Goal: Task Accomplishment & Management: Manage account settings

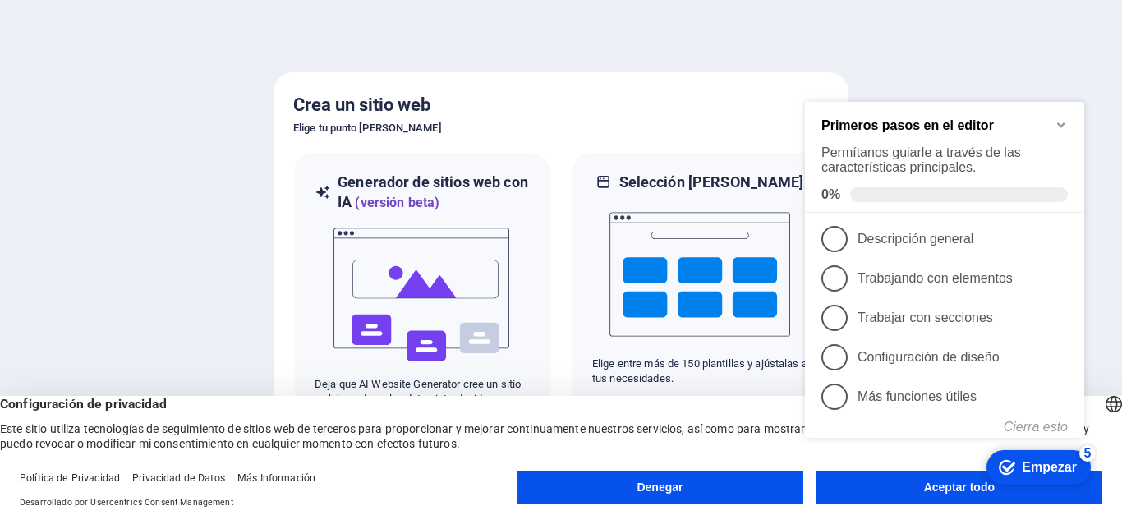
click at [1062, 123] on icon "Minimizar la lista de verificación" at bounding box center [1061, 124] width 13 height 13
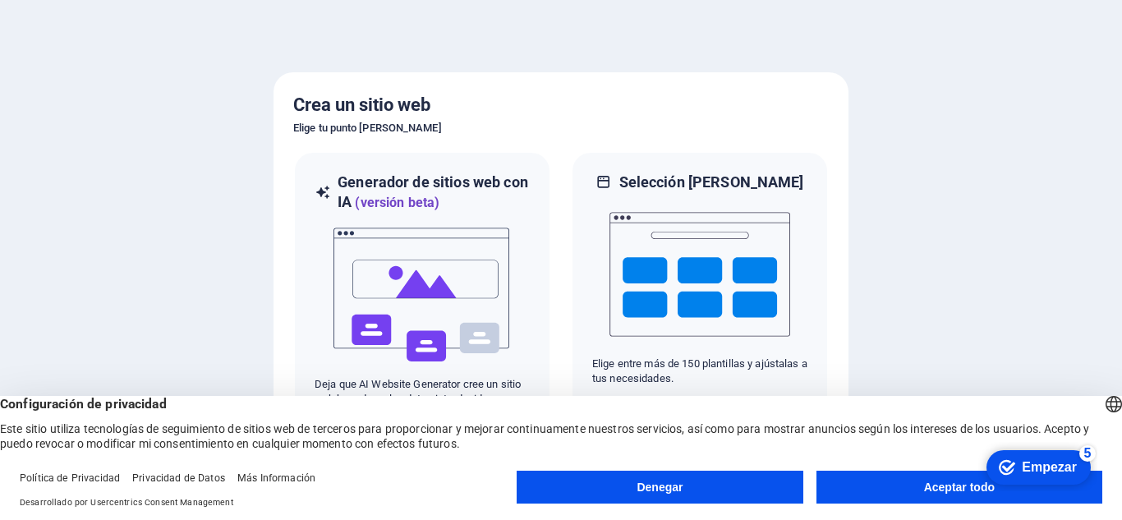
click at [734, 476] on button "Denegar" at bounding box center [660, 487] width 286 height 33
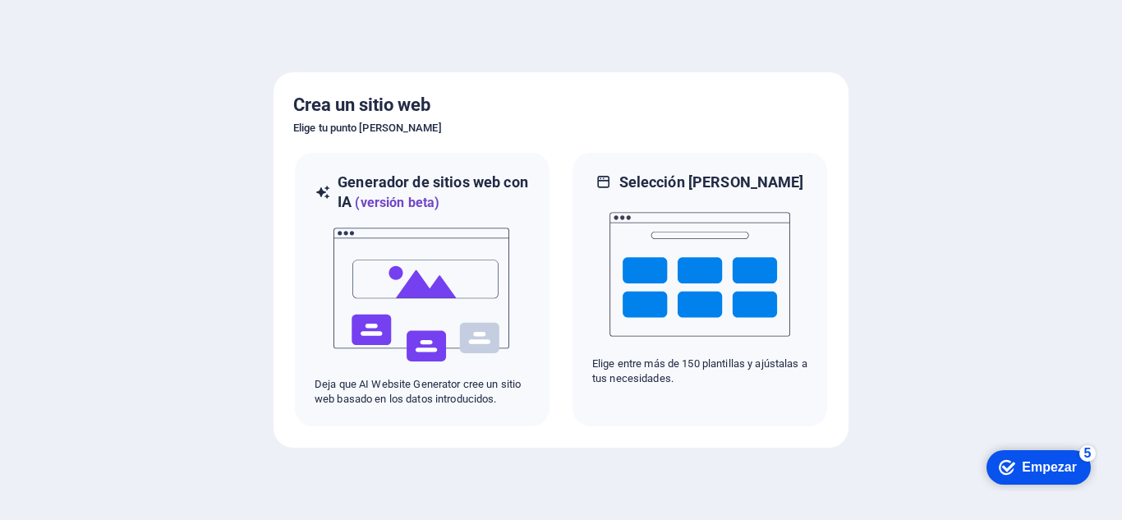
click at [1036, 462] on font "Empezar" at bounding box center [1049, 467] width 55 height 14
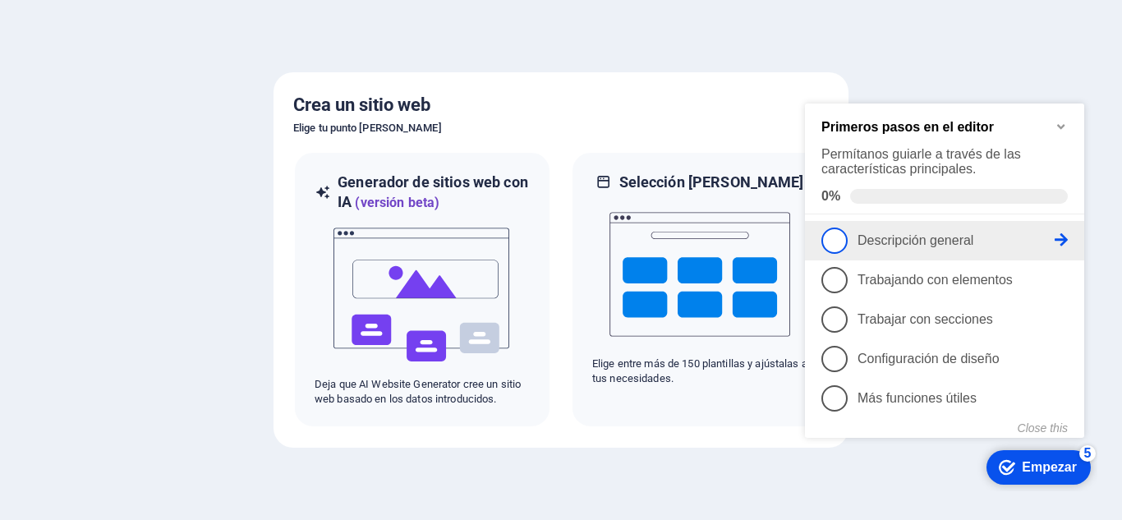
click at [947, 233] on font "Descripción general" at bounding box center [916, 240] width 116 height 14
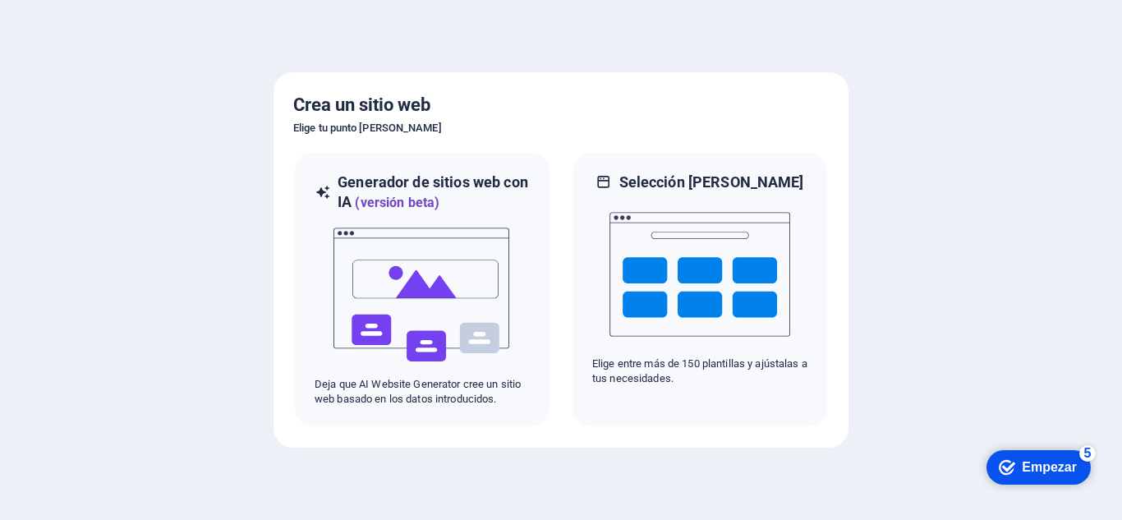
click at [1040, 467] on font "Empezar" at bounding box center [1049, 467] width 55 height 14
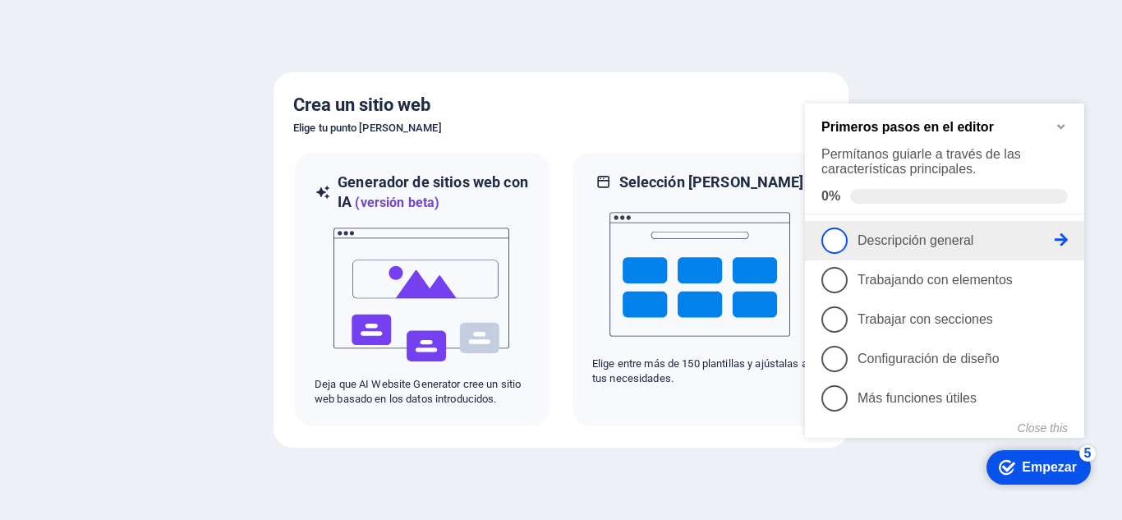
click at [1059, 236] on icon at bounding box center [1061, 239] width 13 height 13
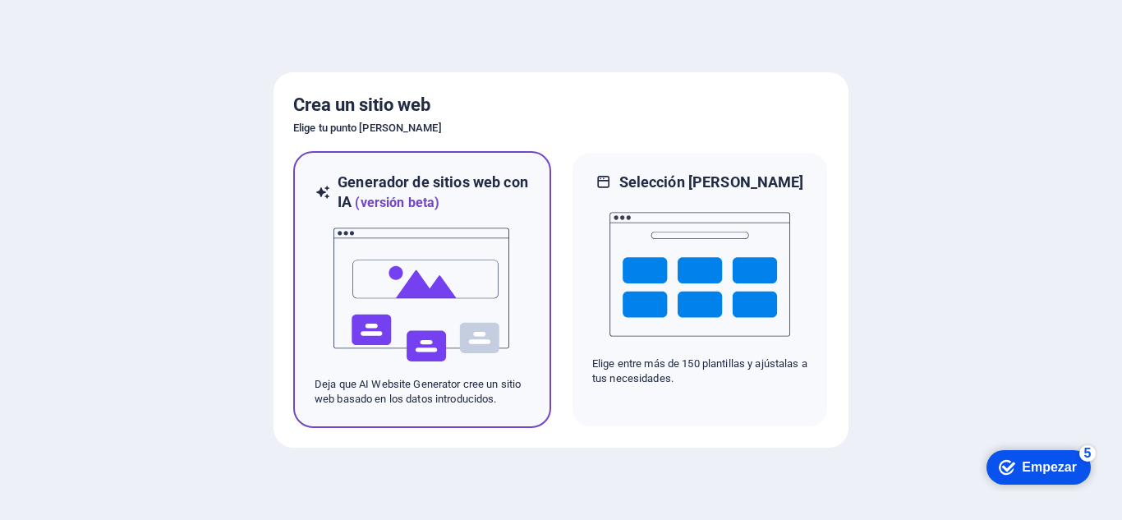
click at [492, 368] on img at bounding box center [422, 295] width 181 height 164
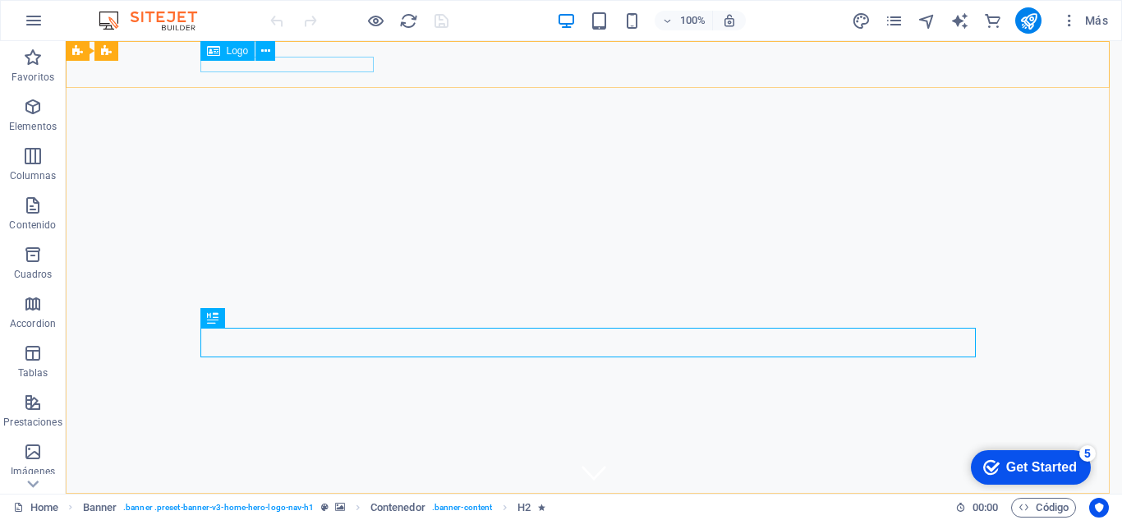
click at [237, 50] on span "Logo" at bounding box center [238, 51] width 22 height 10
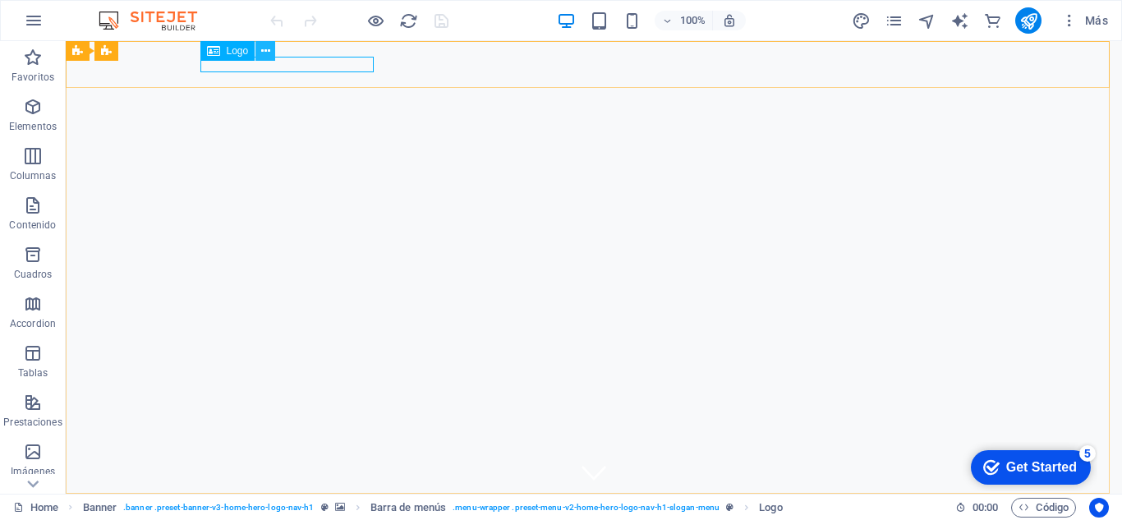
click at [266, 49] on icon at bounding box center [265, 51] width 9 height 17
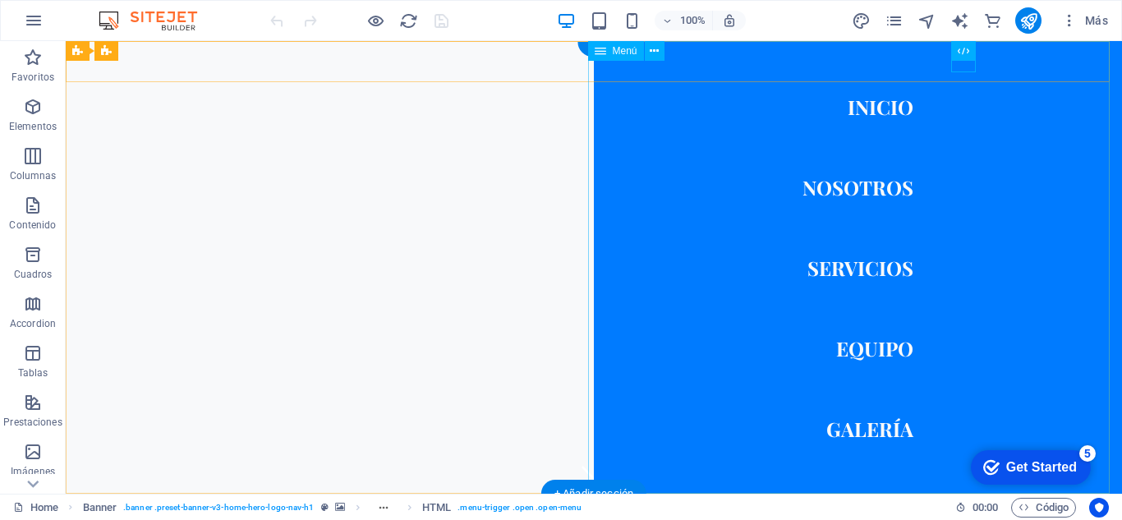
click at [871, 428] on nav "Inicio Nosotros Servicios Equipo Galería" at bounding box center [858, 267] width 528 height 453
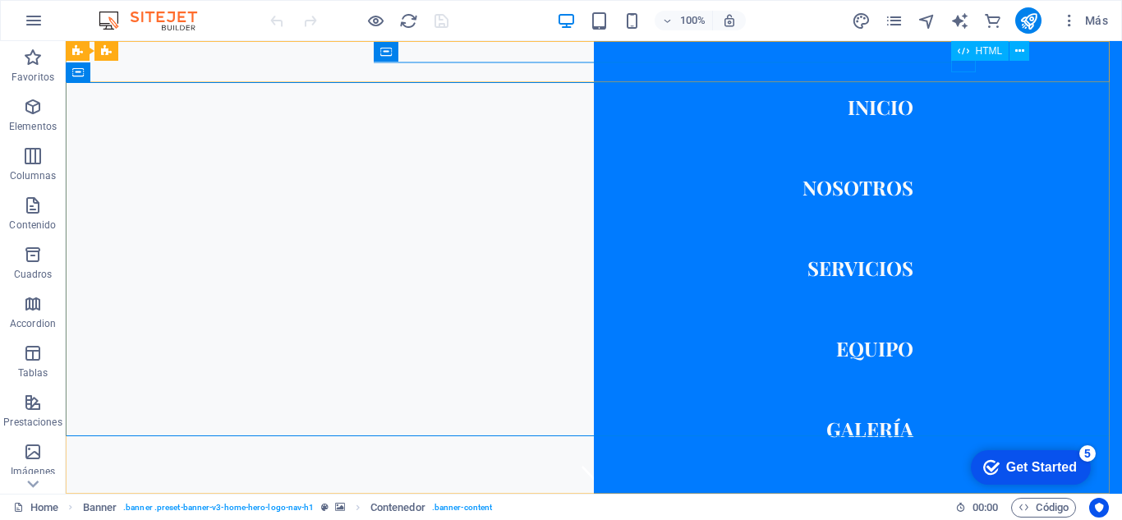
click at [956, 59] on div "HTML" at bounding box center [980, 51] width 58 height 20
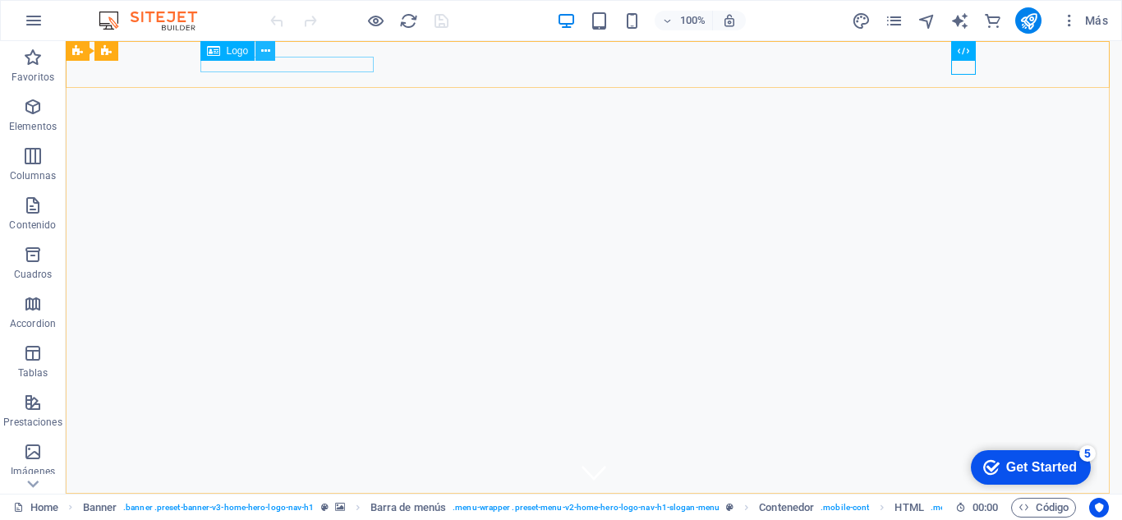
click at [269, 50] on icon at bounding box center [265, 51] width 9 height 17
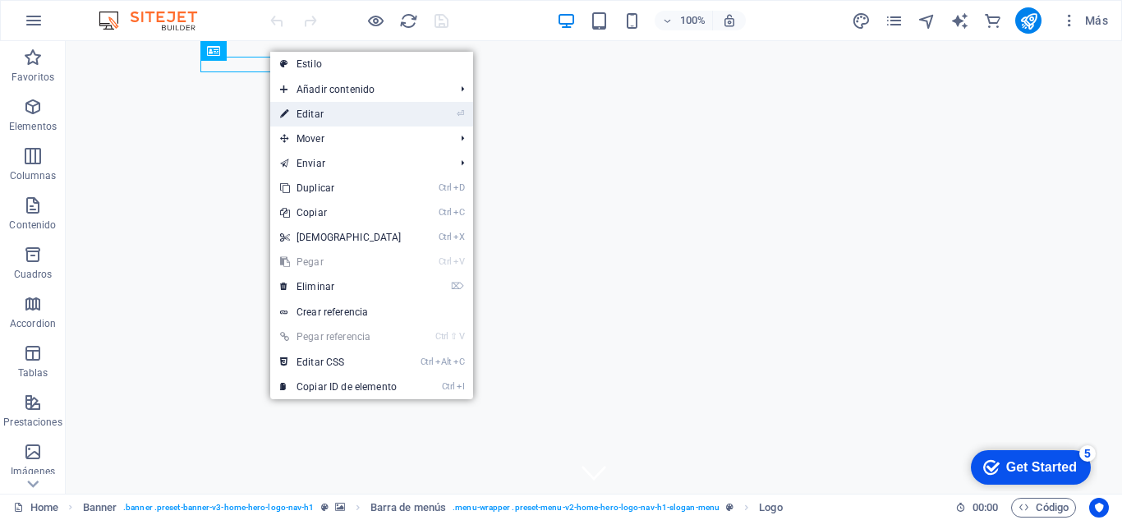
click at [334, 111] on link "⏎ Editar" at bounding box center [340, 114] width 141 height 25
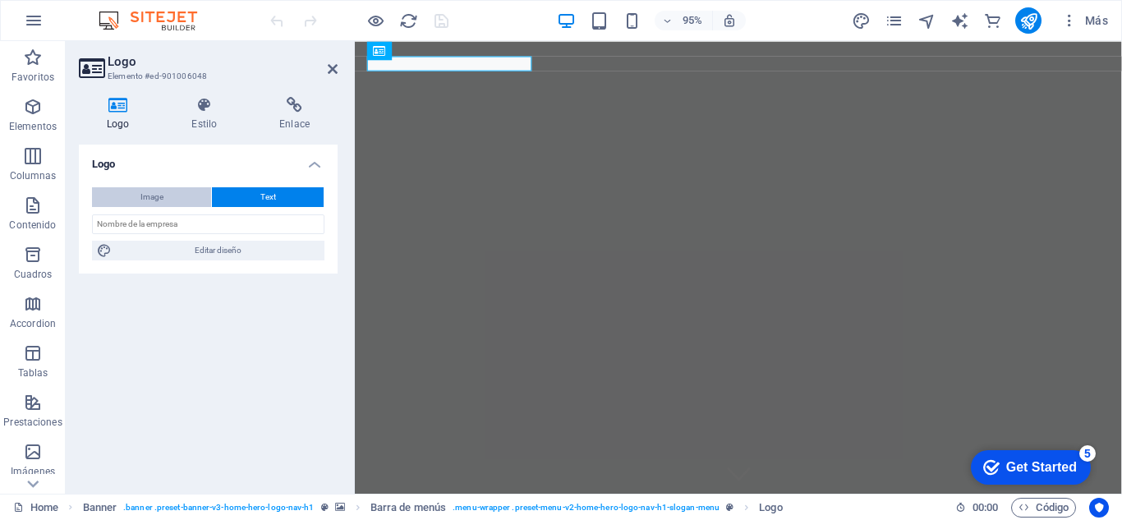
click at [152, 192] on span "Image" at bounding box center [151, 197] width 23 height 20
select select "DISABLED_OPTION_VALUE"
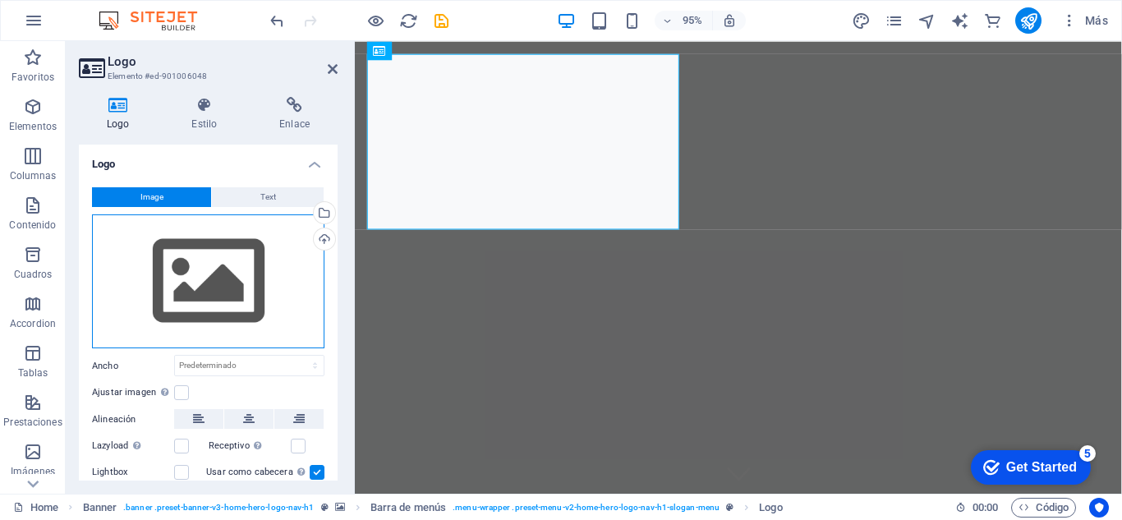
click at [218, 284] on div "Arrastra archivos aquí, haz clic para escoger archivos o selecciona archivos de…" at bounding box center [208, 281] width 232 height 135
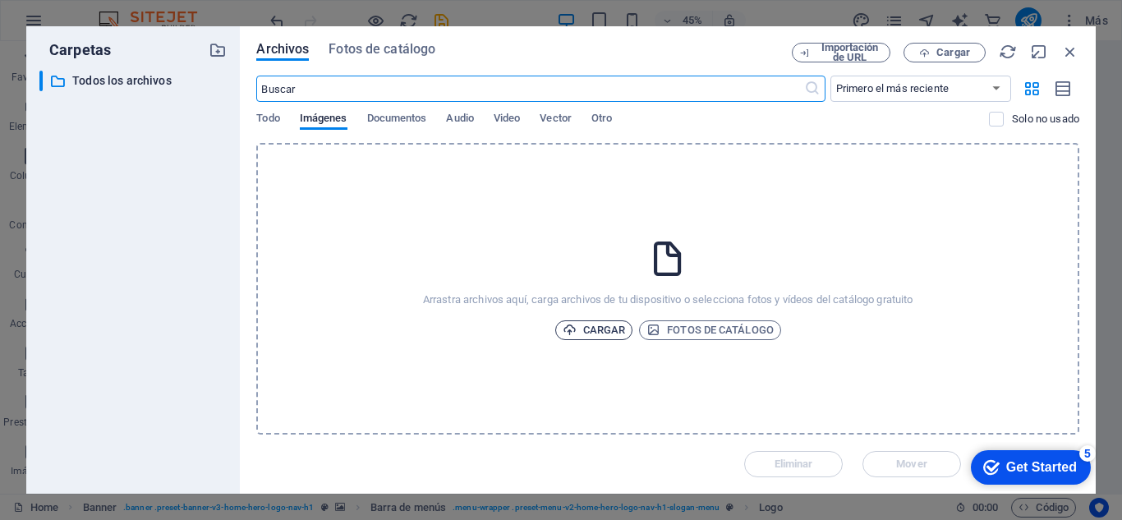
click at [596, 333] on span "Cargar" at bounding box center [594, 330] width 63 height 20
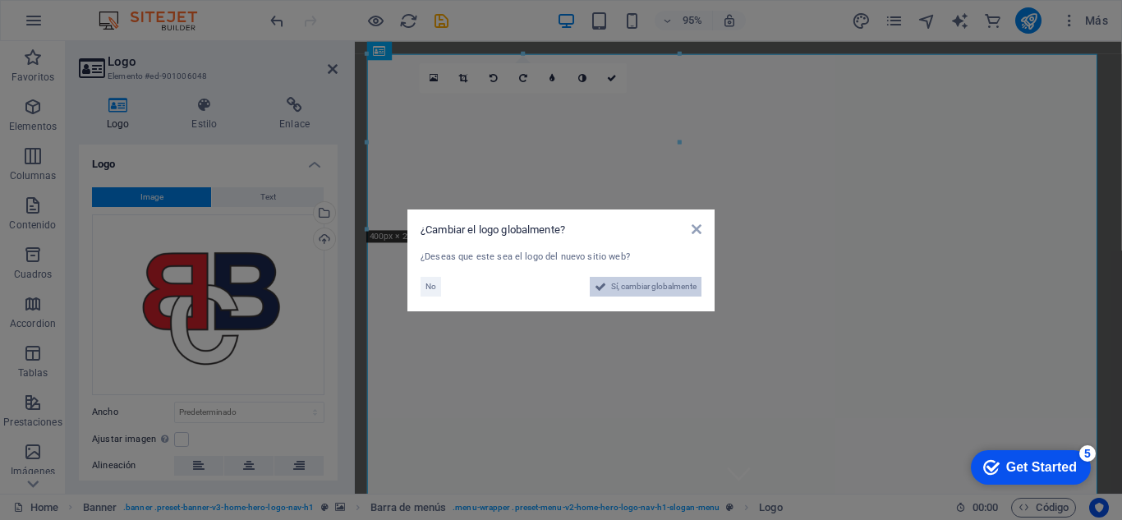
click at [641, 285] on span "Sí, cambiar globalmente" at bounding box center [653, 287] width 85 height 20
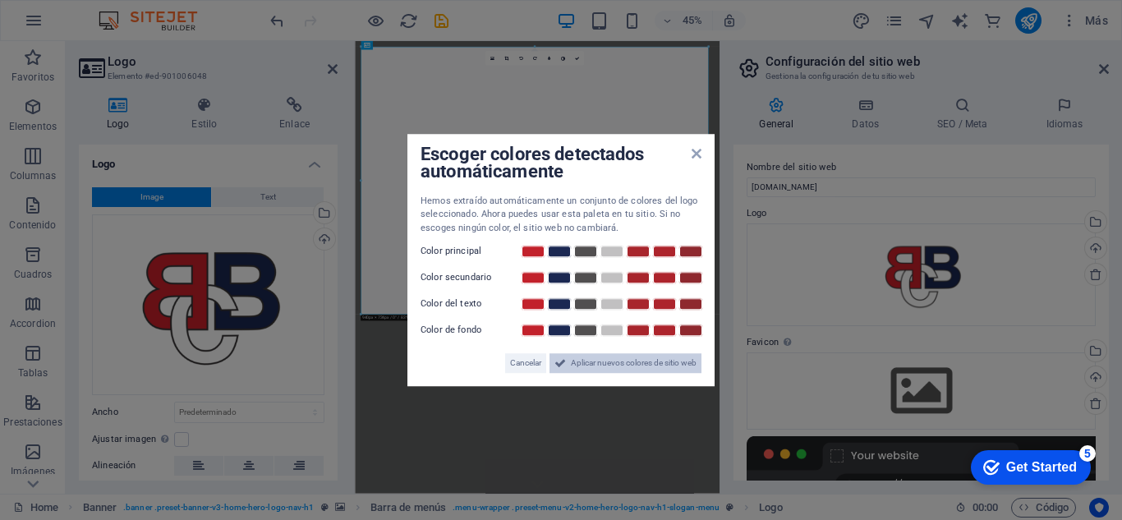
click at [619, 364] on span "Aplicar nuevos colores de sitio web" at bounding box center [634, 363] width 126 height 20
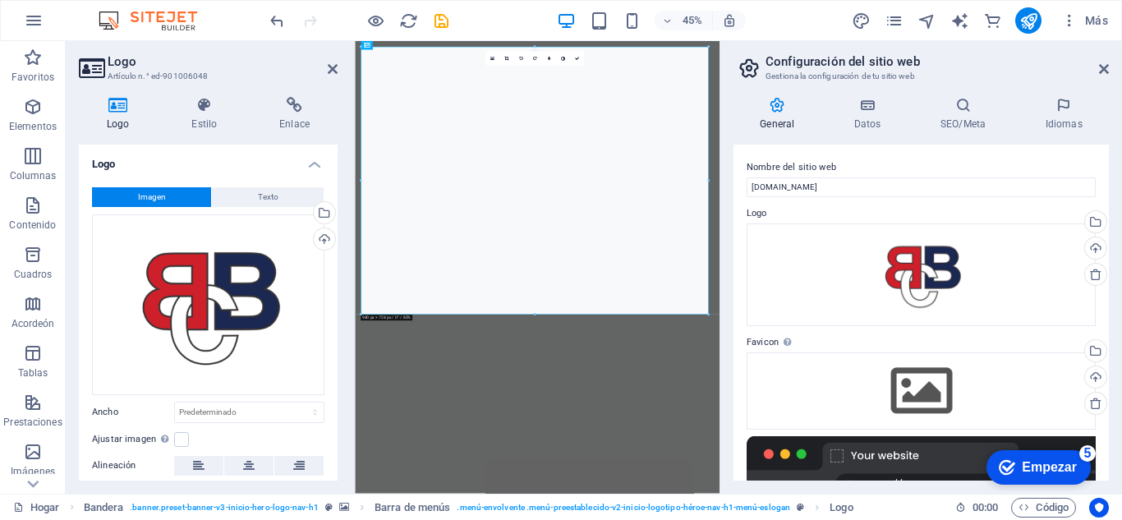
click at [1045, 472] on font "Empezar" at bounding box center [1049, 467] width 55 height 14
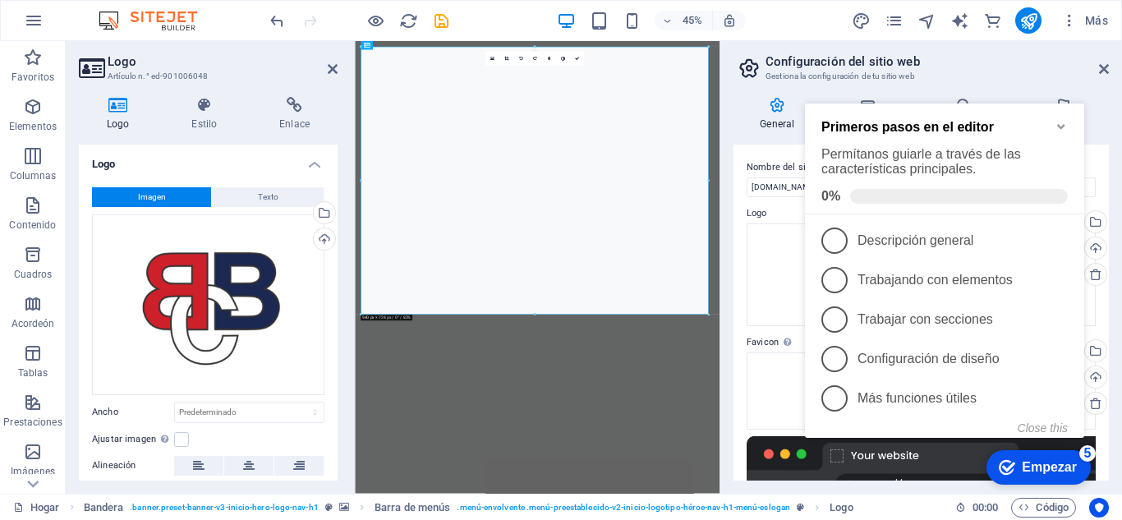
click at [729, 286] on div "General Datos SEO/Meta Idiomas Nombre del sitio web boutiqueycreacionesbetty.co…" at bounding box center [921, 289] width 402 height 410
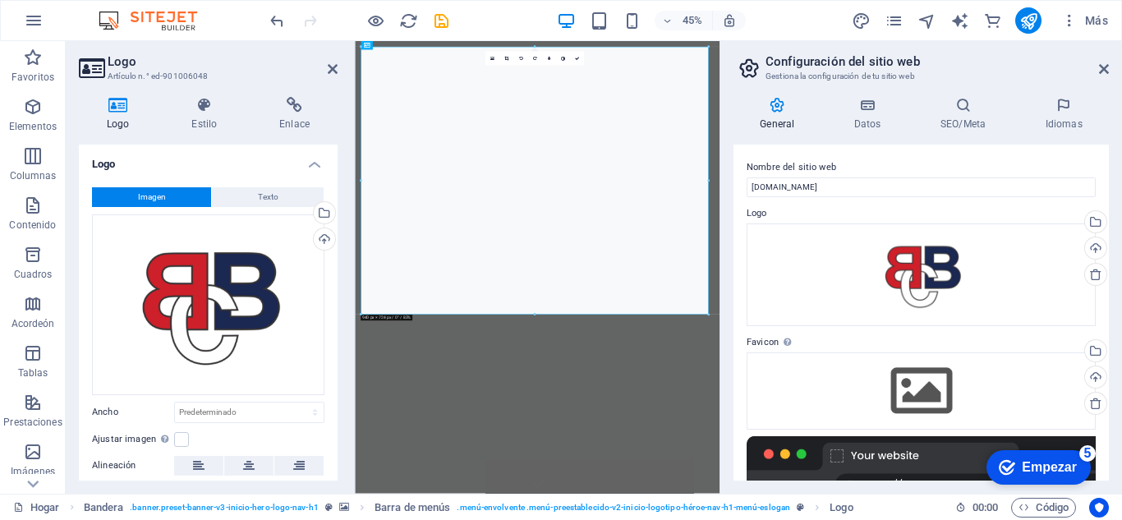
click at [1038, 467] on font "Empezar" at bounding box center [1049, 467] width 55 height 14
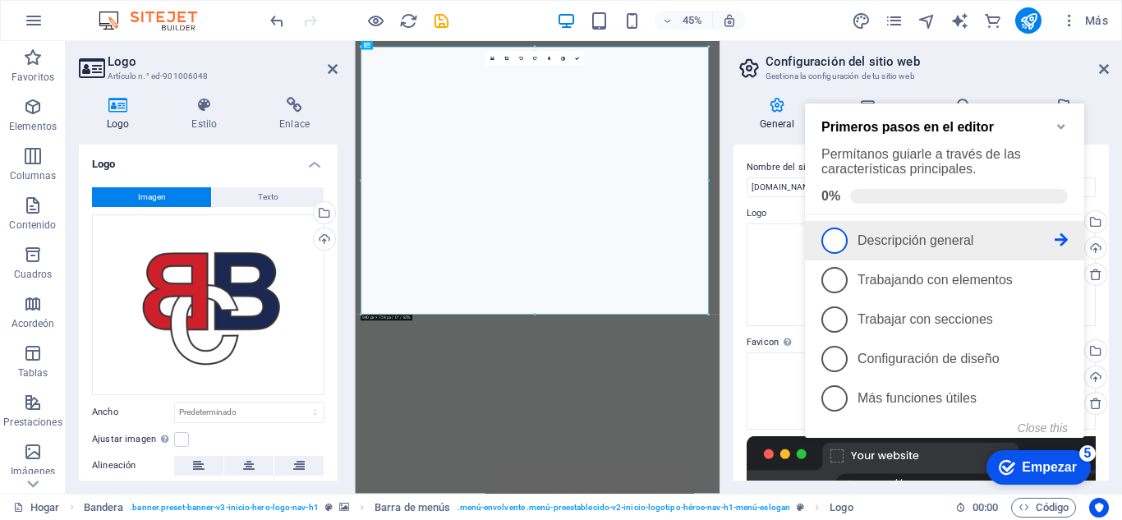
click at [841, 240] on span "1" at bounding box center [834, 241] width 26 height 26
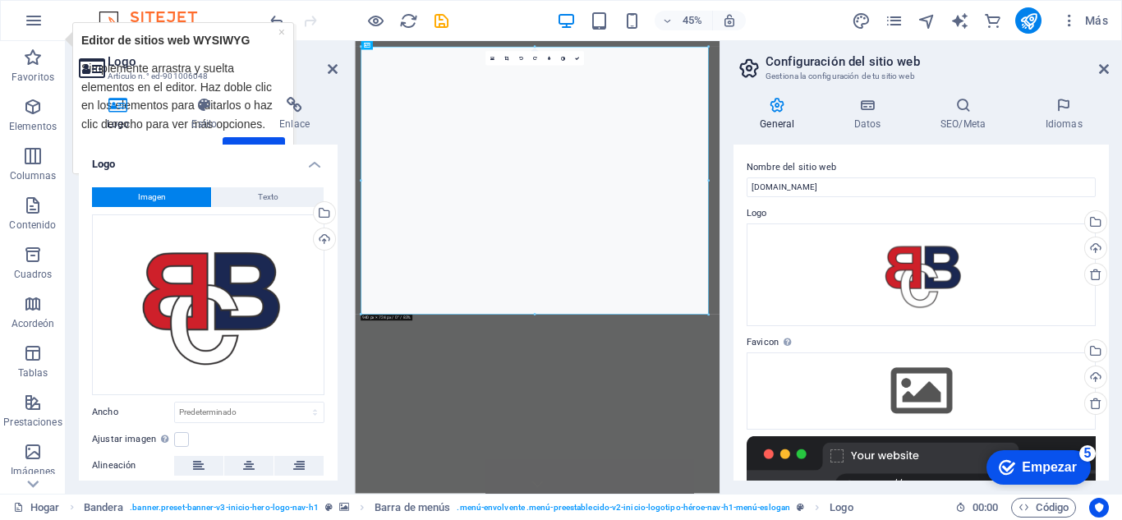
click at [1040, 472] on font "Empezar" at bounding box center [1049, 467] width 55 height 14
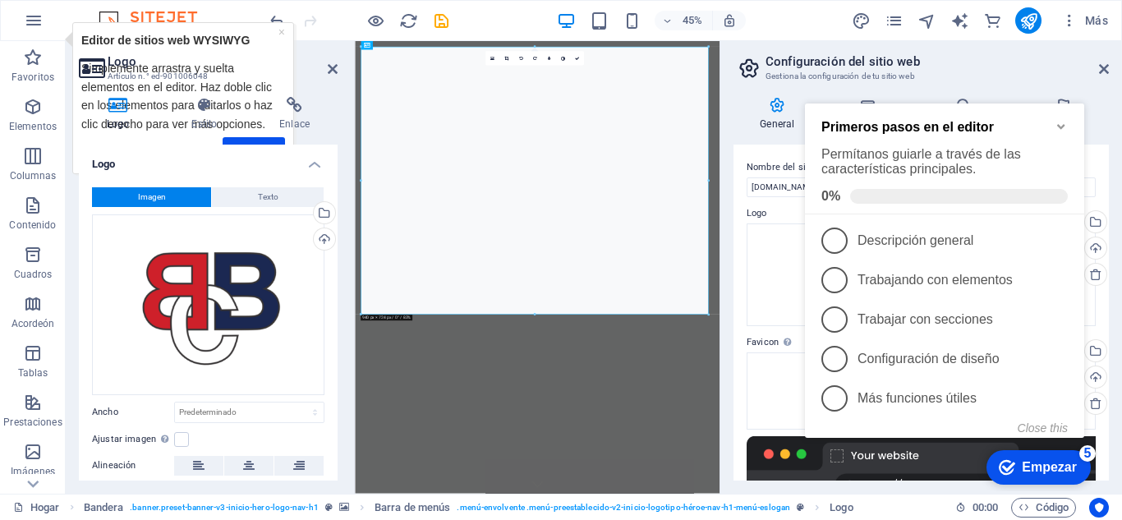
click at [912, 168] on font "Permítanos guiarle a través de las características principales." at bounding box center [921, 161] width 200 height 29
click at [1065, 127] on icon "Minimize checklist" at bounding box center [1061, 126] width 13 height 13
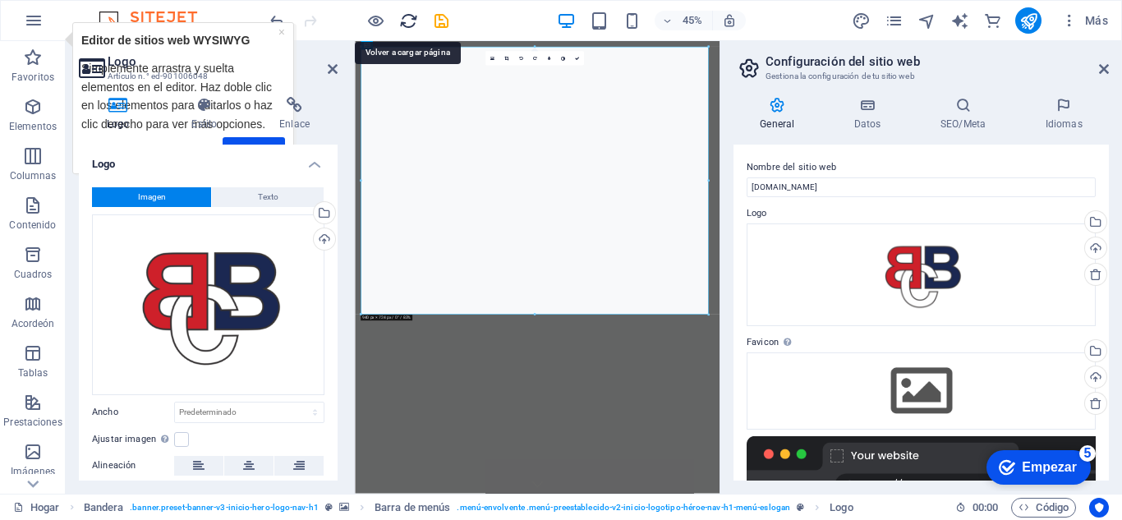
drag, startPoint x: 407, startPoint y: 21, endPoint x: 775, endPoint y: 76, distance: 372.0
click at [407, 21] on icon "recargar" at bounding box center [408, 21] width 19 height 19
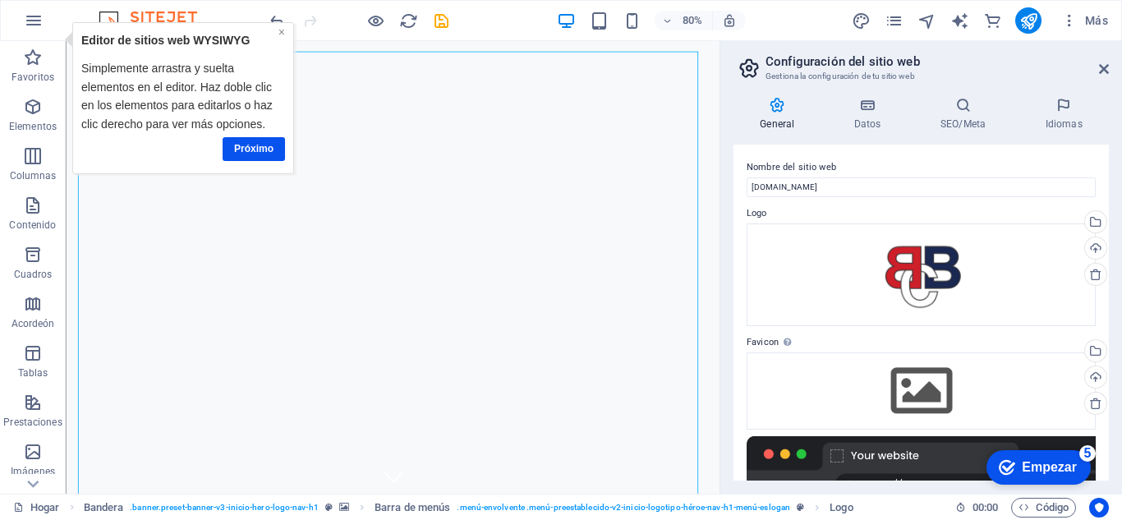
click at [279, 33] on font "×" at bounding box center [281, 31] width 7 height 13
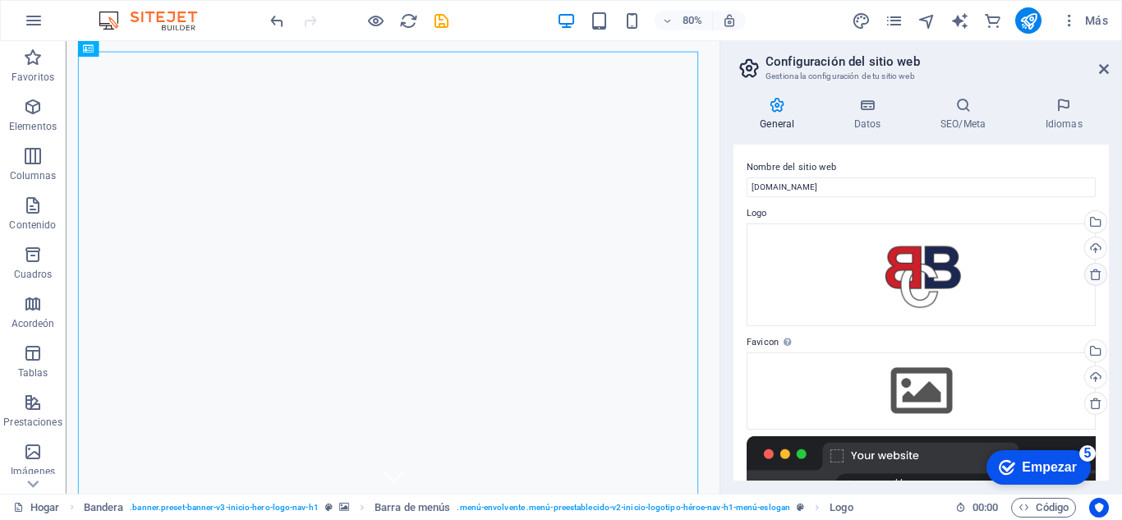
click at [1091, 277] on icon at bounding box center [1095, 274] width 13 height 13
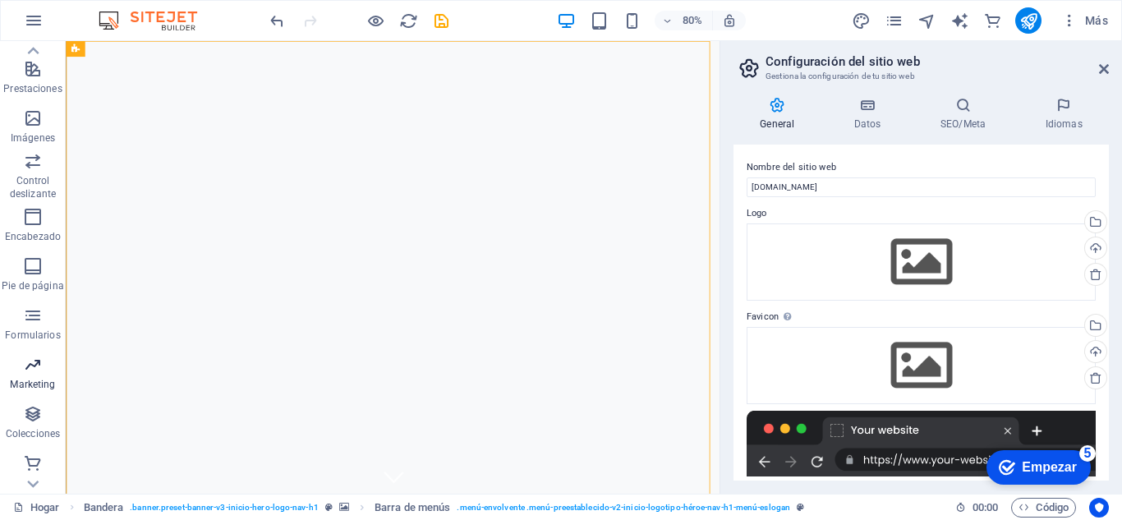
scroll to position [336, 0]
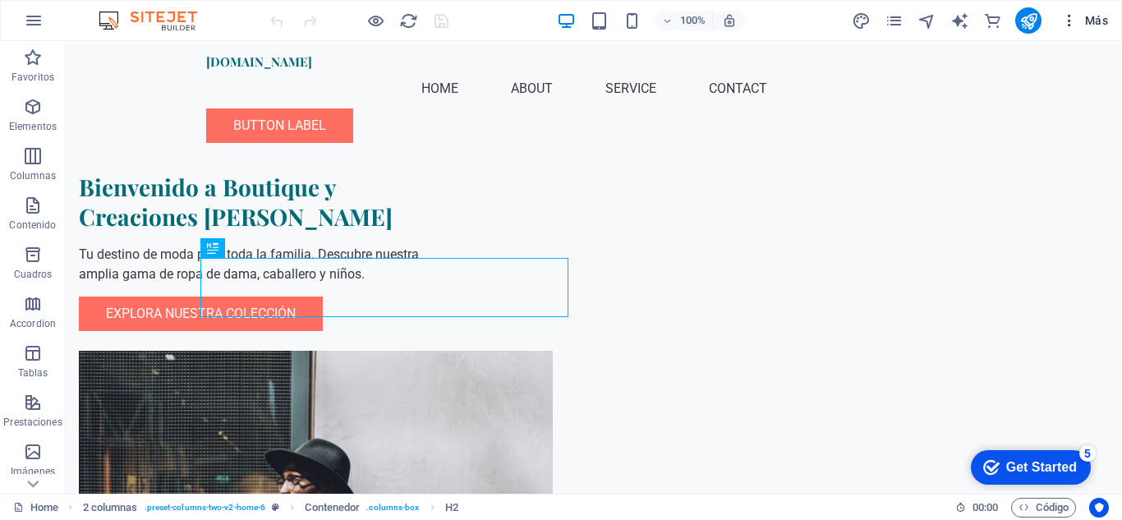
click at [1072, 20] on icon "button" at bounding box center [1069, 20] width 16 height 16
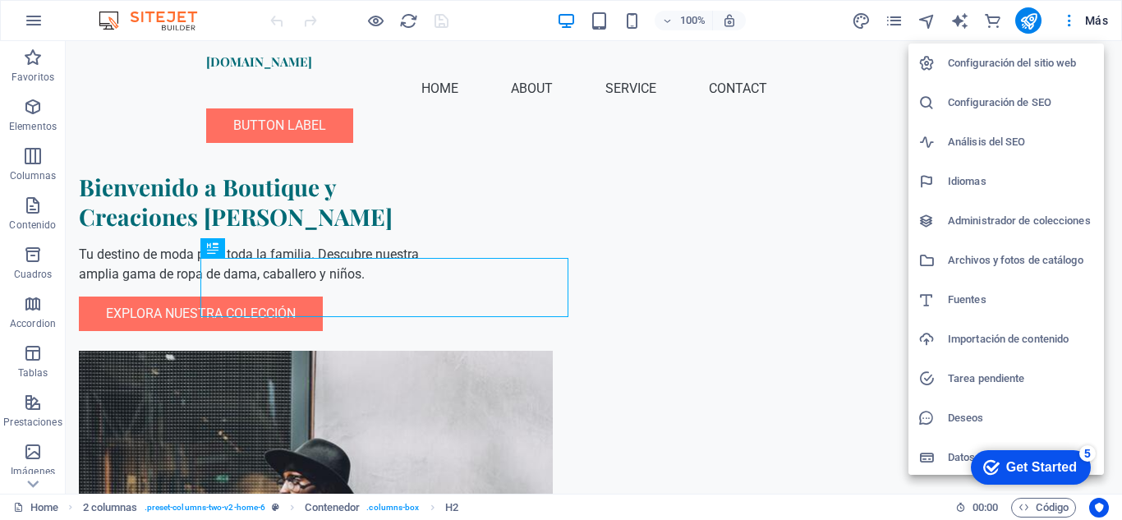
click at [840, 132] on div at bounding box center [561, 260] width 1122 height 520
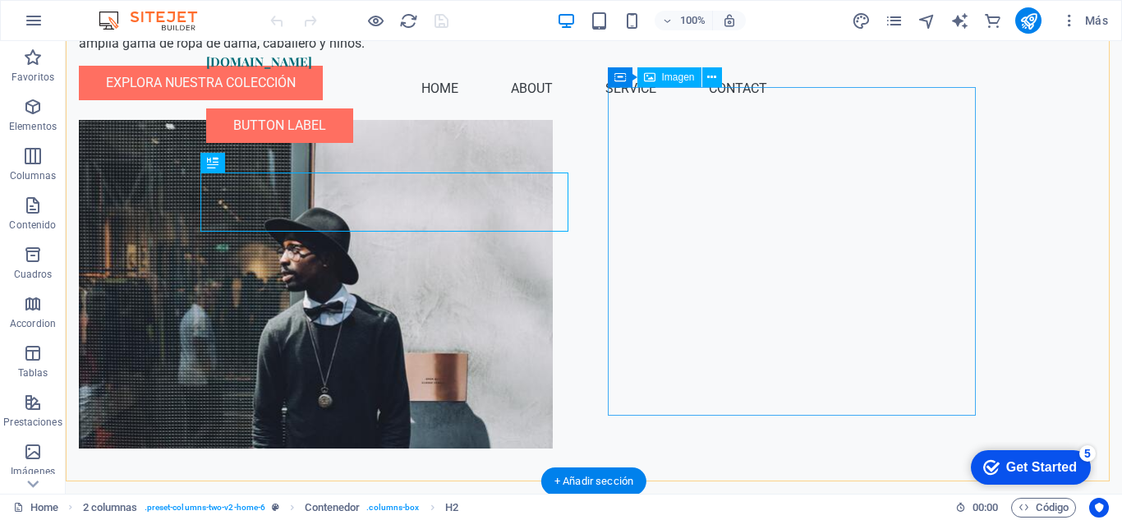
scroll to position [246, 0]
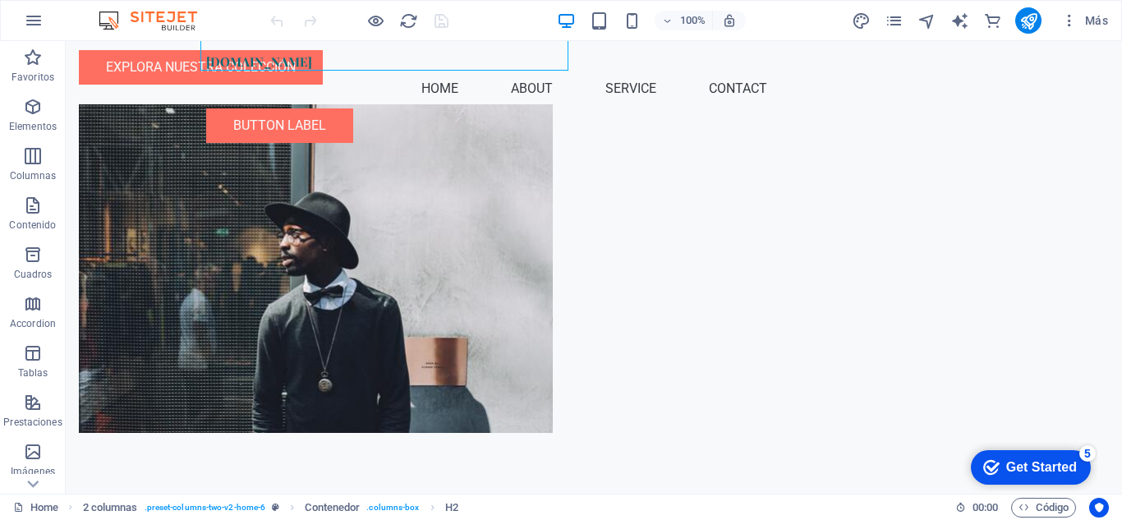
click at [1013, 462] on div "Get Started" at bounding box center [1041, 467] width 71 height 15
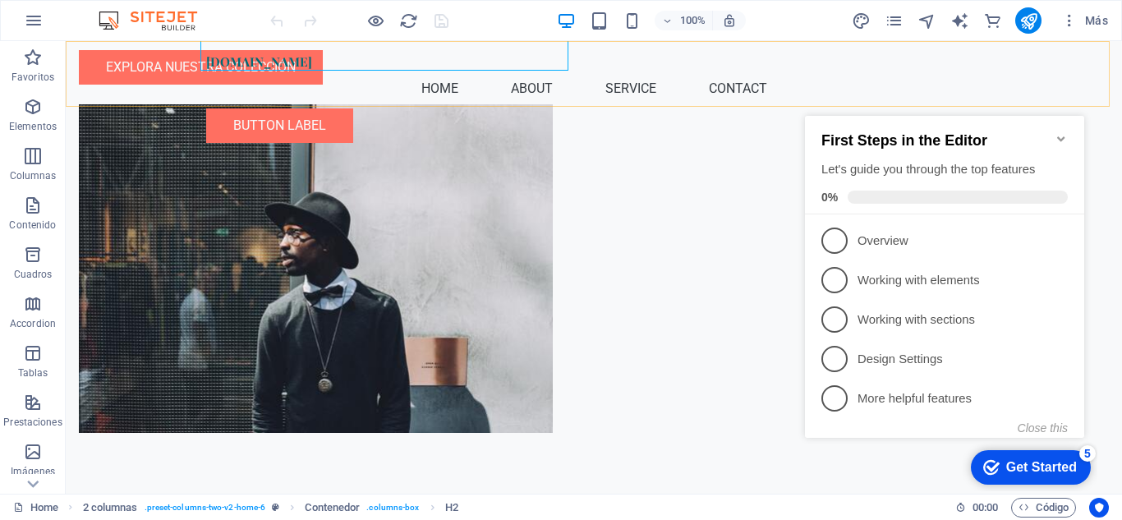
click at [1064, 85] on div "boutiqueycreacionesbetty.com Menu Home About Service Contact Button label" at bounding box center [594, 98] width 1056 height 115
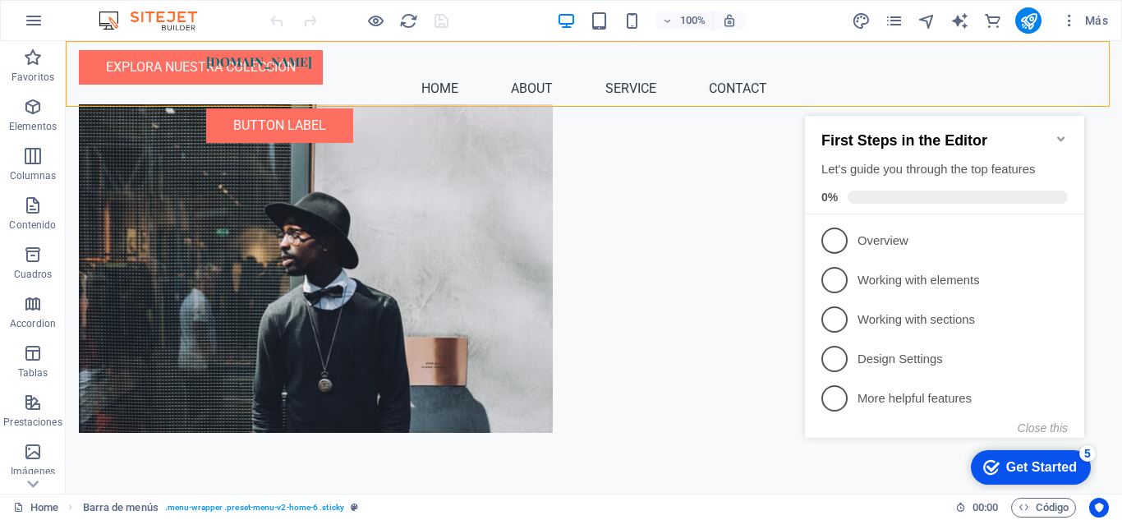
scroll to position [281, 0]
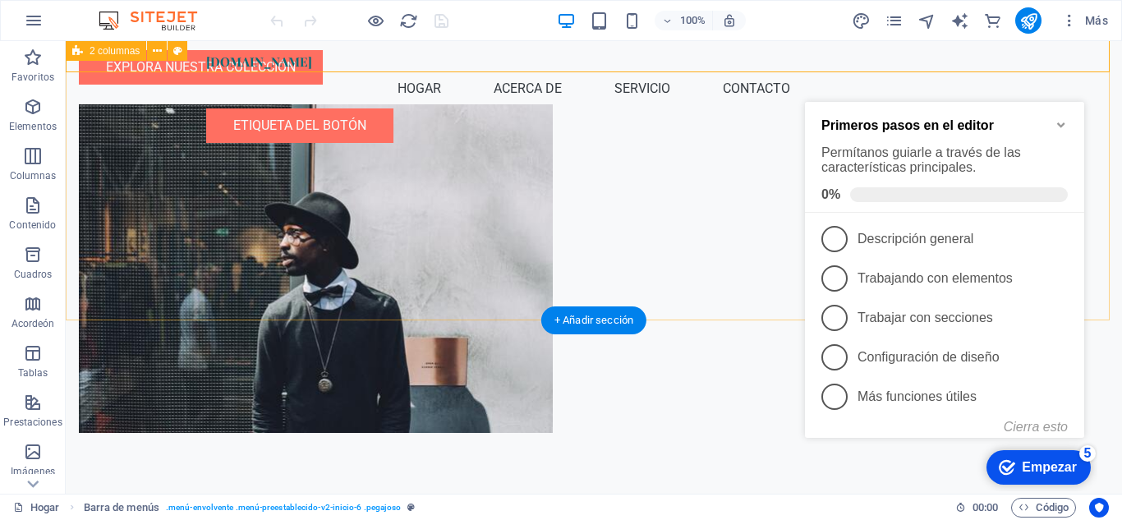
click at [588, 229] on div "Bienvenido a Boutique y Creaciones Betty Tu destino de moda para toda la famili…" at bounding box center [594, 129] width 1056 height 738
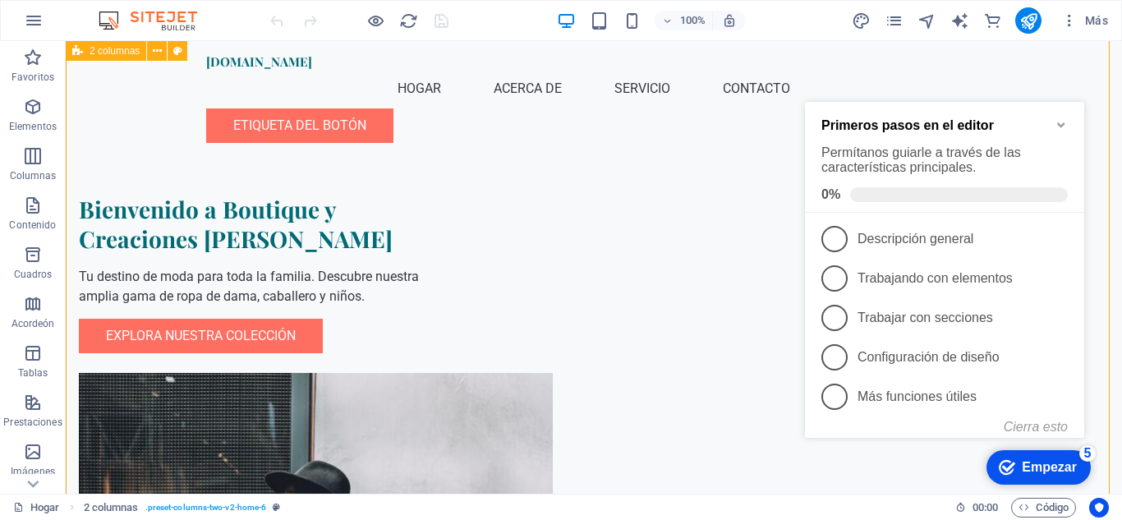
scroll to position [0, 0]
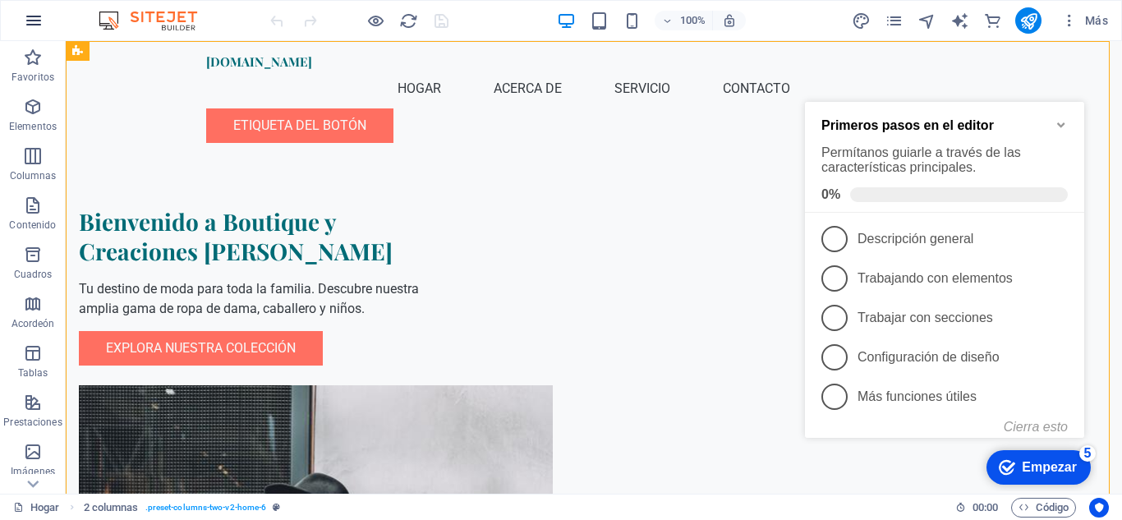
click at [45, 12] on button "button" at bounding box center [33, 20] width 39 height 39
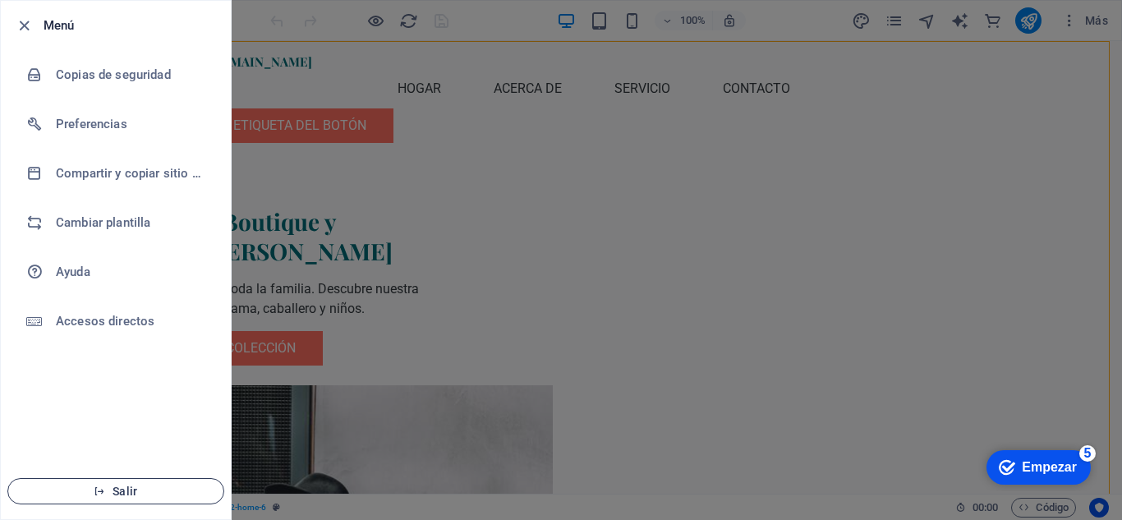
click at [145, 490] on span "Salir" at bounding box center [115, 491] width 189 height 13
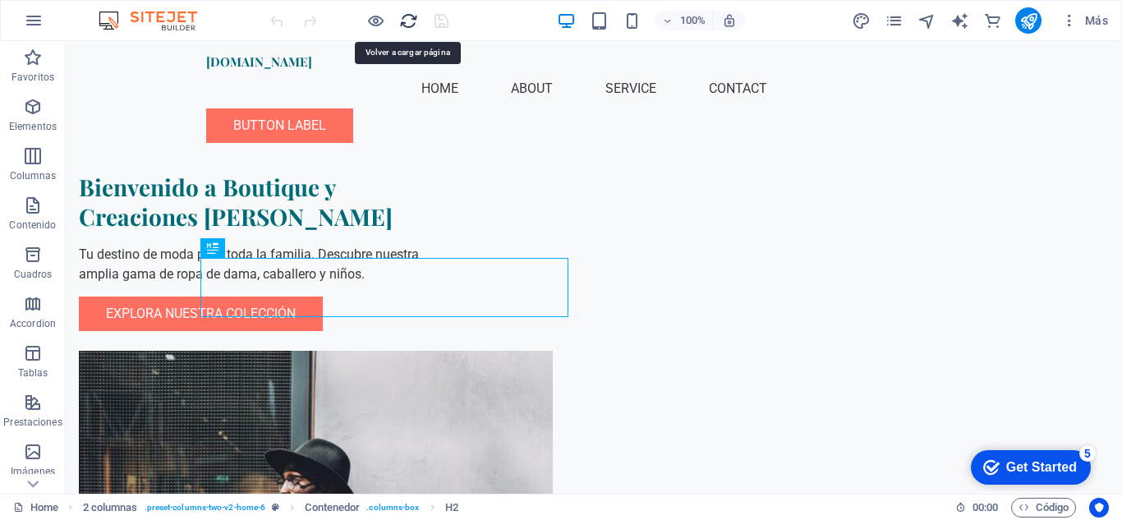
click at [411, 21] on icon "reload" at bounding box center [408, 21] width 19 height 19
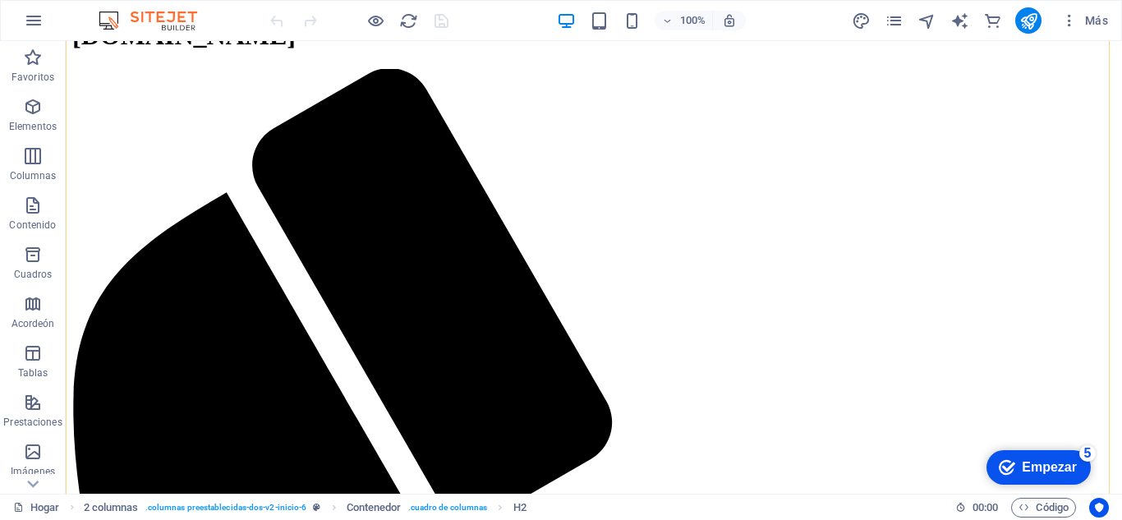
scroll to position [82, 0]
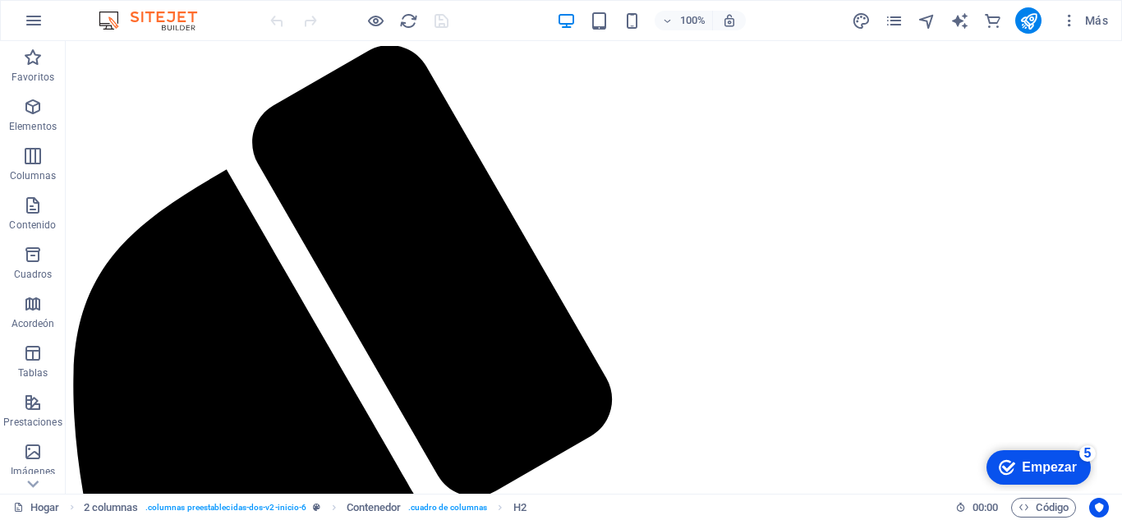
click at [1062, 467] on font "Empezar" at bounding box center [1049, 467] width 55 height 14
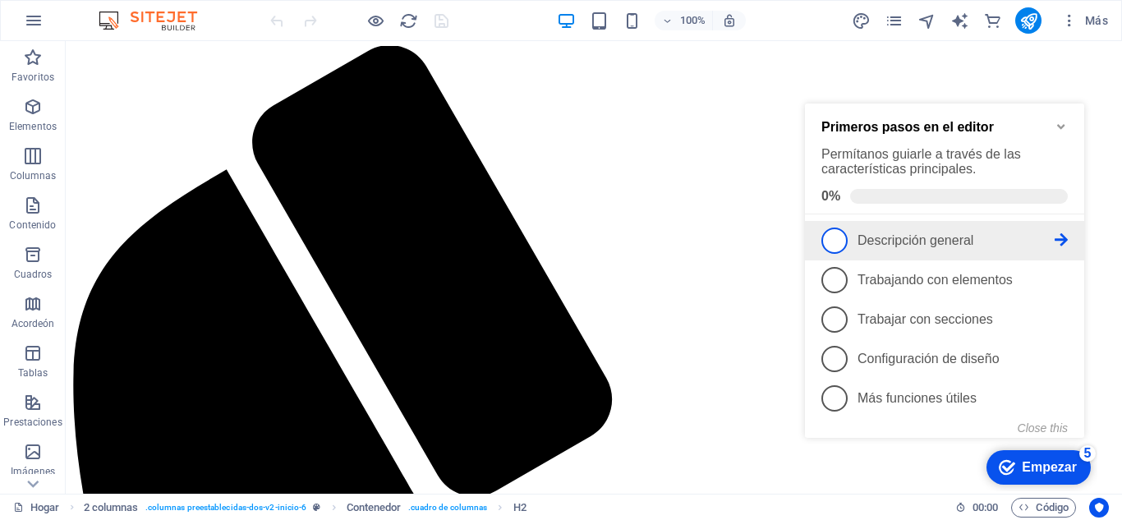
click at [837, 247] on span "1" at bounding box center [834, 241] width 26 height 26
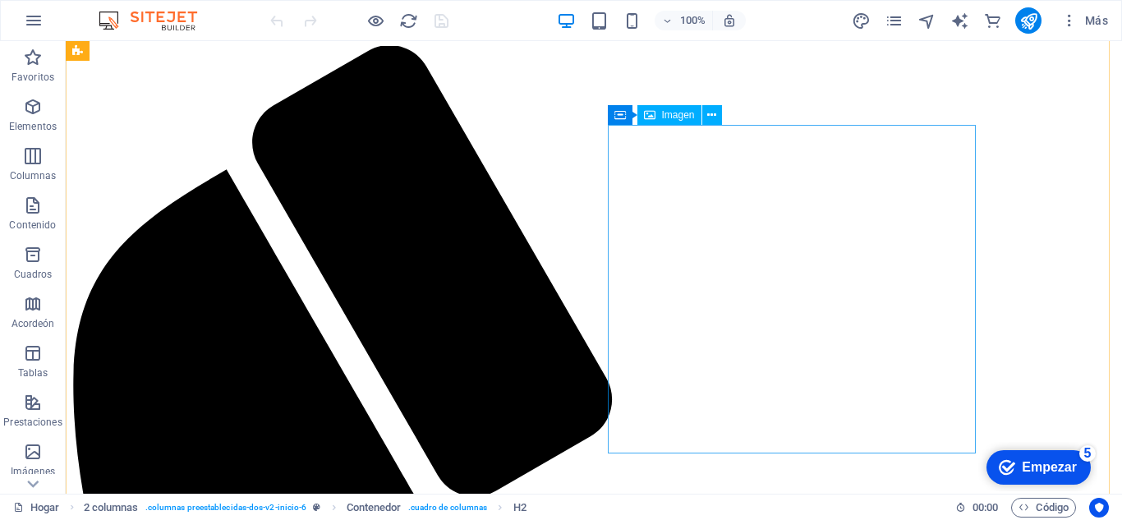
scroll to position [0, 0]
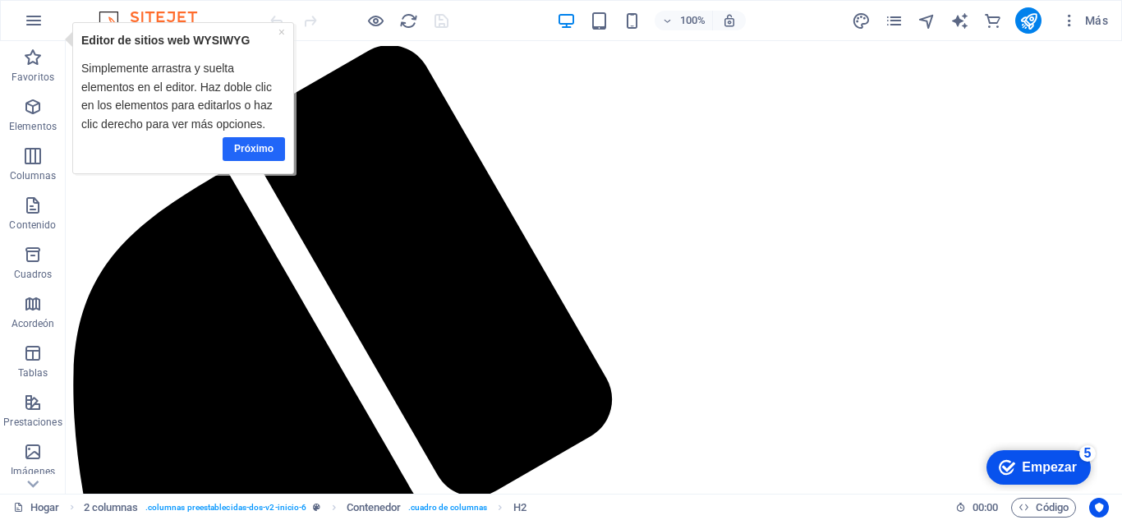
click at [242, 150] on font "Próximo" at bounding box center [252, 149] width 39 height 12
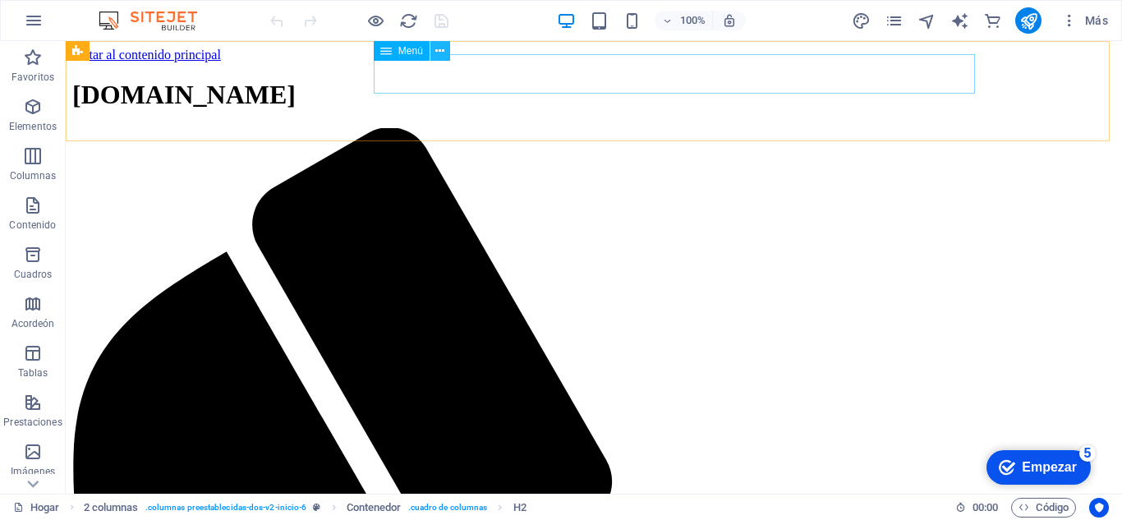
click at [439, 50] on icon at bounding box center [439, 51] width 9 height 17
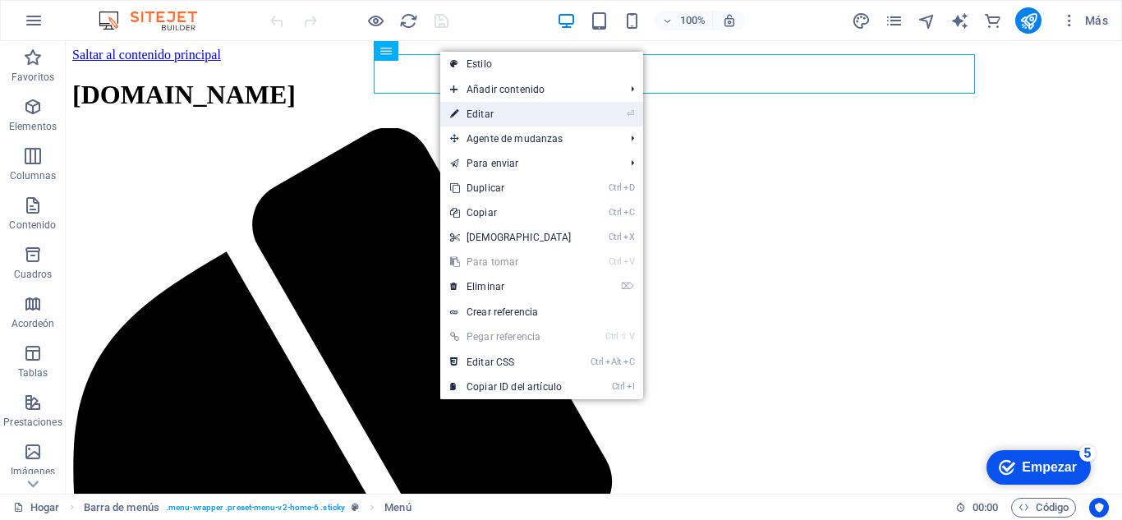
click at [482, 111] on font "Editar" at bounding box center [480, 114] width 27 height 12
select select
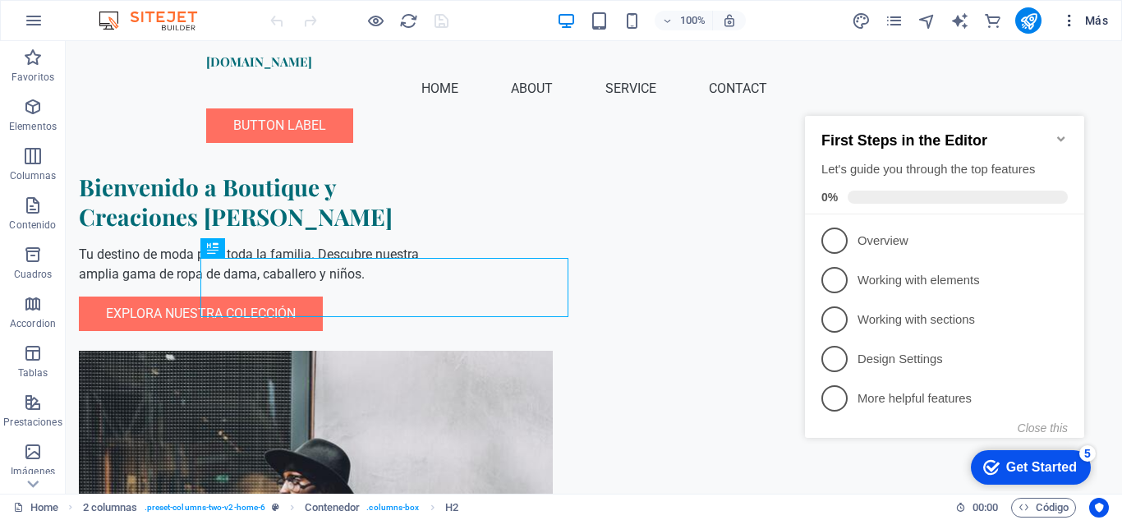
click at [1067, 24] on icon "button" at bounding box center [1069, 20] width 16 height 16
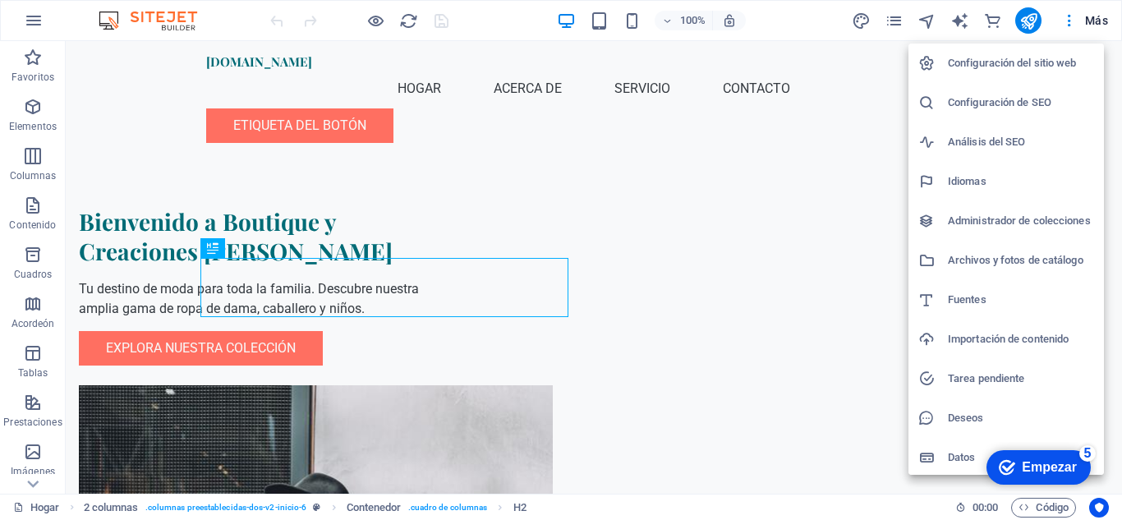
click at [817, 131] on div at bounding box center [561, 260] width 1122 height 520
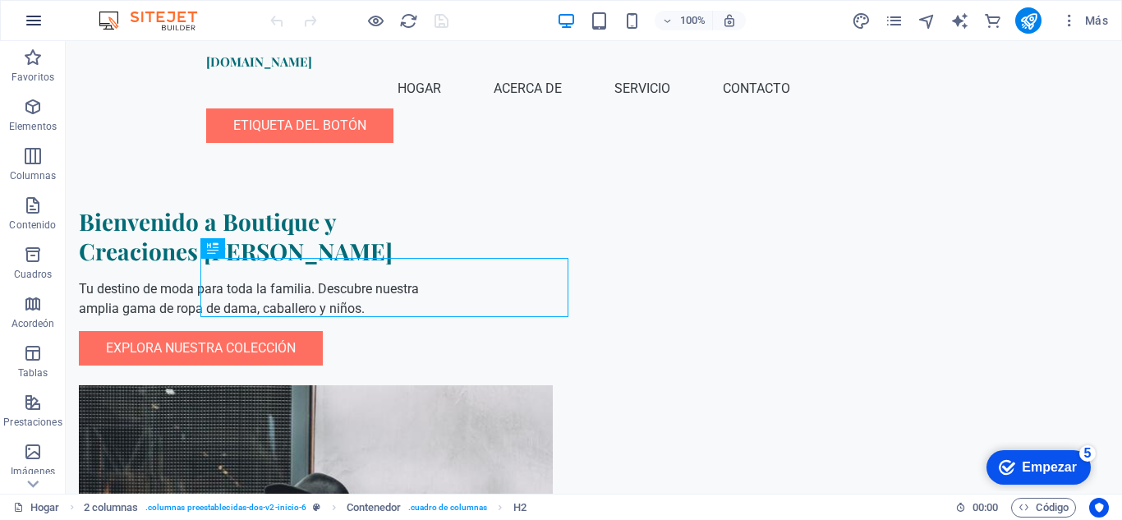
click at [38, 25] on icon "button" at bounding box center [34, 21] width 20 height 20
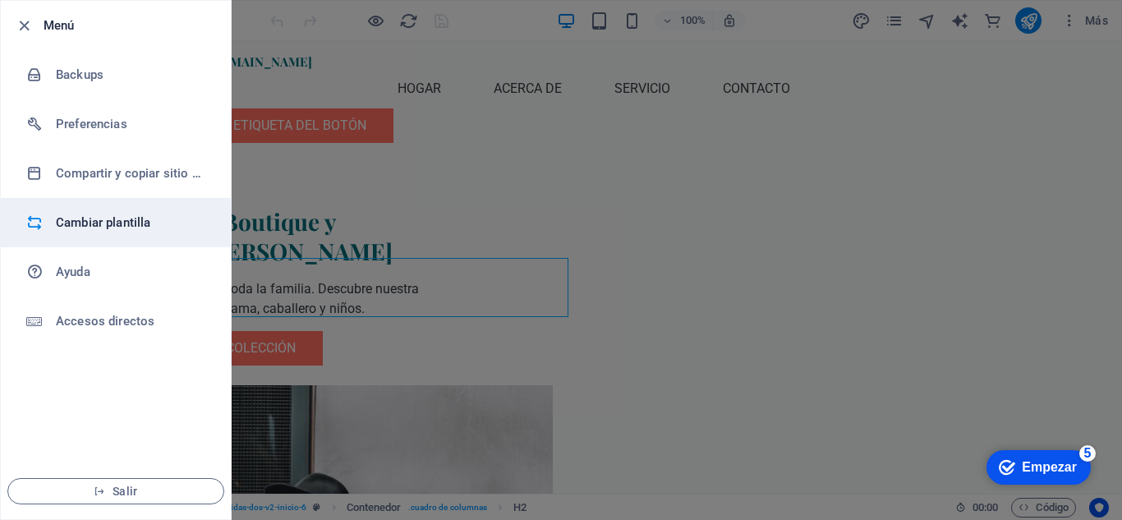
click at [141, 232] on h6 "Cambiar plantilla" at bounding box center [132, 223] width 152 height 20
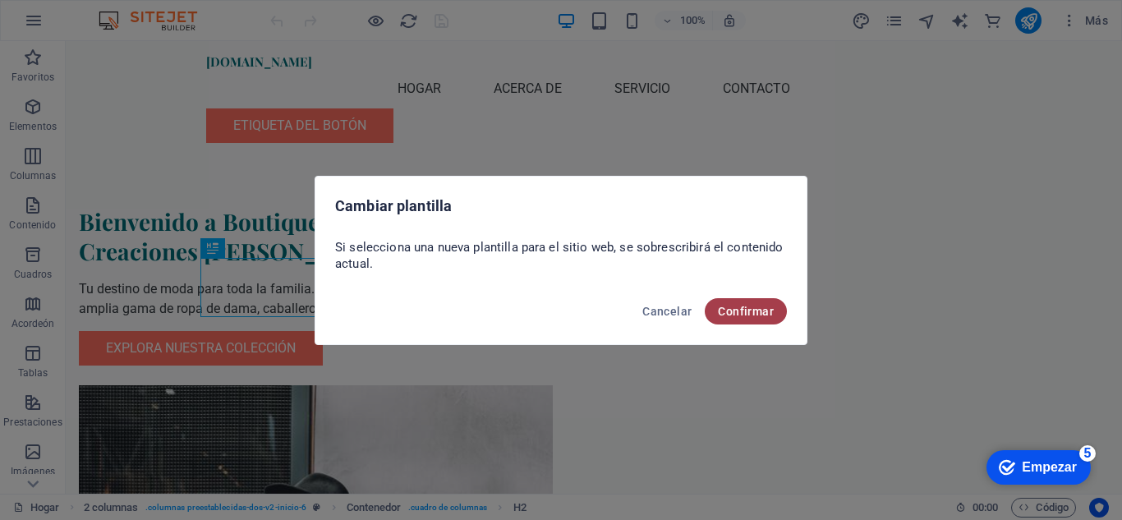
click at [753, 308] on font "Confirmar" at bounding box center [746, 311] width 56 height 13
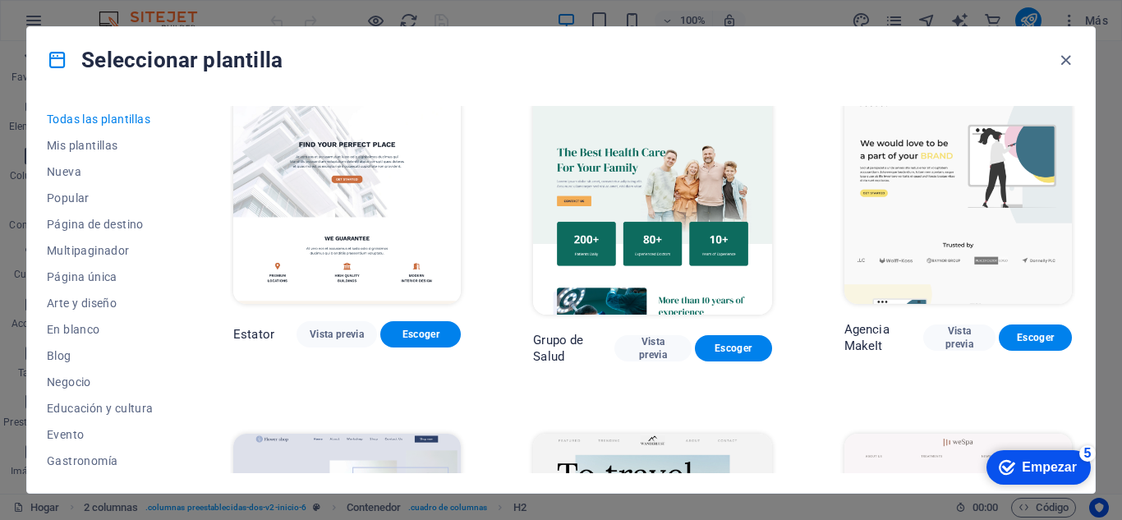
scroll to position [3532, 0]
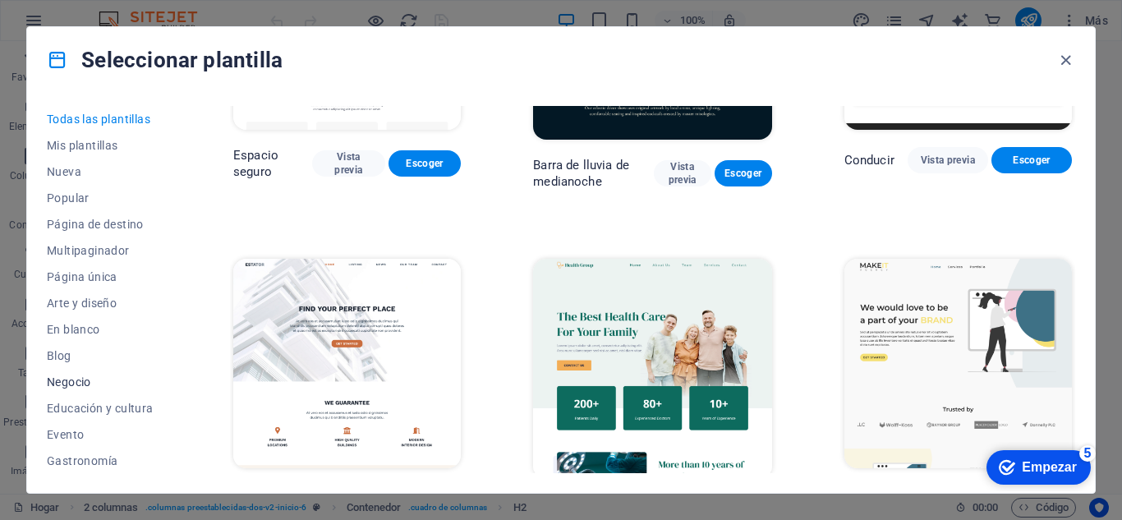
click at [74, 384] on font "Negocio" at bounding box center [69, 381] width 44 height 13
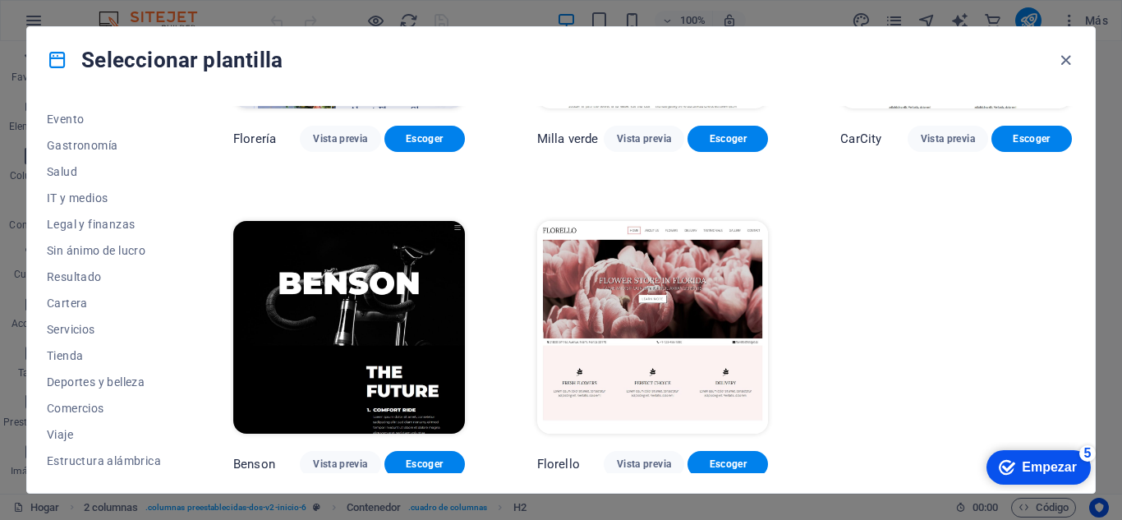
scroll to position [316, 0]
click at [63, 352] on span "Tienda" at bounding box center [104, 354] width 114 height 13
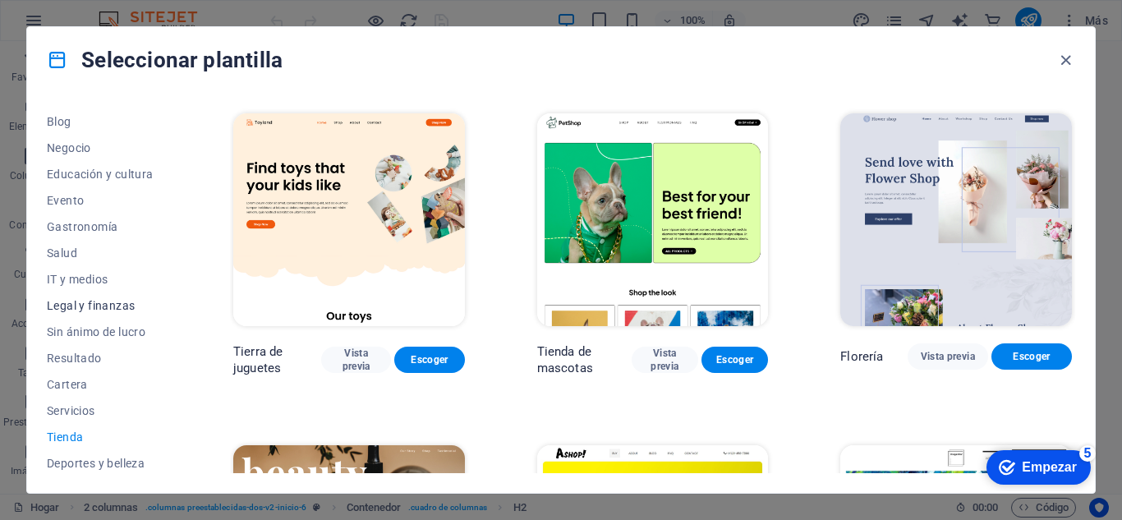
scroll to position [152, 0]
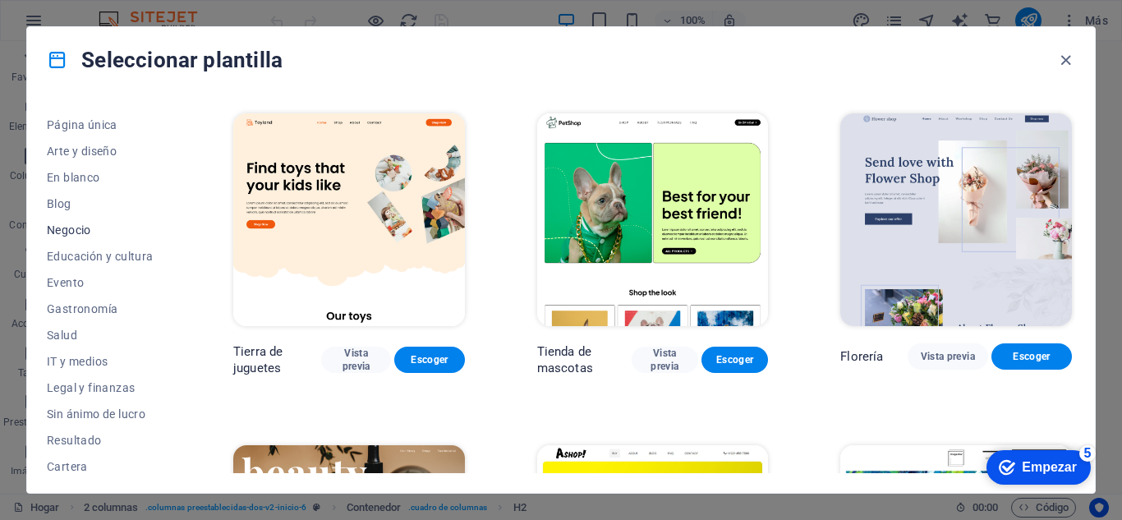
click at [67, 230] on font "Negocio" at bounding box center [69, 229] width 44 height 13
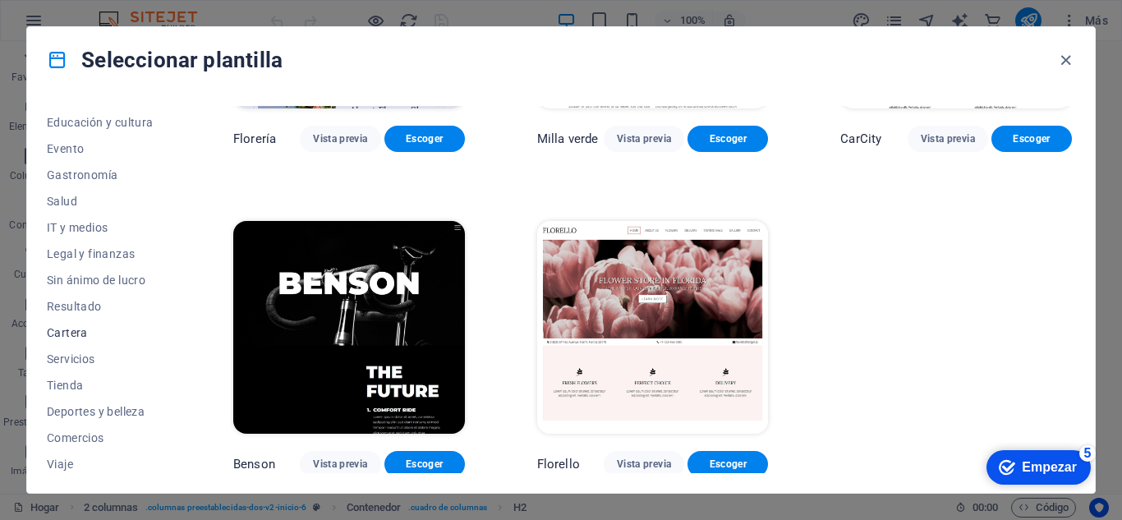
scroll to position [316, 0]
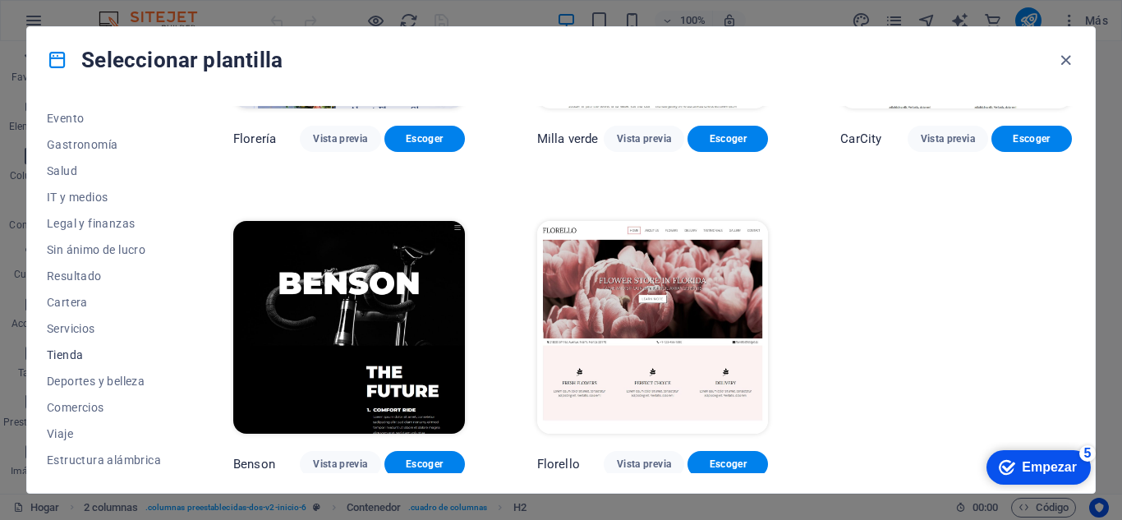
click at [70, 356] on span "Tienda" at bounding box center [104, 354] width 114 height 13
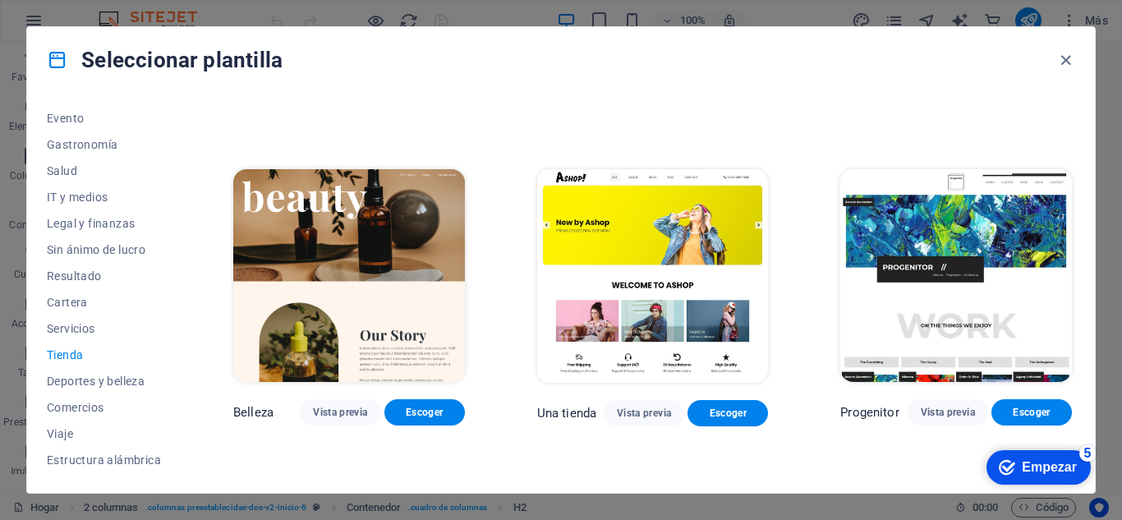
scroll to position [628, 0]
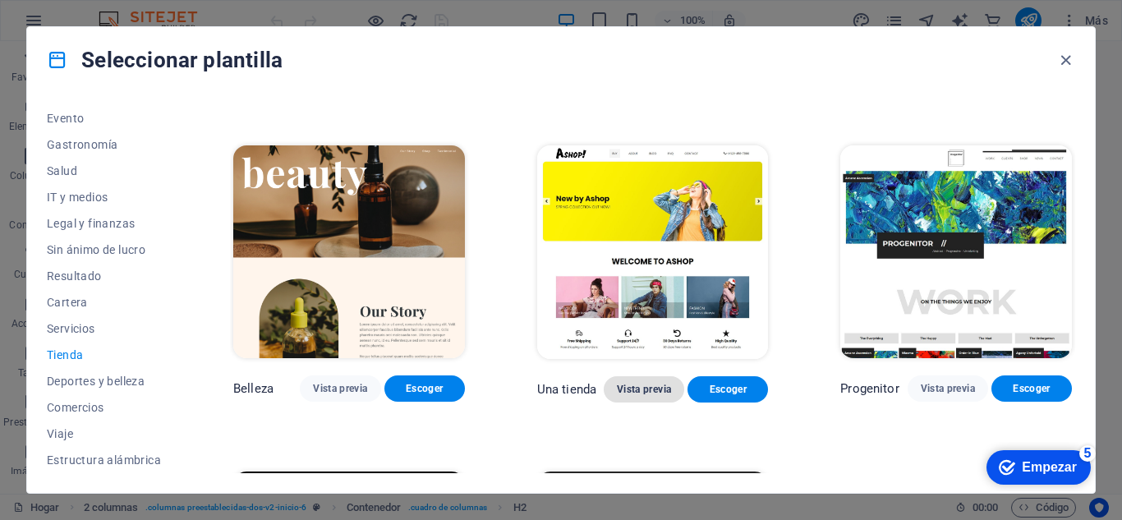
click at [663, 387] on font "Vista previa" at bounding box center [644, 390] width 54 height 12
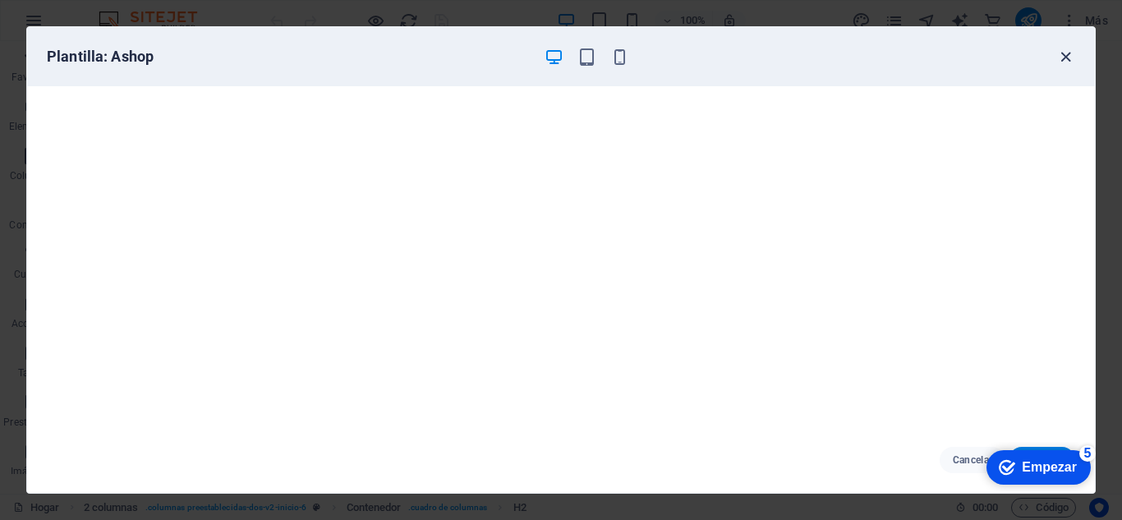
click at [1064, 59] on icon "button" at bounding box center [1065, 57] width 19 height 19
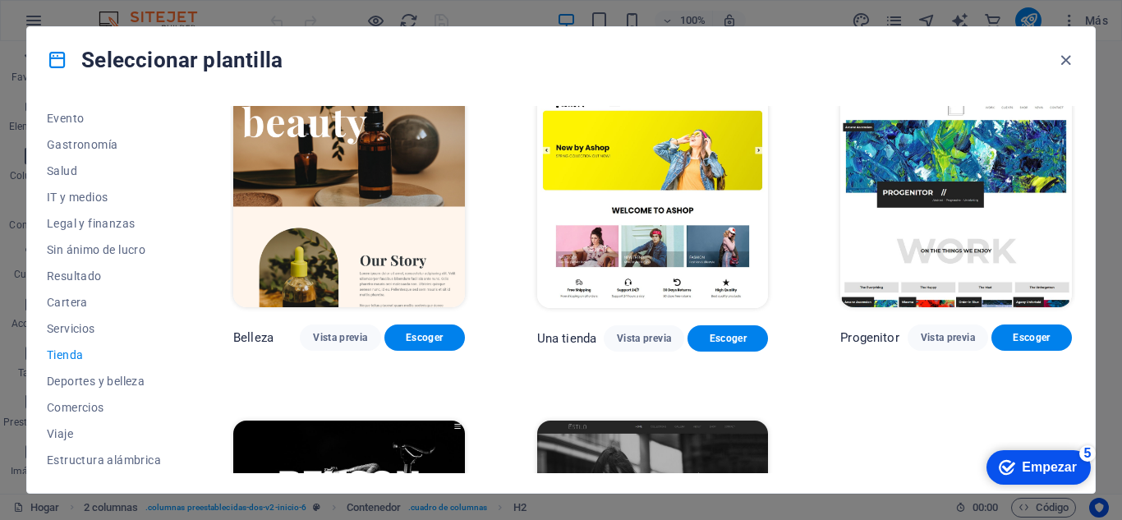
scroll to position [657, 0]
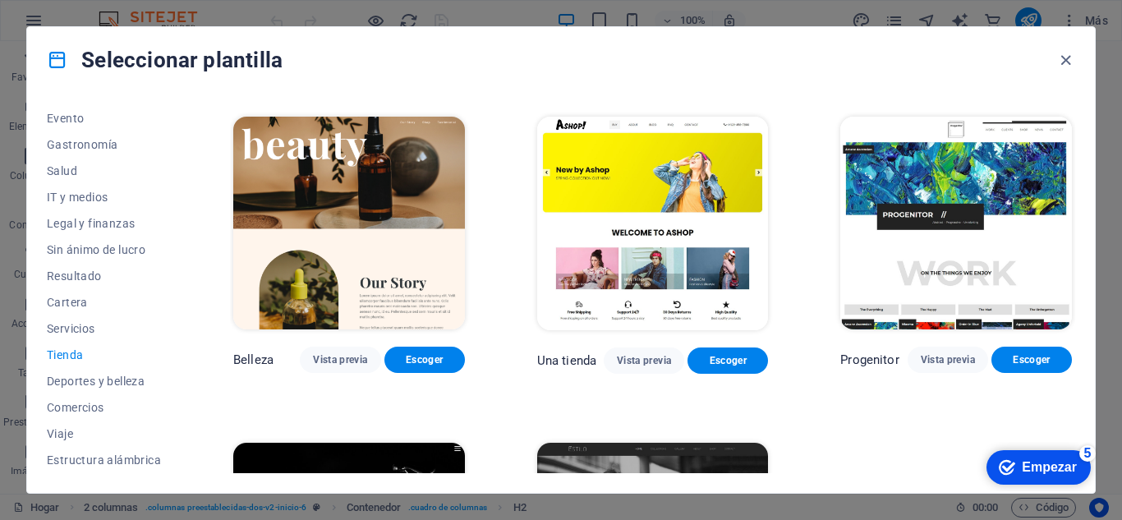
click at [674, 182] on img at bounding box center [653, 224] width 232 height 214
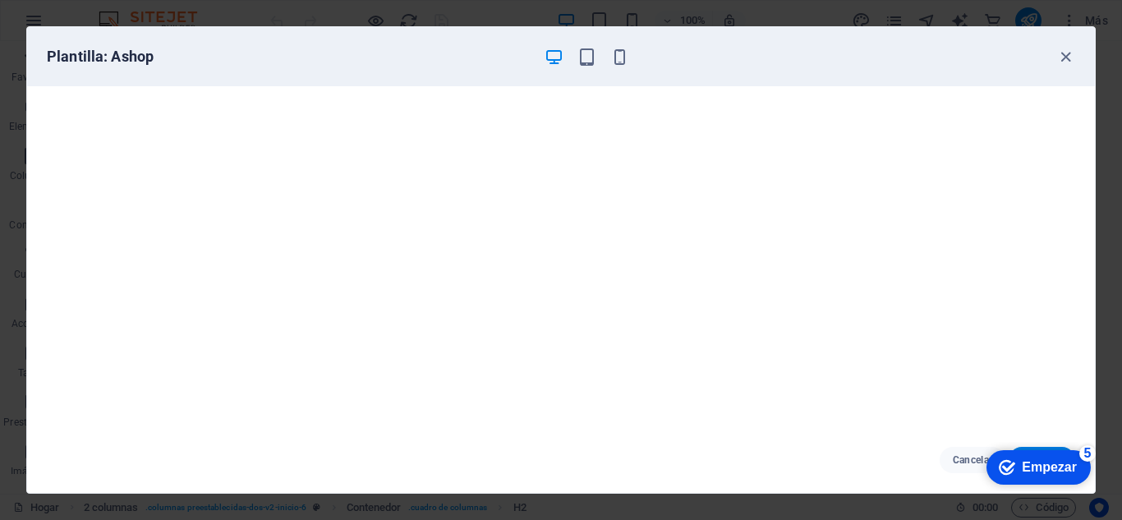
click at [1054, 463] on font "Empezar" at bounding box center [1049, 467] width 55 height 14
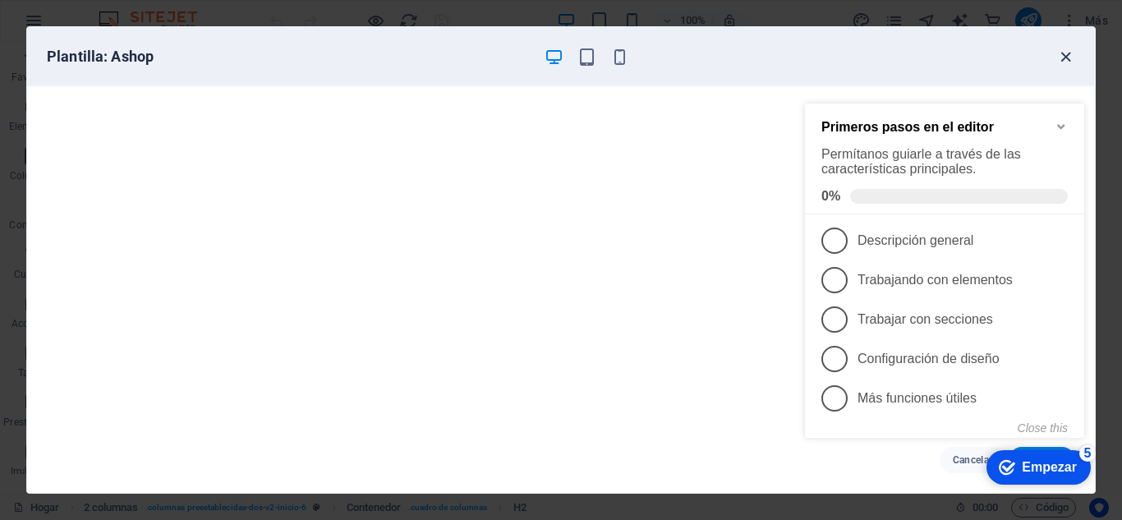
click at [1067, 56] on icon "button" at bounding box center [1065, 57] width 19 height 19
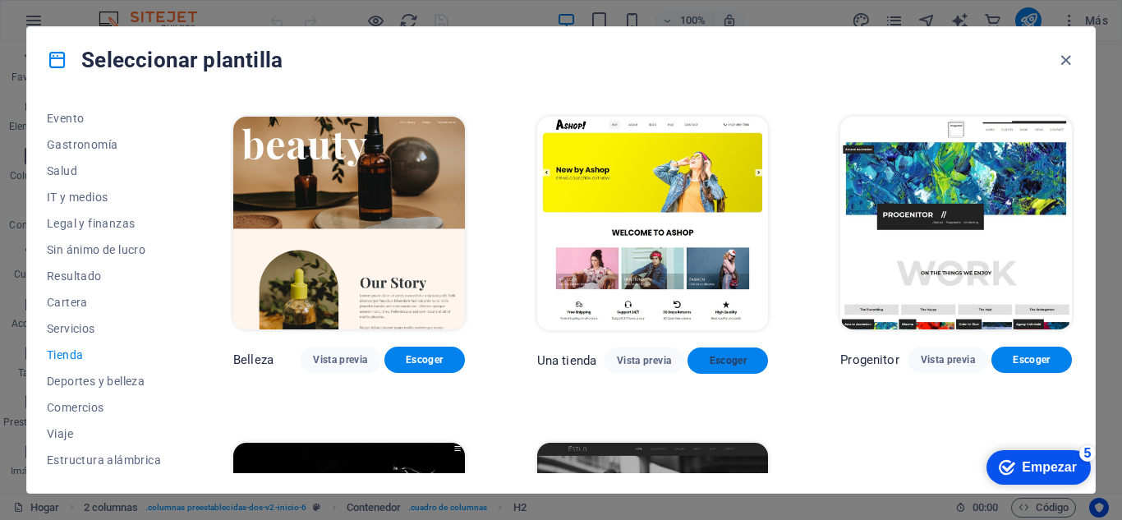
click at [701, 358] on span "Escoger" at bounding box center [728, 360] width 54 height 13
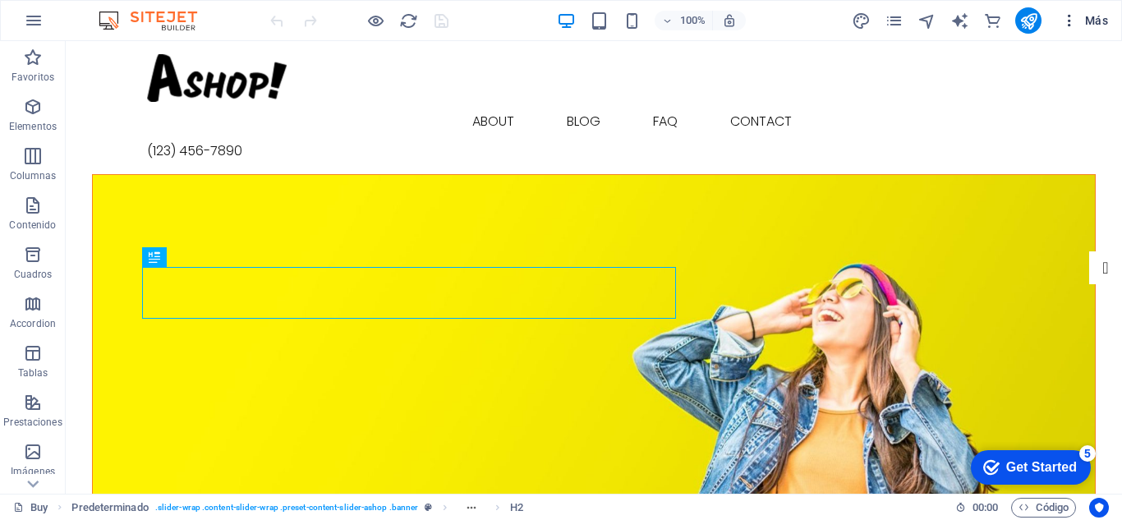
click at [1070, 20] on icon "button" at bounding box center [1069, 20] width 16 height 16
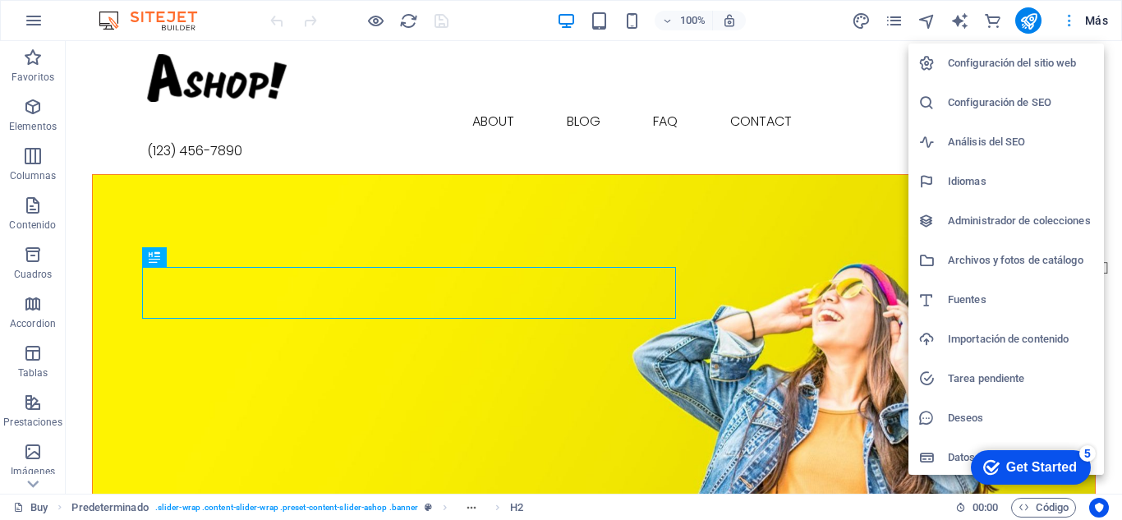
click at [1070, 20] on div at bounding box center [561, 260] width 1122 height 520
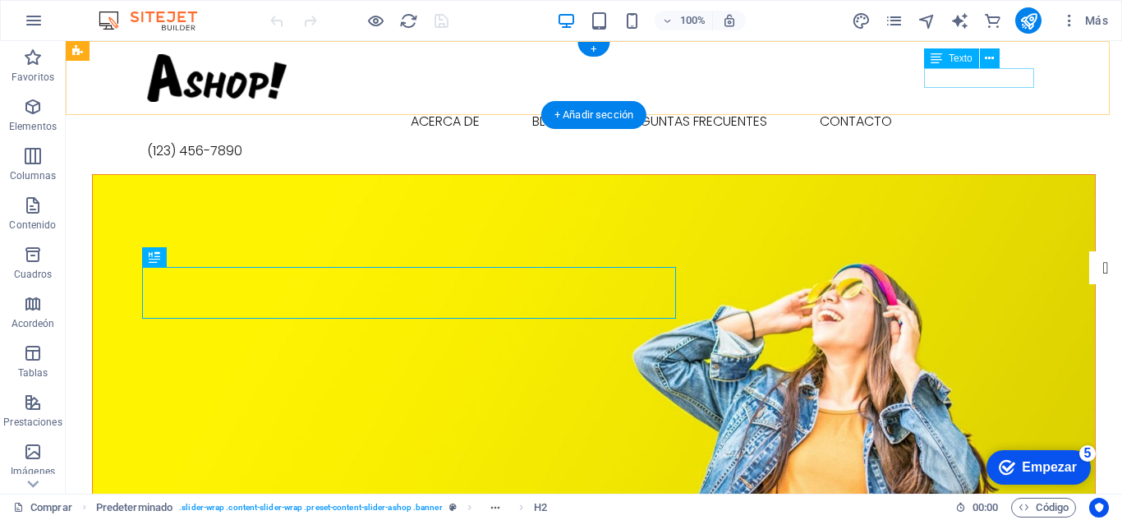
click at [959, 141] on div "(123) 456-7890" at bounding box center [594, 151] width 894 height 20
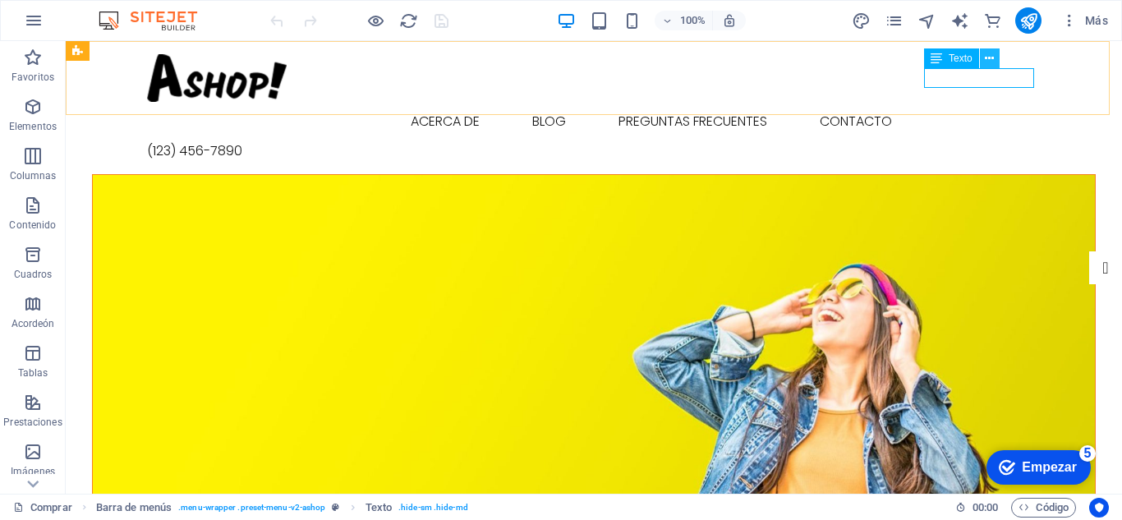
click at [987, 58] on icon at bounding box center [989, 58] width 9 height 17
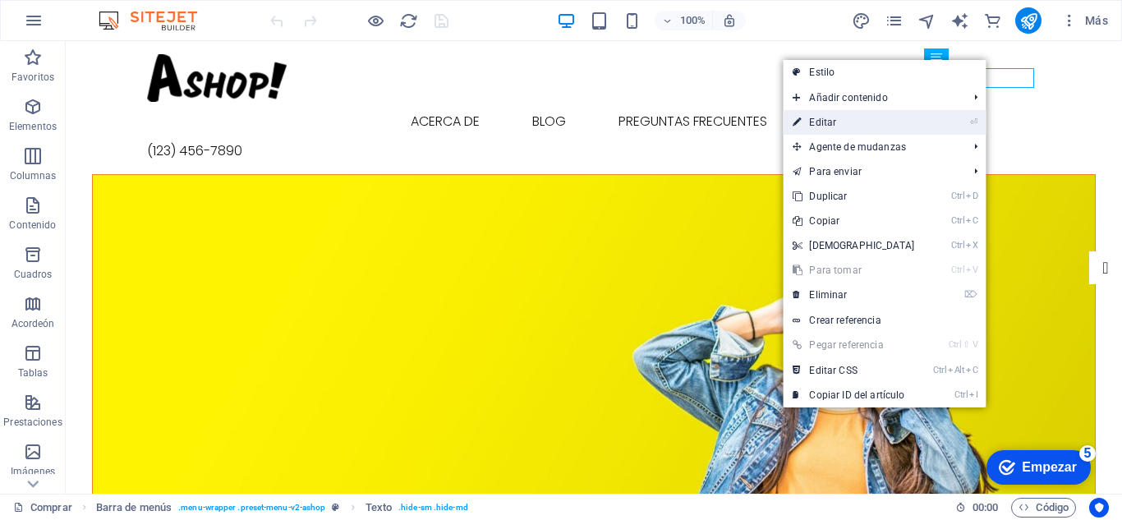
click at [836, 117] on font "Editar" at bounding box center [822, 123] width 27 height 12
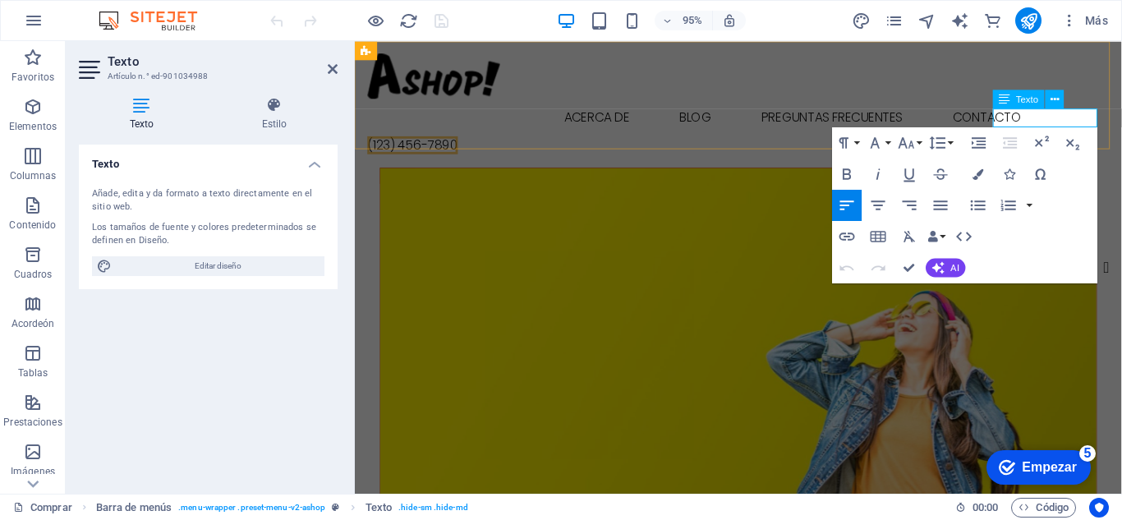
click at [463, 141] on font "(123) 456-7890" at bounding box center [415, 150] width 95 height 19
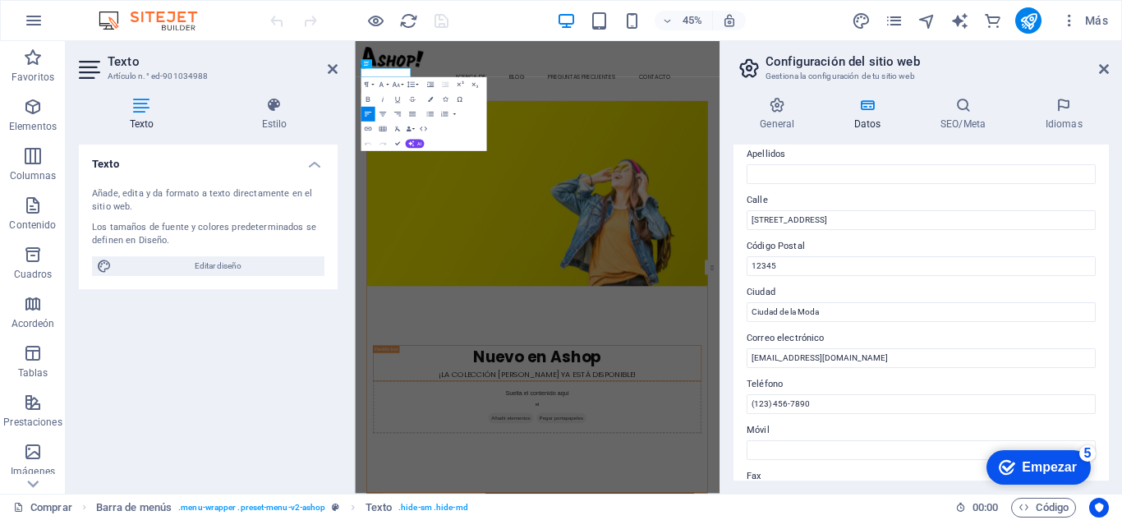
scroll to position [164, 0]
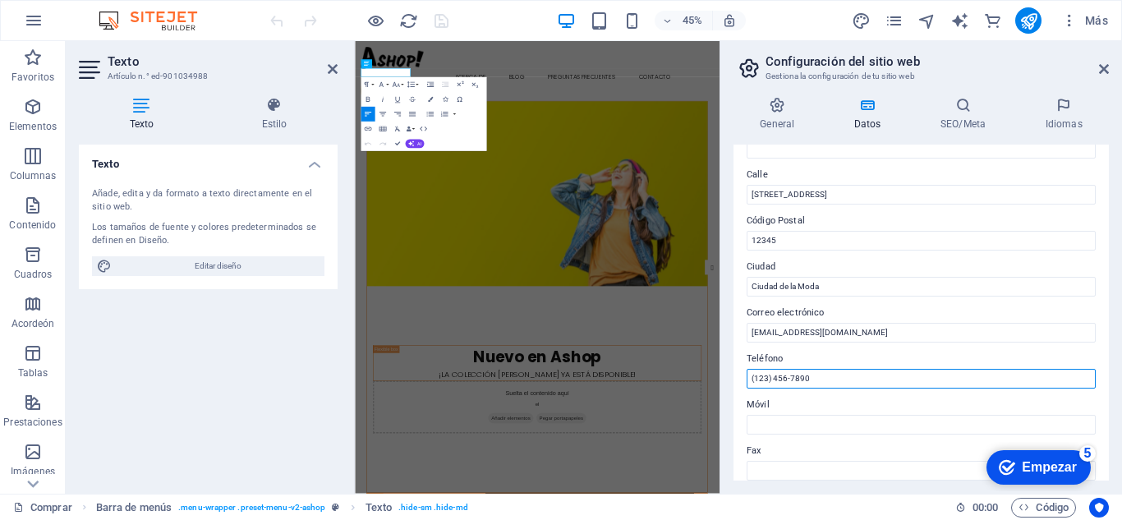
click at [870, 380] on input "(123) 456-7890" at bounding box center [921, 379] width 349 height 20
click at [869, 377] on input "(123) 456-7890" at bounding box center [921, 379] width 349 height 20
click at [869, 375] on input "(123) 456-7890" at bounding box center [921, 379] width 349 height 20
click at [869, 374] on input "(123) 456-7890" at bounding box center [921, 379] width 349 height 20
drag, startPoint x: 863, startPoint y: 374, endPoint x: 748, endPoint y: 387, distance: 116.6
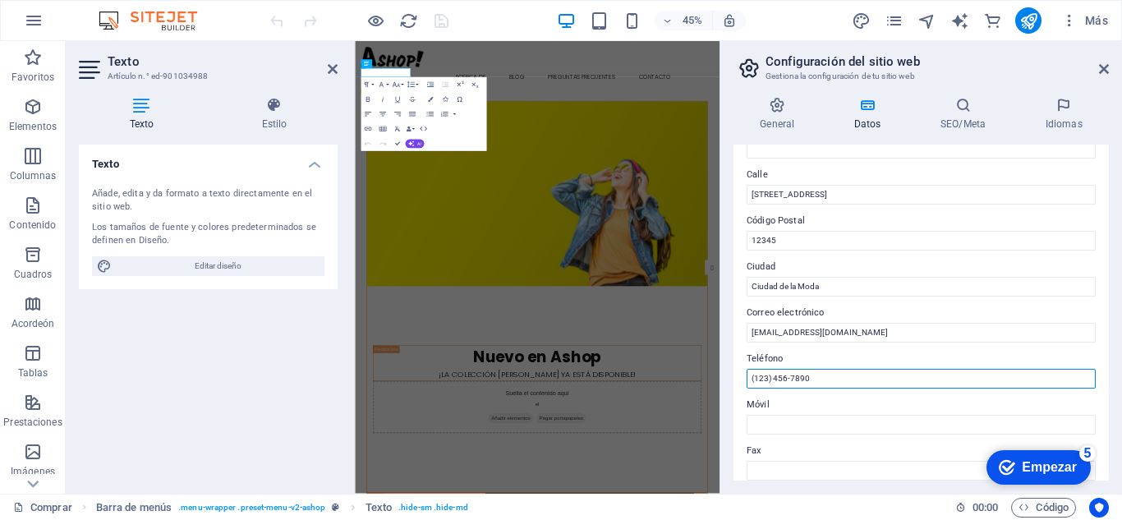
click at [748, 387] on input "(123) 456-7890" at bounding box center [921, 379] width 349 height 20
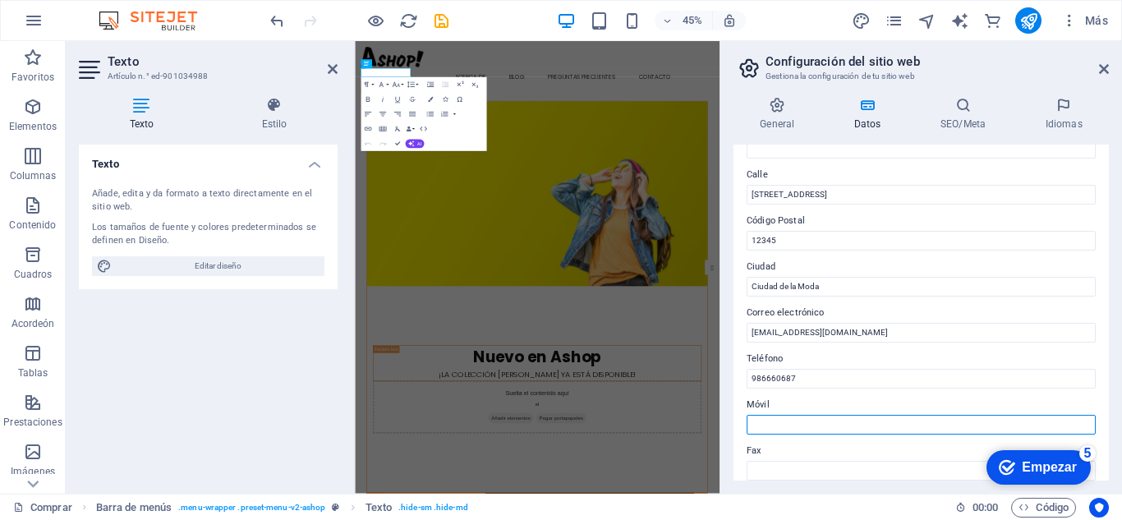
click at [804, 427] on input "Móvil" at bounding box center [921, 425] width 349 height 20
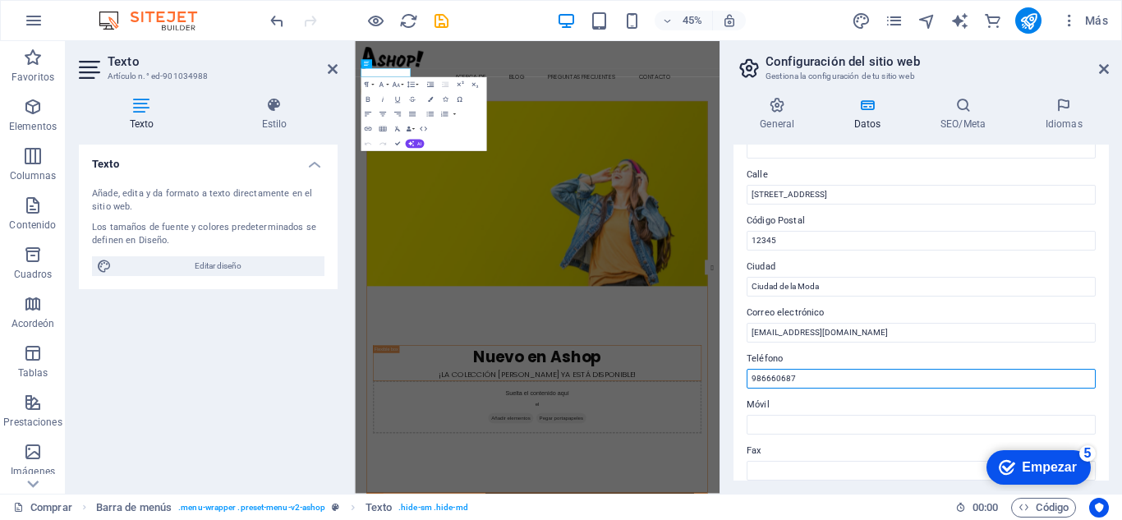
click at [802, 378] on input "986660687" at bounding box center [921, 379] width 349 height 20
type input "997926030"
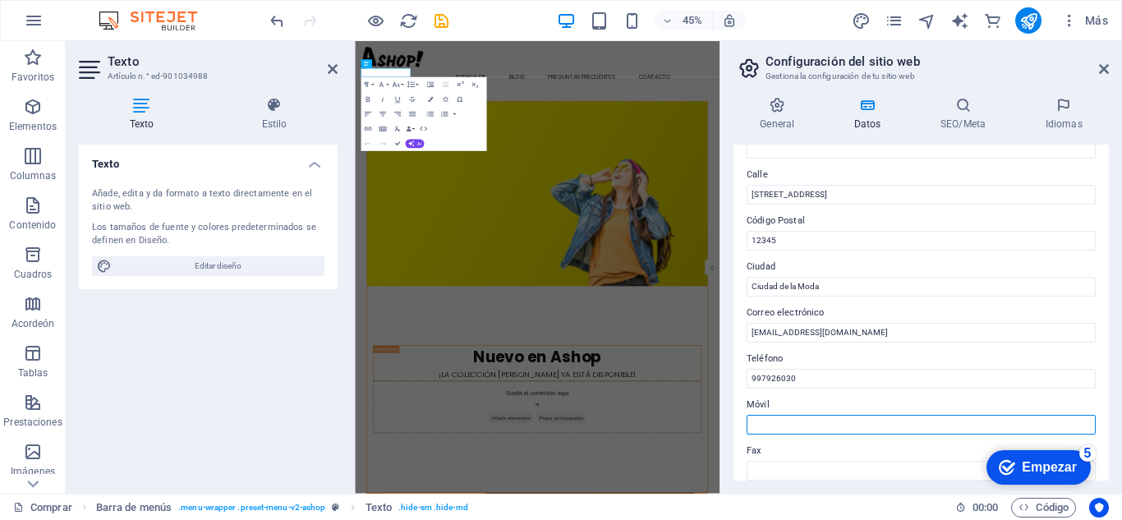
click at [799, 422] on input "Móvil" at bounding box center [921, 425] width 349 height 20
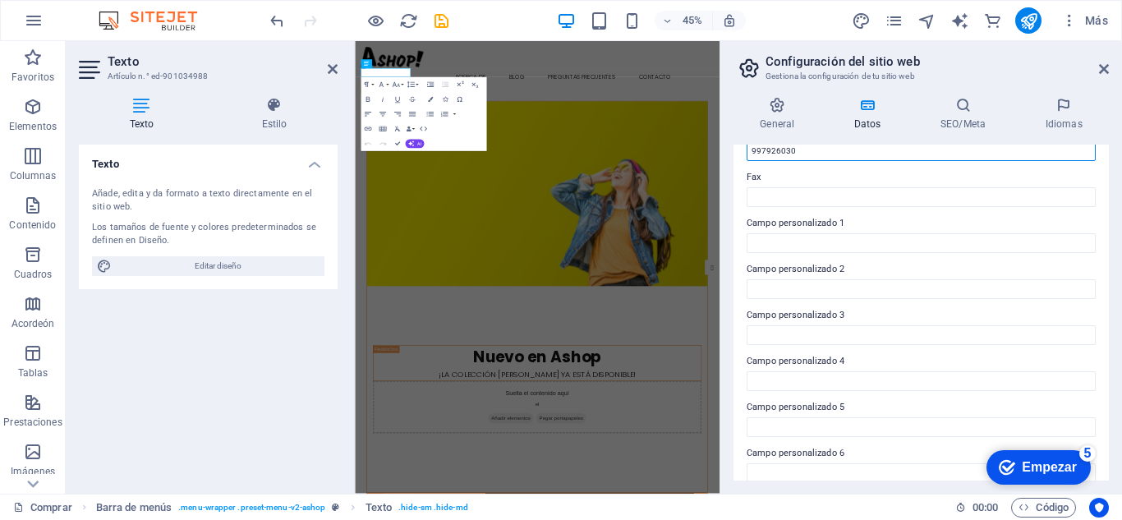
scroll to position [453, 0]
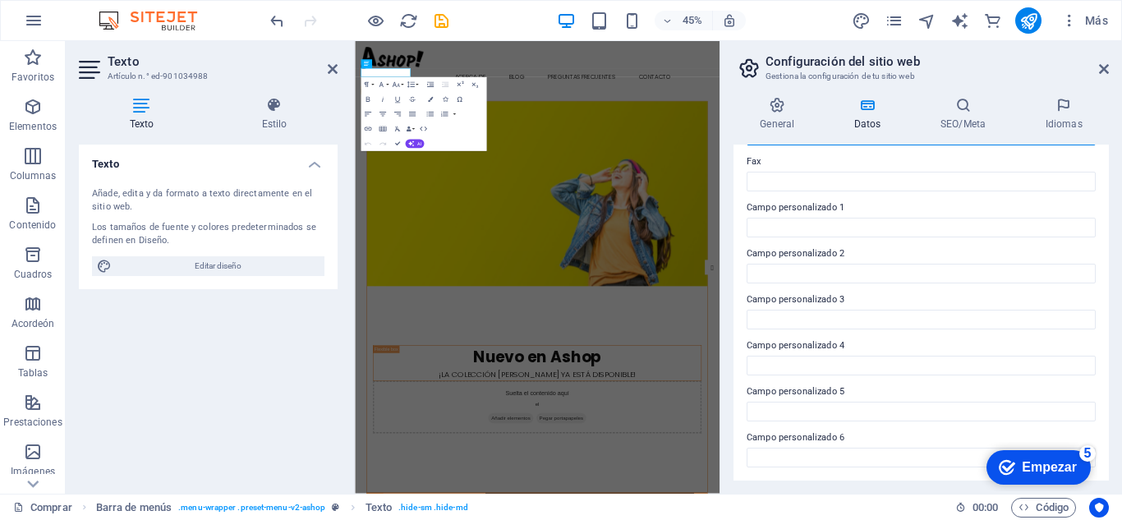
type input "997926030"
click at [1053, 467] on font "Empezar" at bounding box center [1049, 467] width 55 height 14
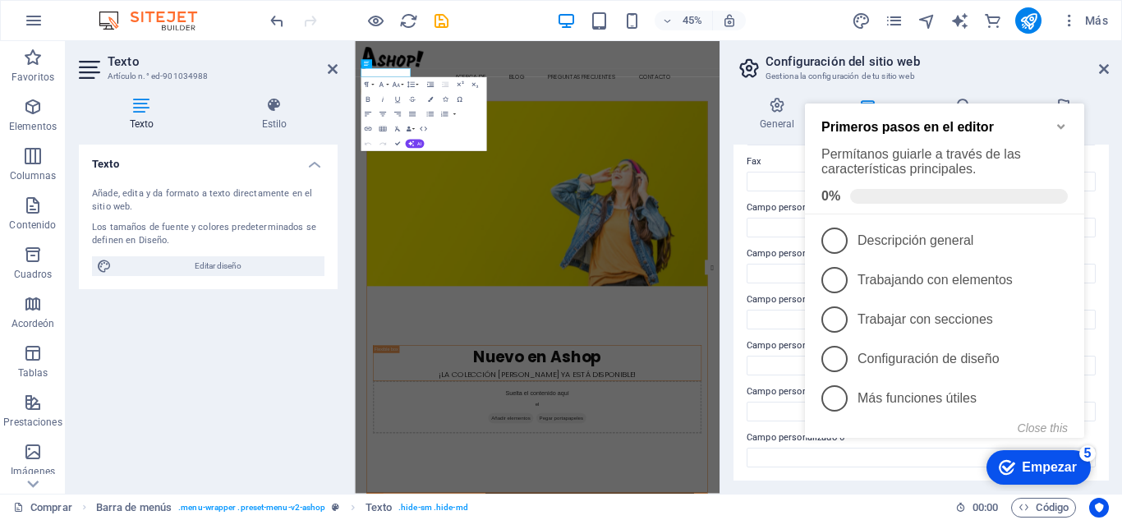
click div "checkmark Empezar 5 Primeros pasos en el editor Permítanos guiarle a través de …"
click at [739, 103] on icon at bounding box center [778, 105] width 88 height 16
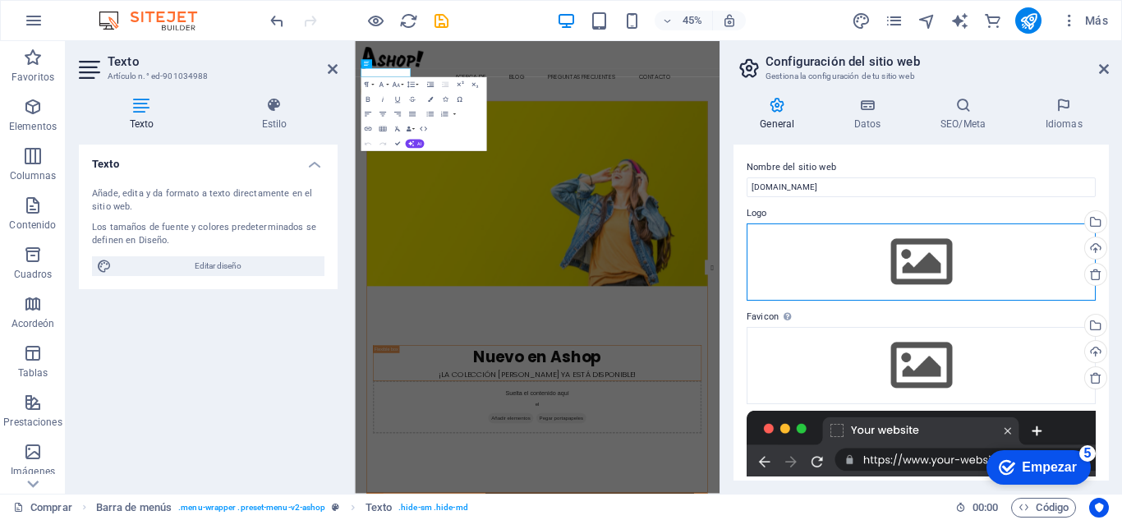
click at [940, 254] on div "Arrastra archivos aquí, haz clic para escoger archivos o selecciona archivos de…" at bounding box center [921, 261] width 349 height 77
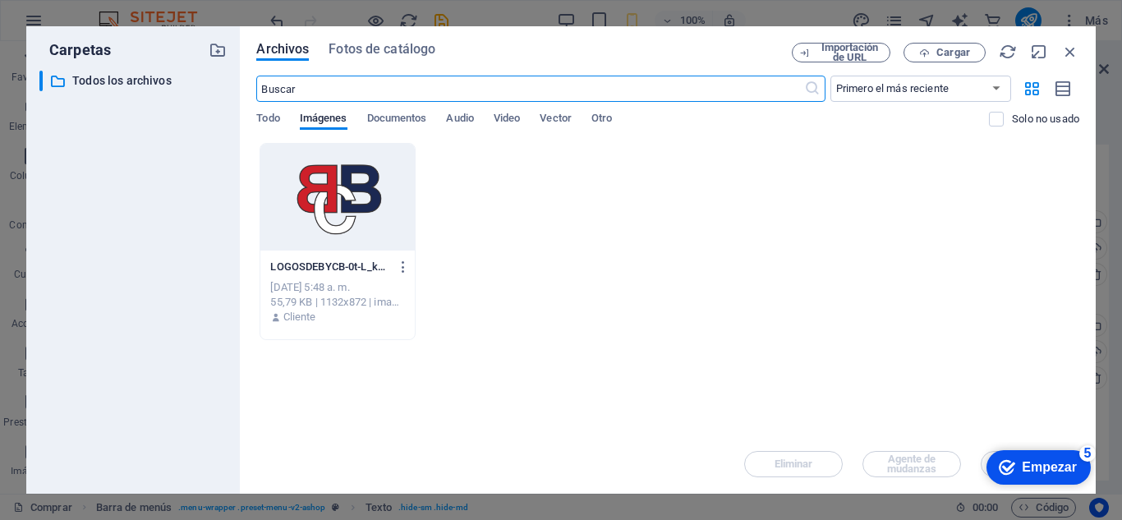
click at [324, 200] on div at bounding box center [337, 197] width 154 height 107
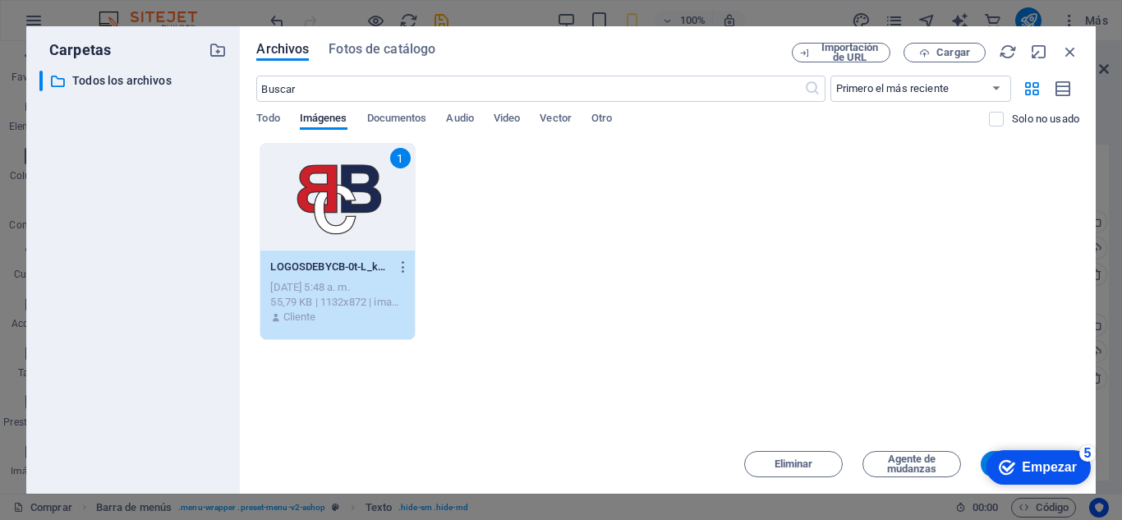
click at [840, 324] on div "1 LOGOSDEBYCB-0t-L_k422LTesKusmmLx0w.png LOGOSDEBYCB-0t-L_k422LTesKusmmLx0w.png…" at bounding box center [667, 241] width 823 height 197
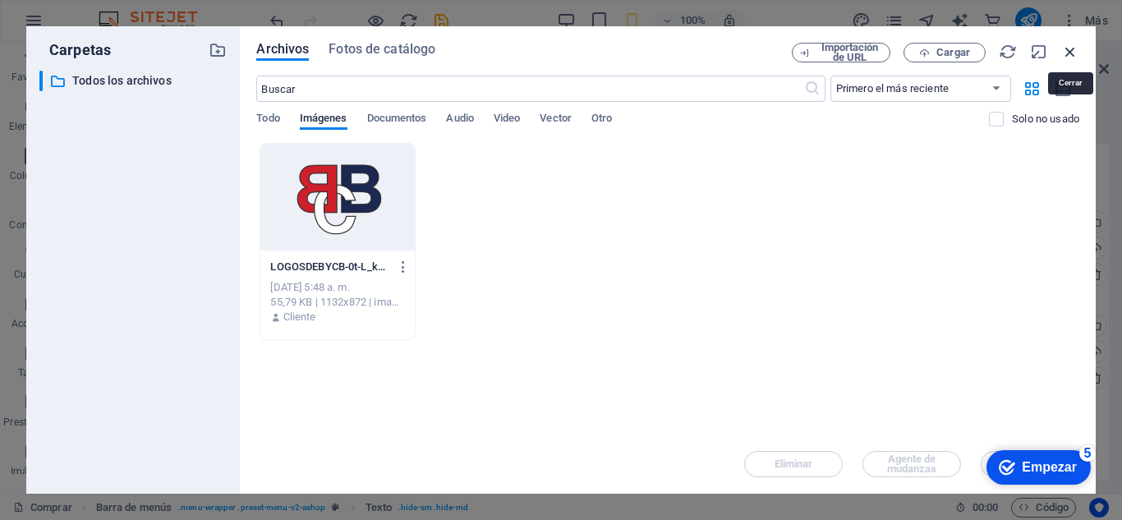
click at [1071, 51] on icon "button" at bounding box center [1070, 52] width 18 height 18
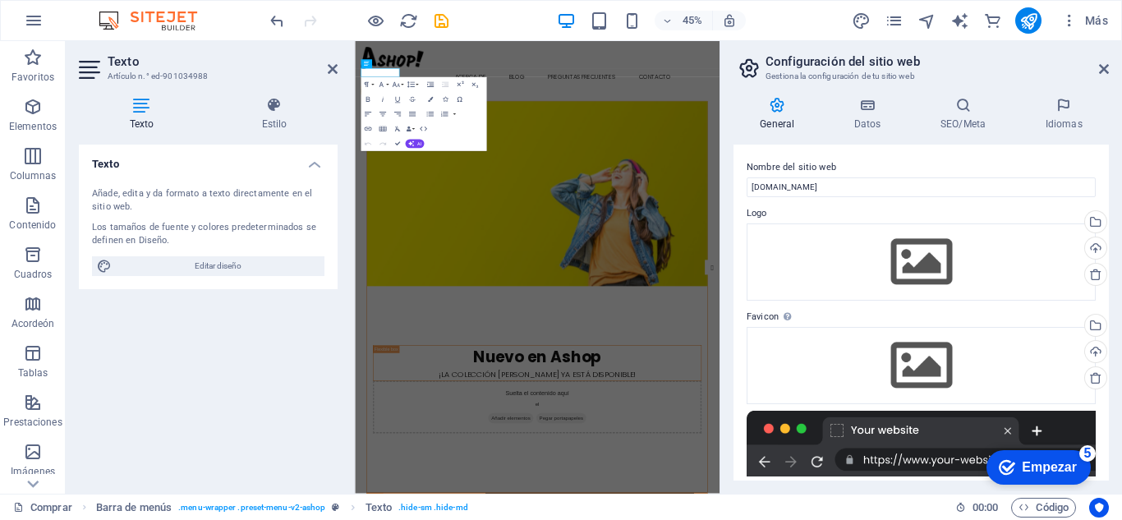
click at [873, 196] on figure at bounding box center [760, 380] width 757 height 411
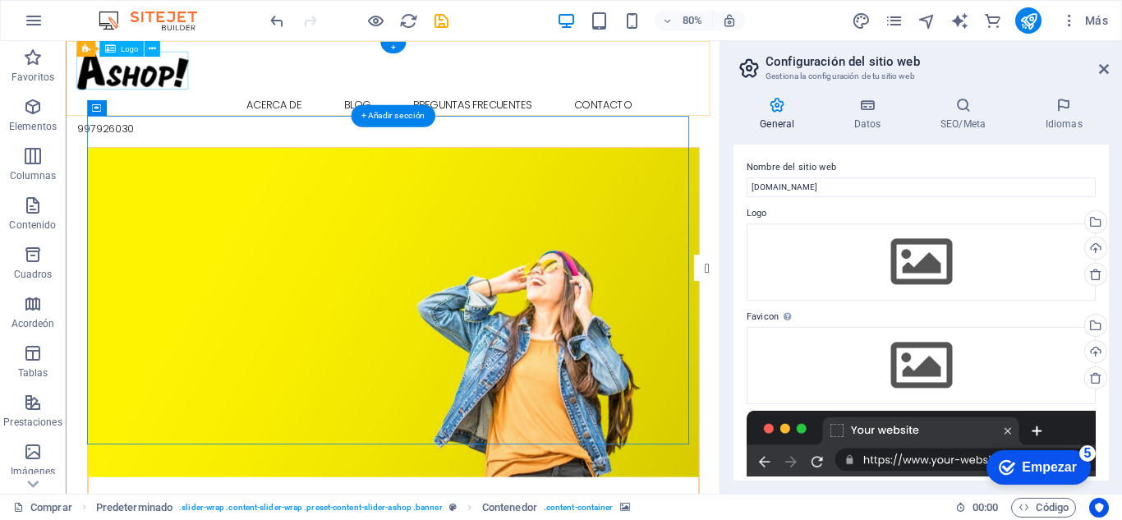
click at [150, 82] on div at bounding box center [474, 78] width 791 height 48
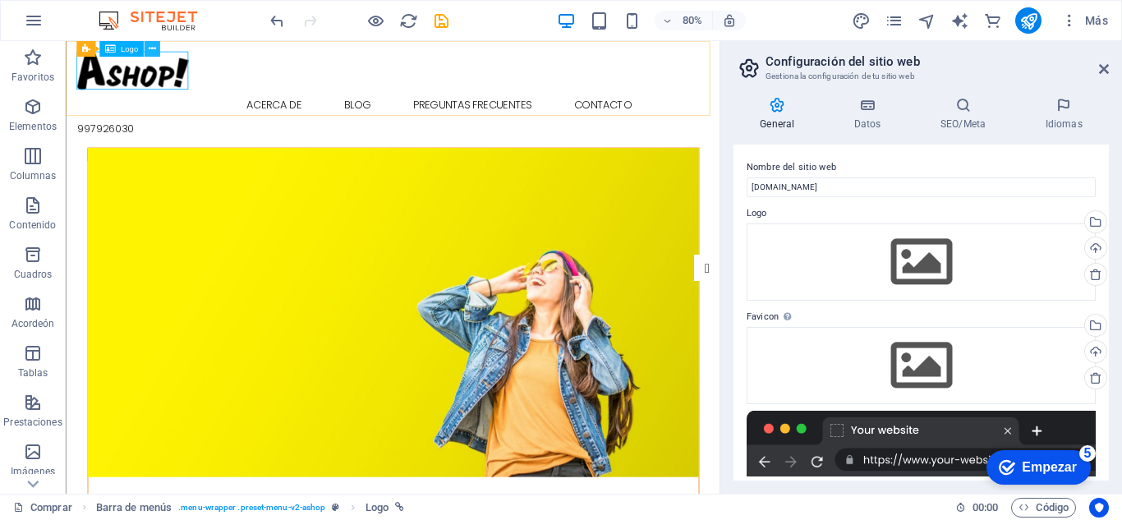
click at [151, 48] on icon at bounding box center [151, 49] width 7 height 14
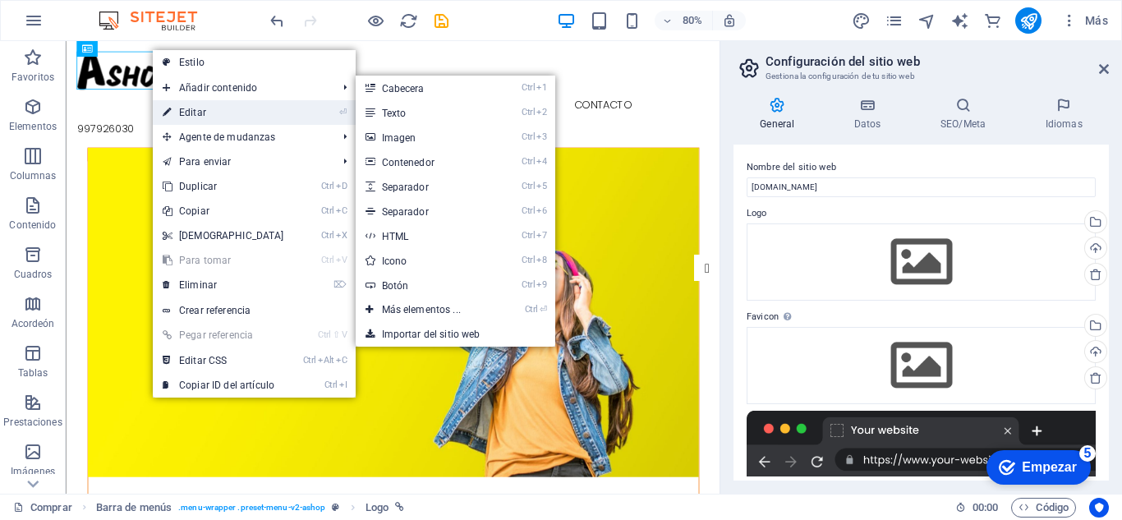
click at [199, 108] on font "Editar" at bounding box center [192, 113] width 27 height 12
select select "px"
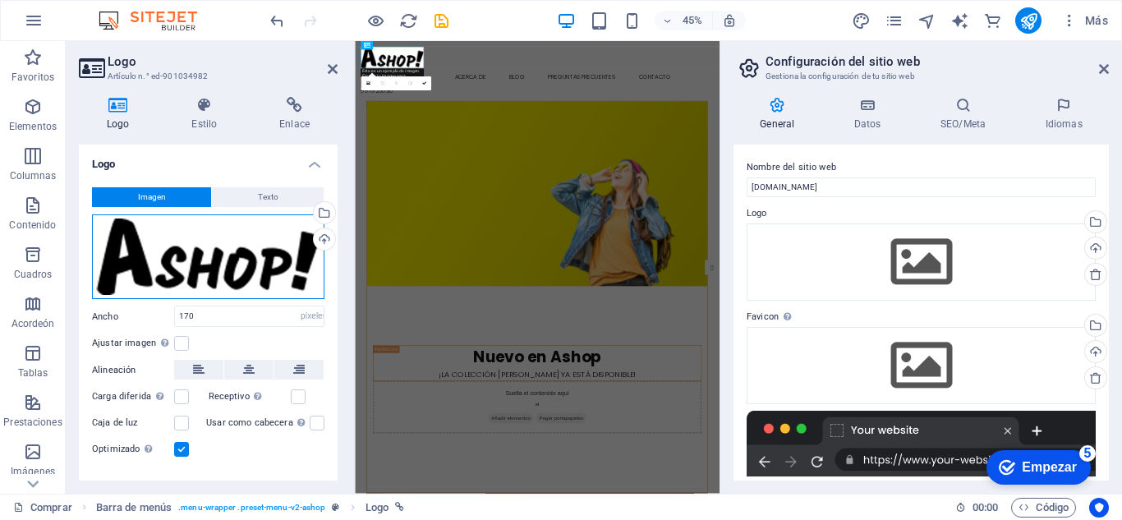
click at [215, 272] on div "Arrastra archivos aquí, haz clic para escoger archivos o selecciona archivos de…" at bounding box center [208, 256] width 232 height 85
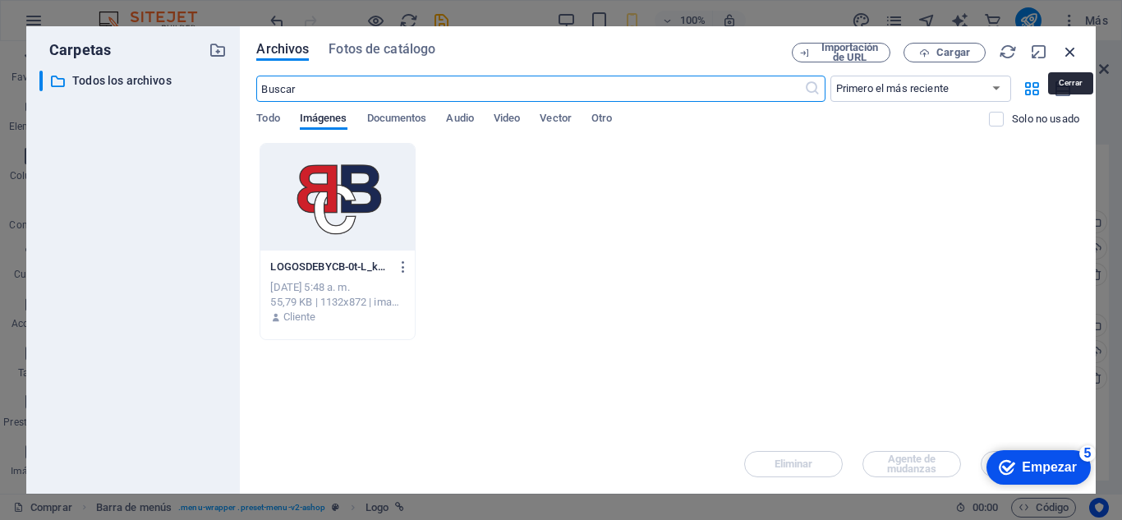
click at [1067, 53] on icon "button" at bounding box center [1070, 52] width 18 height 18
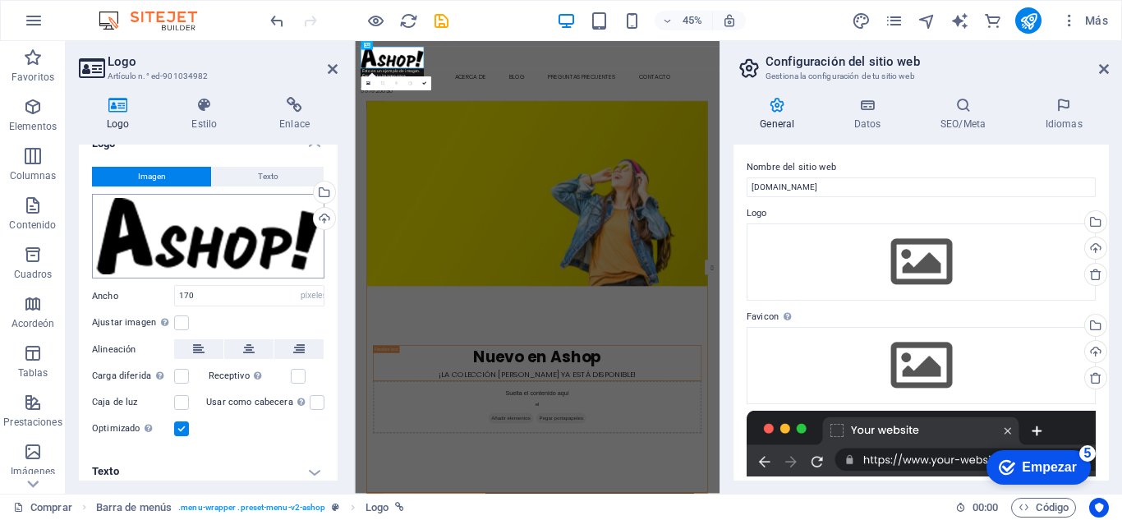
scroll to position [30, 0]
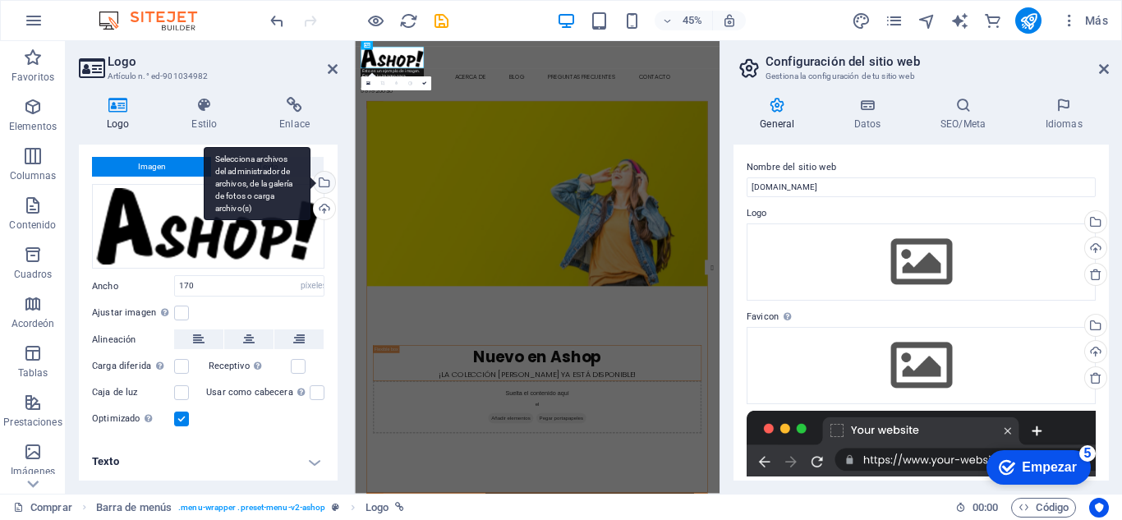
click at [320, 180] on div "Selecciona archivos del administrador de archivos, de la galería de fotos o car…" at bounding box center [323, 184] width 25 height 25
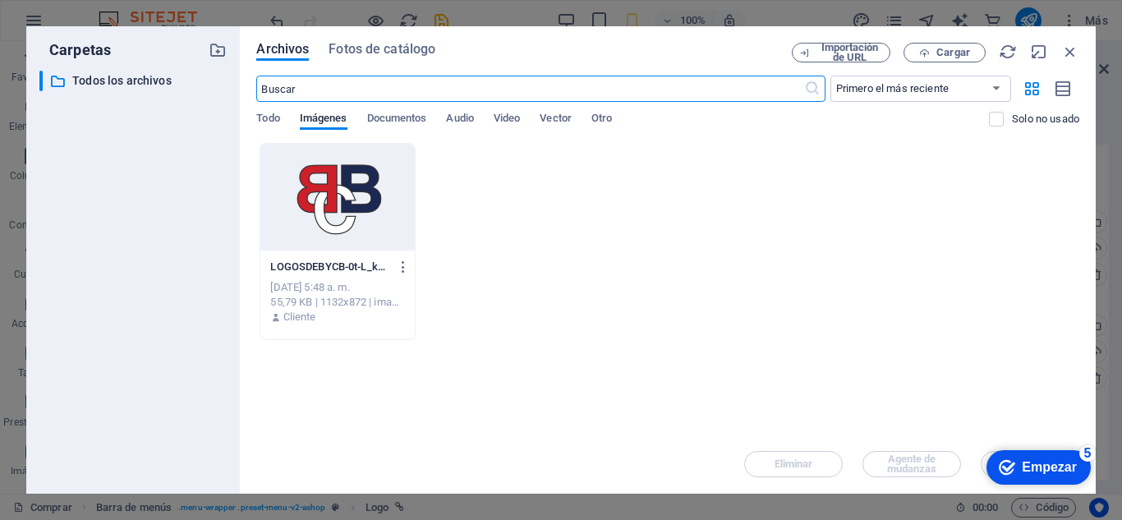
click at [320, 180] on div at bounding box center [337, 197] width 154 height 107
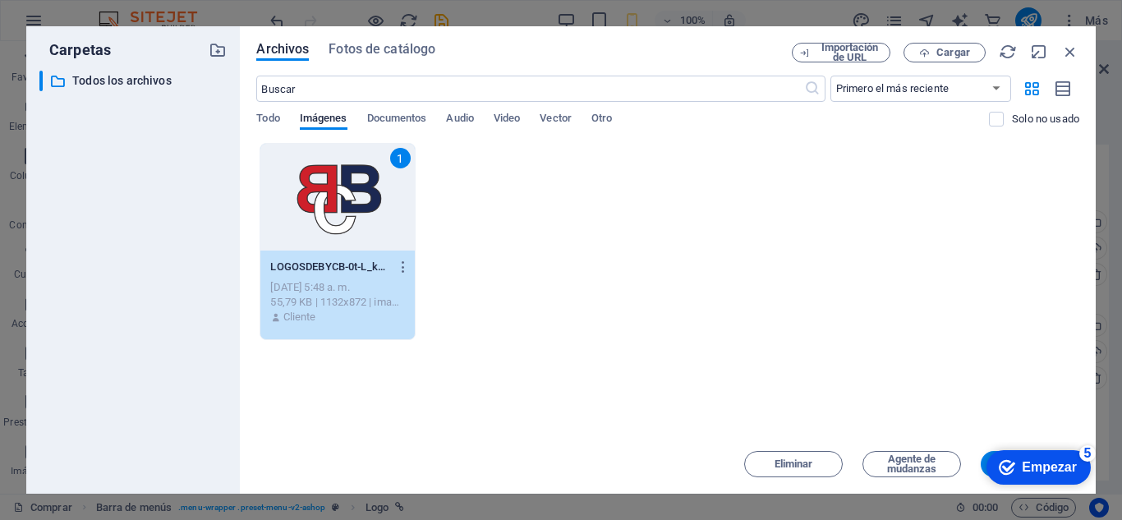
click at [1073, 463] on font "Empezar" at bounding box center [1049, 467] width 55 height 14
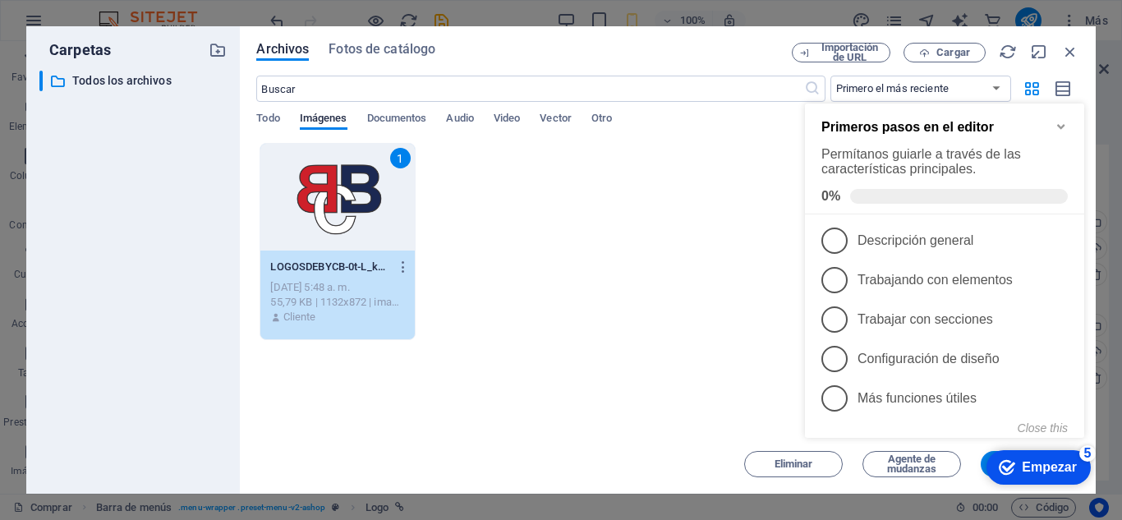
click at [683, 399] on div "Arrastra archivos aquí para cargarlos de inmediato 1 LOGOSDEBYCB-0t-L_k422LTesK…" at bounding box center [667, 289] width 823 height 292
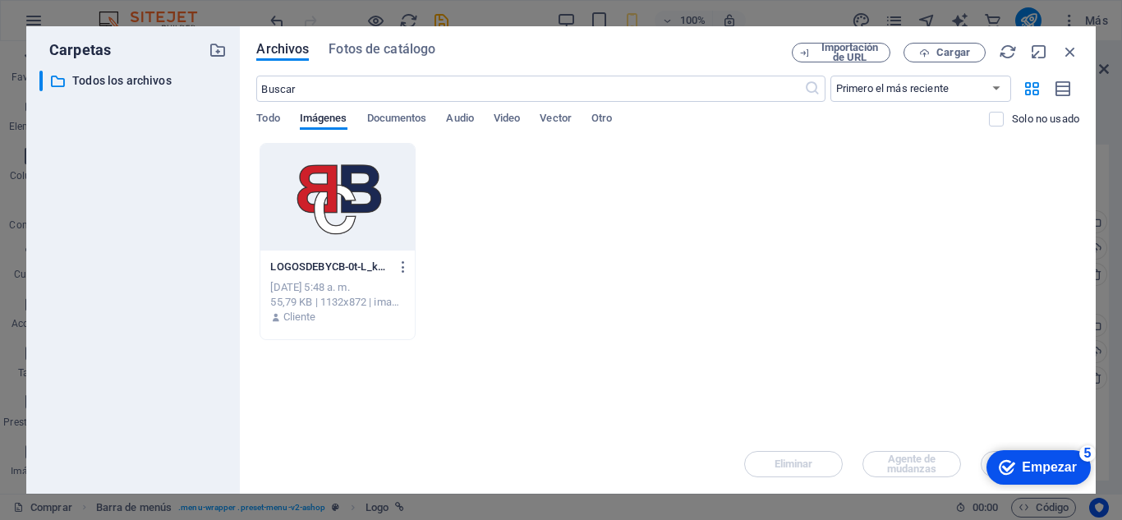
click at [343, 210] on div at bounding box center [337, 197] width 154 height 107
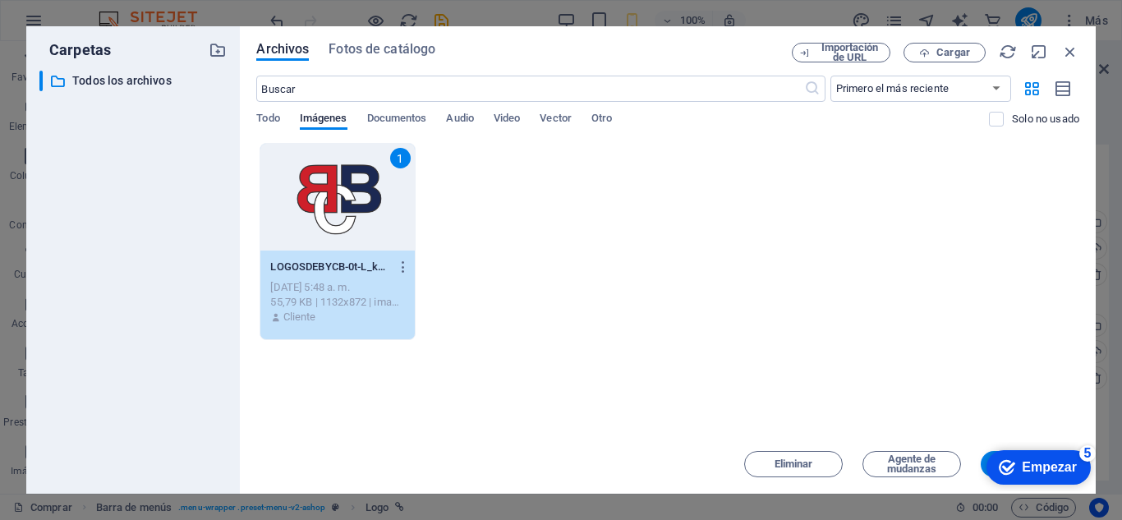
click div "checkmark Empezar 5 Primeros pasos en el editor Permítanos guiarle a través de …"
click at [922, 462] on font "Agente de mudanzas" at bounding box center [912, 464] width 50 height 22
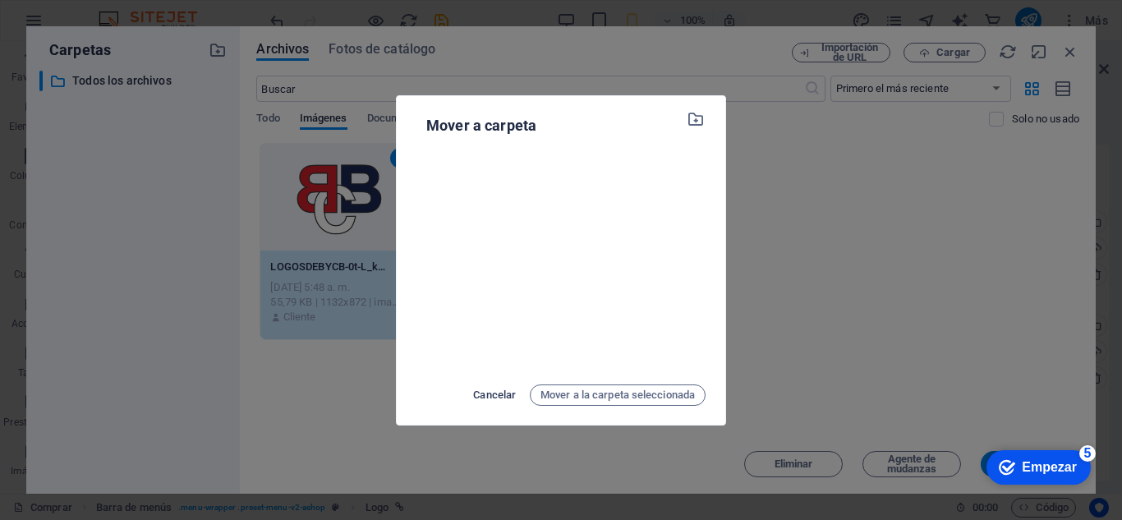
click at [496, 392] on font "Cancelar" at bounding box center [494, 395] width 43 height 12
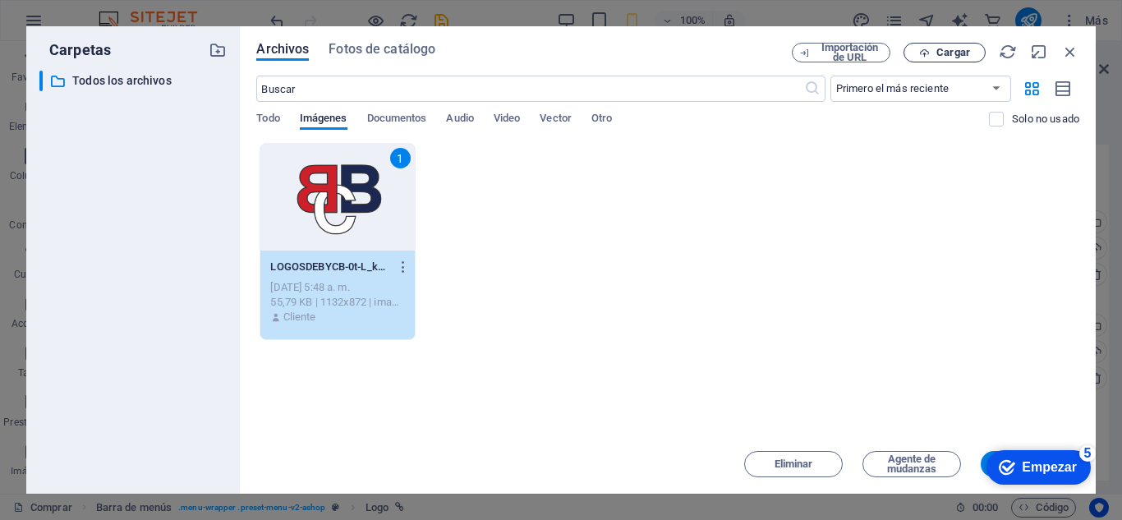
click at [950, 48] on font "Cargar" at bounding box center [953, 52] width 34 height 12
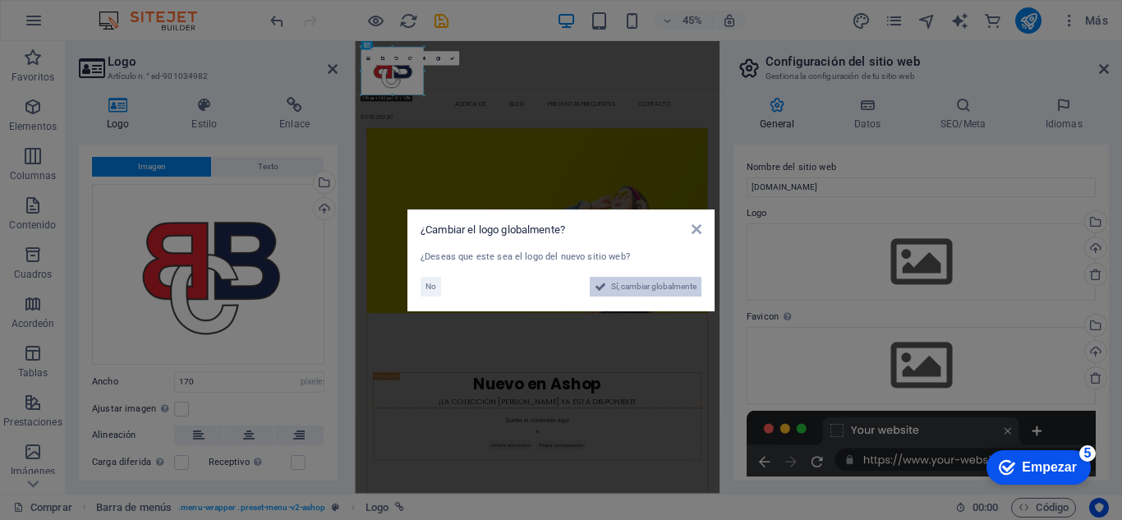
click at [649, 285] on span "Sí, cambiar globalmente" at bounding box center [653, 287] width 85 height 20
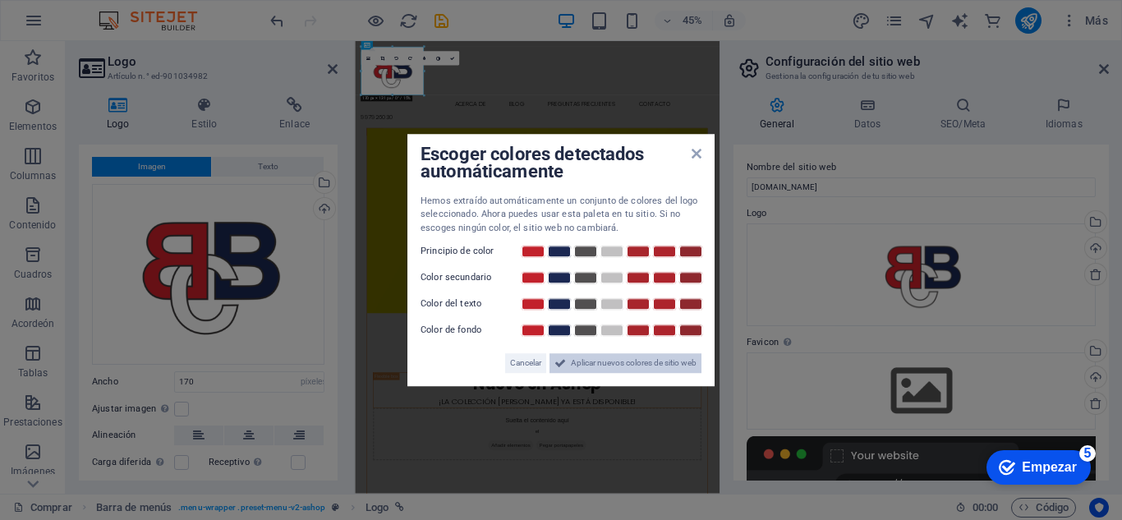
click at [629, 364] on span "Aplicar nuevos colores de sitio web" at bounding box center [634, 363] width 126 height 20
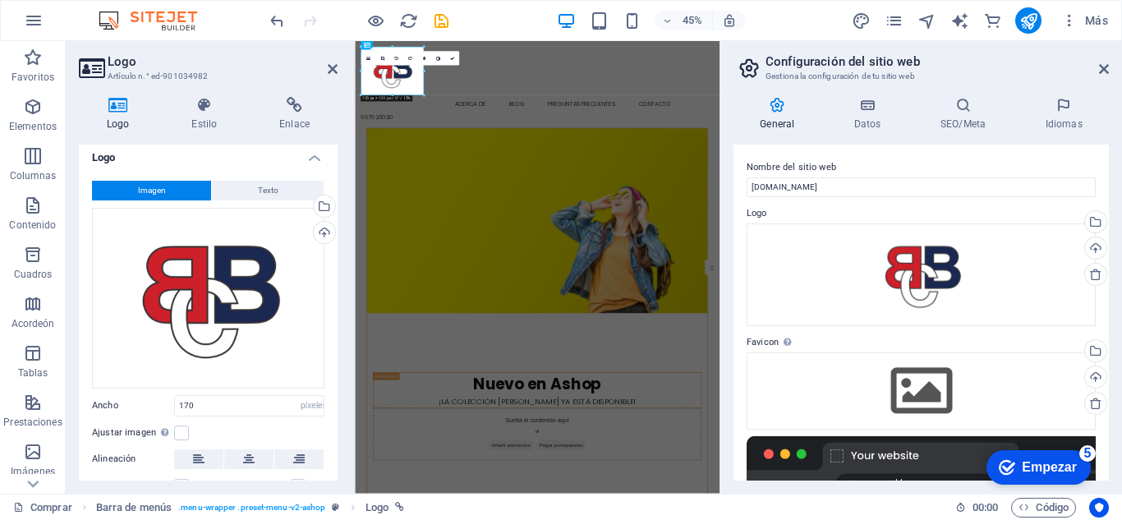
scroll to position [0, 0]
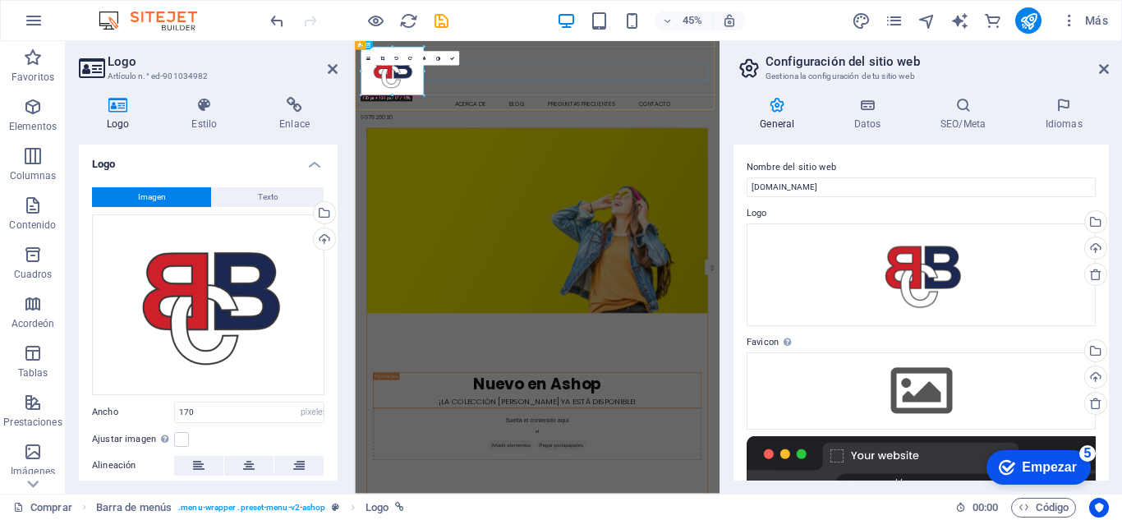
click at [619, 162] on nav "Comprar Acerca de Blog Preguntas frecuentes Contacto" at bounding box center [760, 181] width 784 height 39
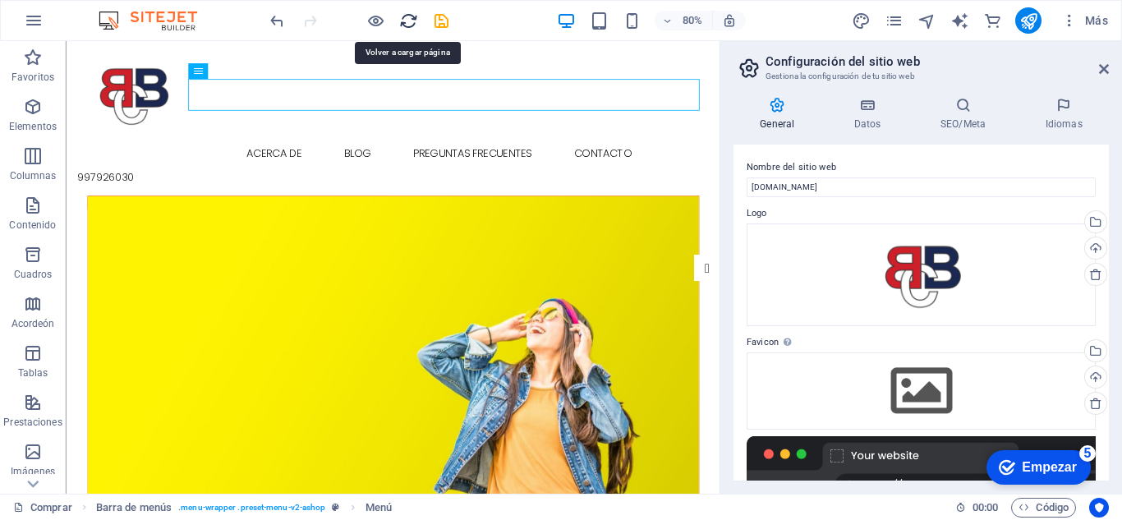
click at [413, 25] on icon "recargar" at bounding box center [408, 21] width 19 height 19
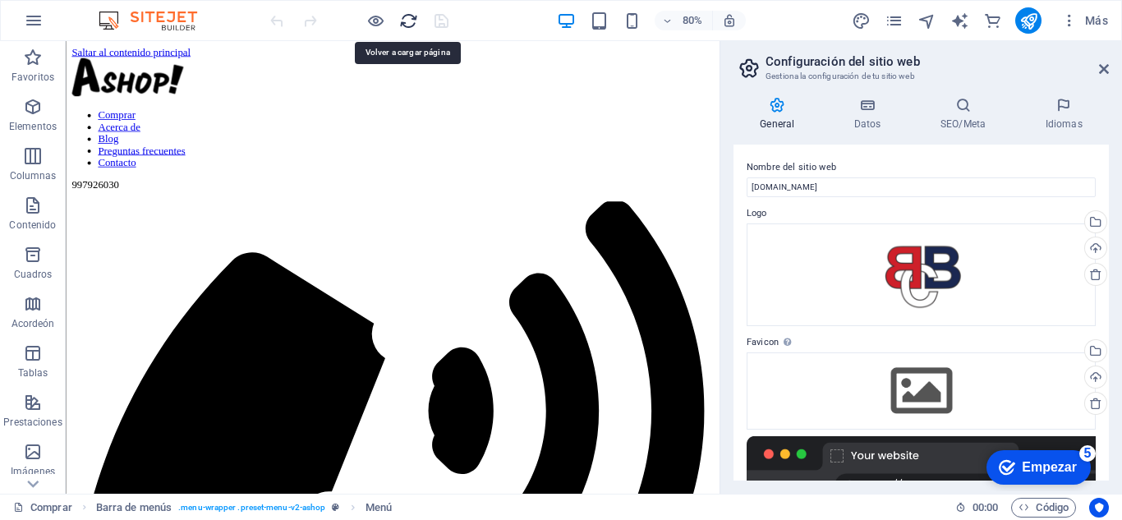
click at [410, 27] on icon "recargar" at bounding box center [408, 21] width 19 height 19
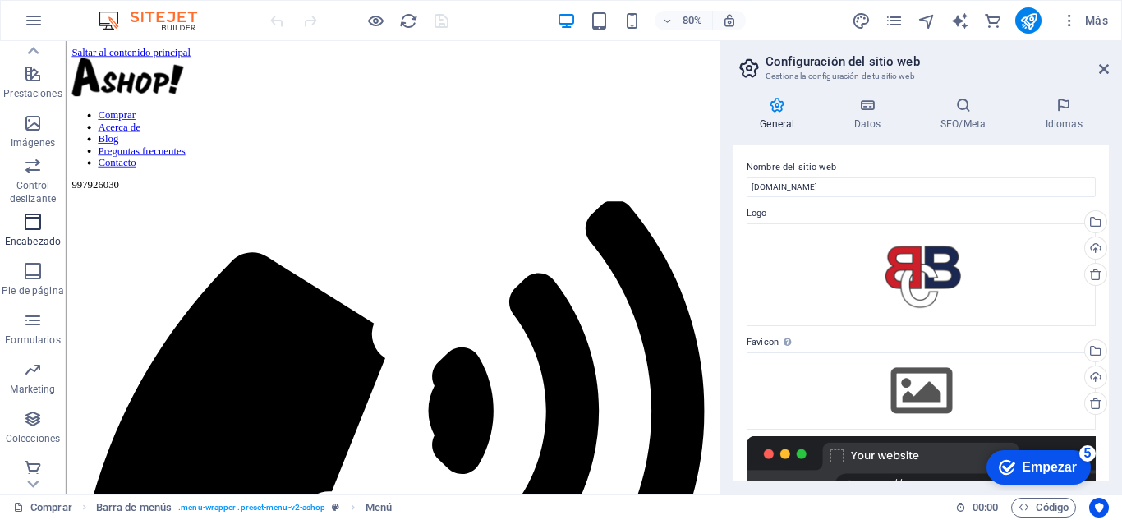
scroll to position [336, 0]
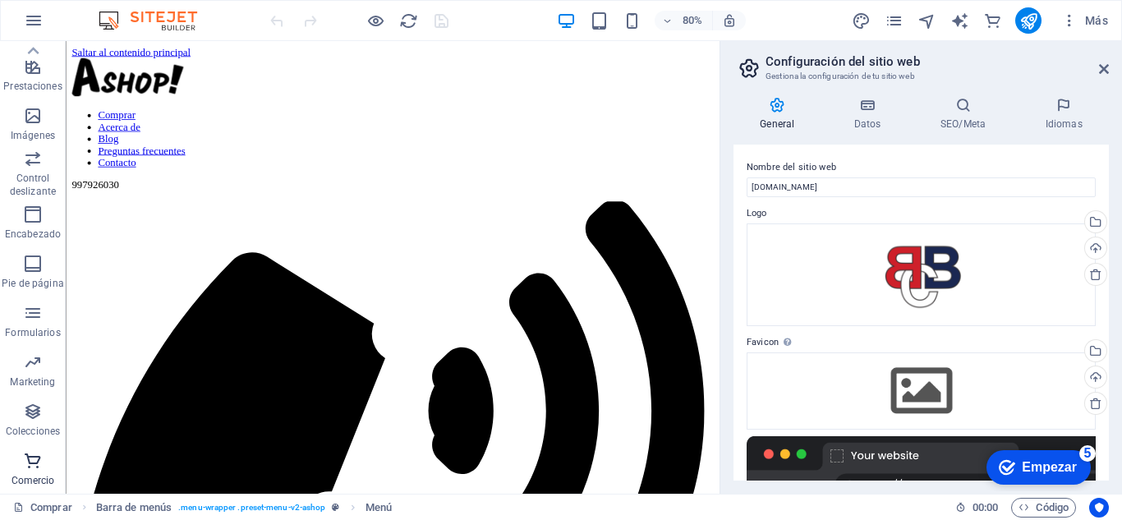
click at [35, 481] on p "Comercio" at bounding box center [34, 480] width 44 height 13
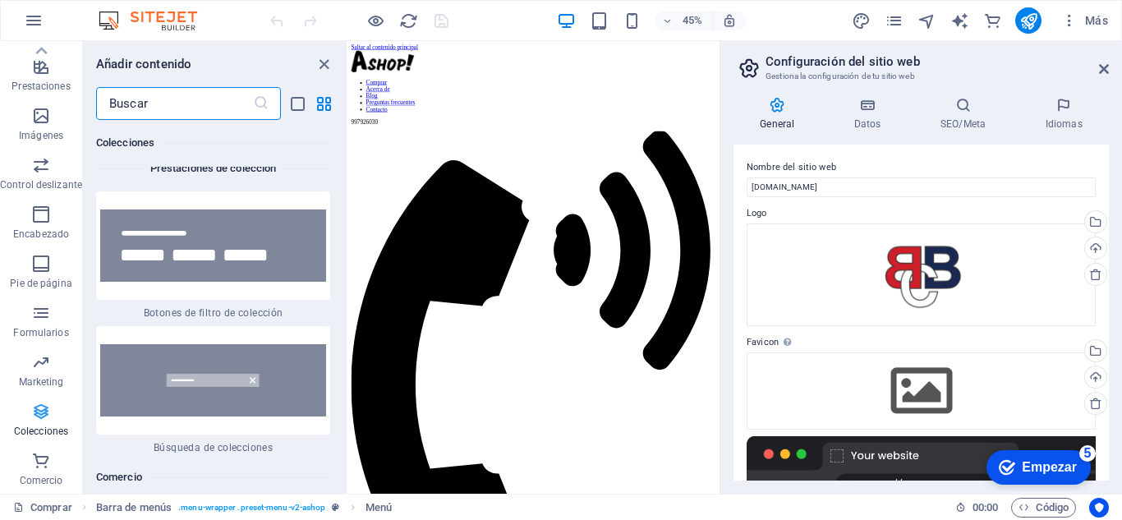
scroll to position [31908, 0]
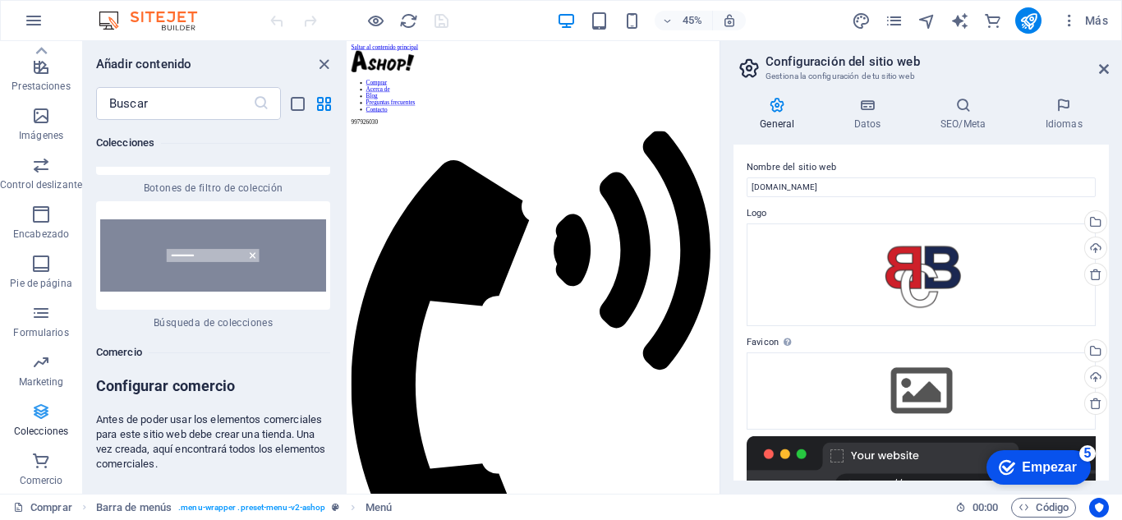
click at [44, 419] on icon "button" at bounding box center [41, 412] width 20 height 20
click at [45, 272] on icon "button" at bounding box center [41, 264] width 20 height 20
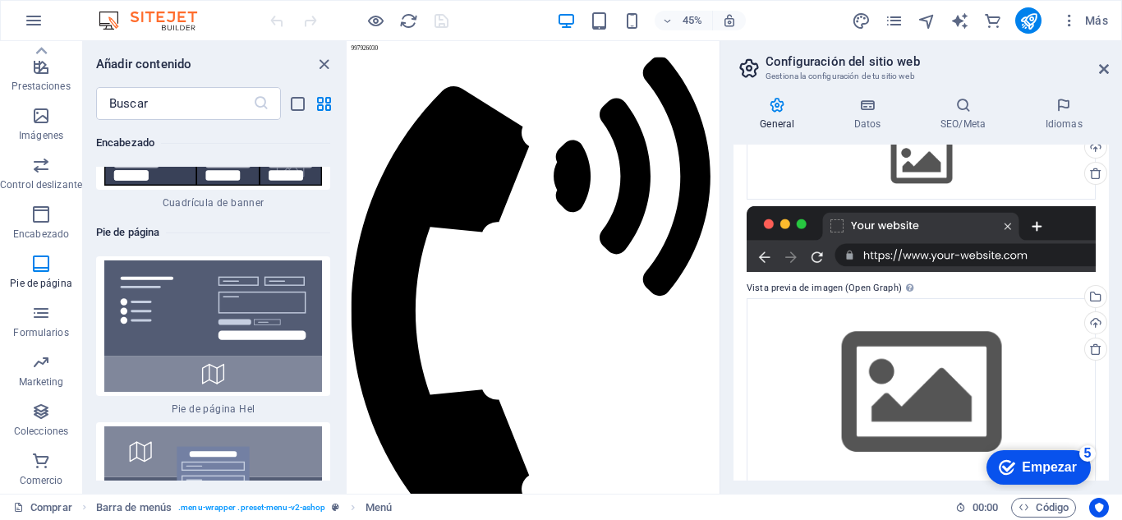
scroll to position [250, 0]
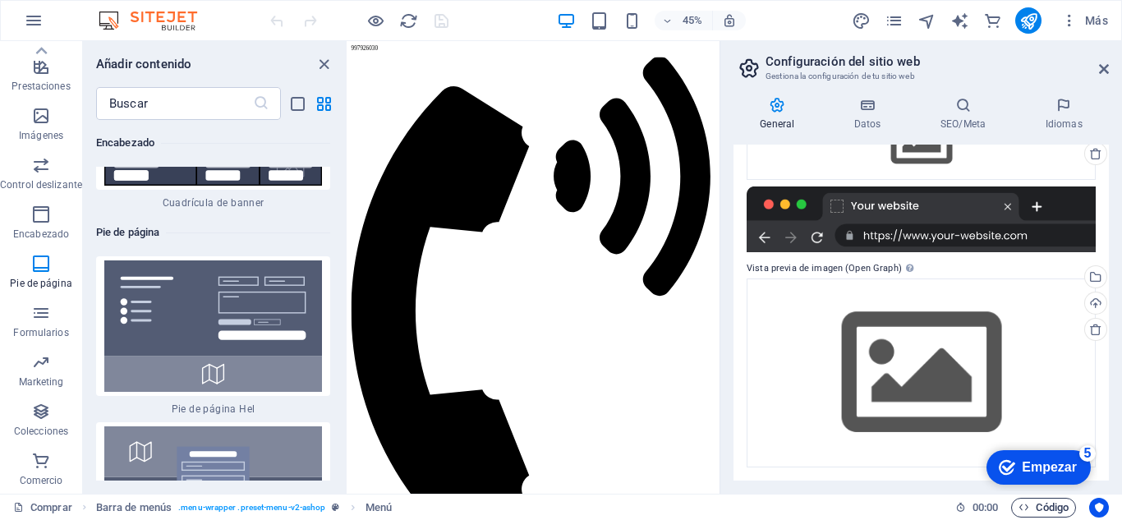
click at [1045, 508] on font "Código" at bounding box center [1052, 507] width 33 height 12
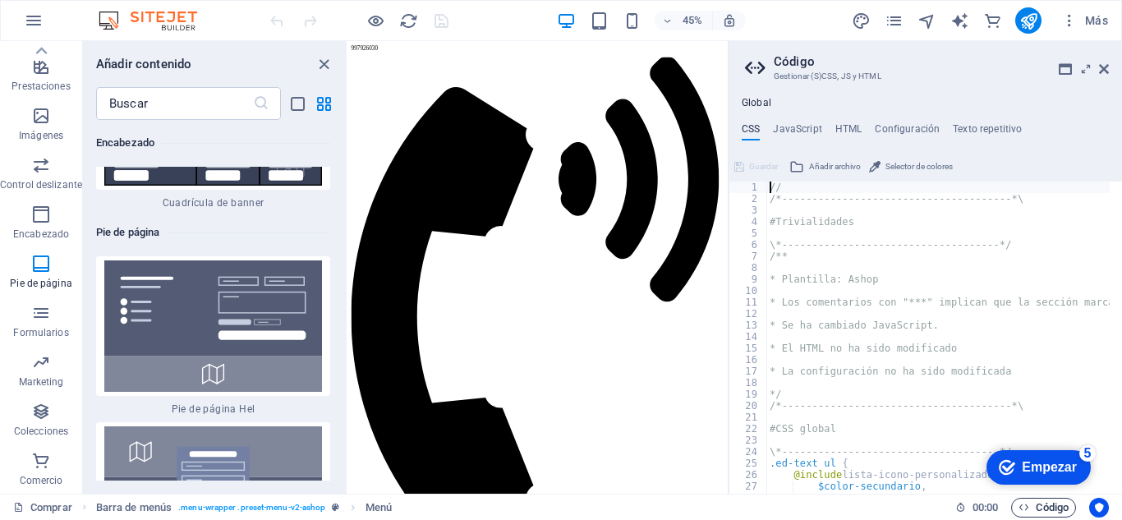
click at [1045, 508] on font "Código" at bounding box center [1052, 507] width 33 height 12
click at [1032, 508] on span "Código" at bounding box center [1044, 508] width 50 height 20
click at [1019, 510] on icon "button" at bounding box center [1024, 507] width 11 height 11
click at [1111, 67] on aside "Código Gestionar (S)CSS, JS y HTML Global CSS JavaScript HTML Configuración Tex…" at bounding box center [925, 267] width 394 height 453
click at [1106, 70] on icon at bounding box center [1104, 68] width 10 height 13
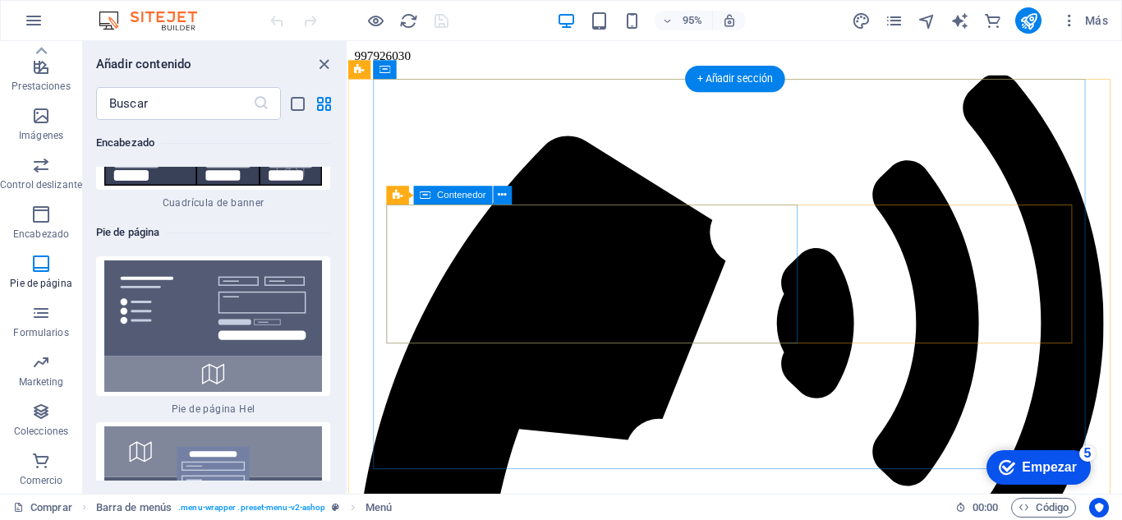
scroll to position [0, 0]
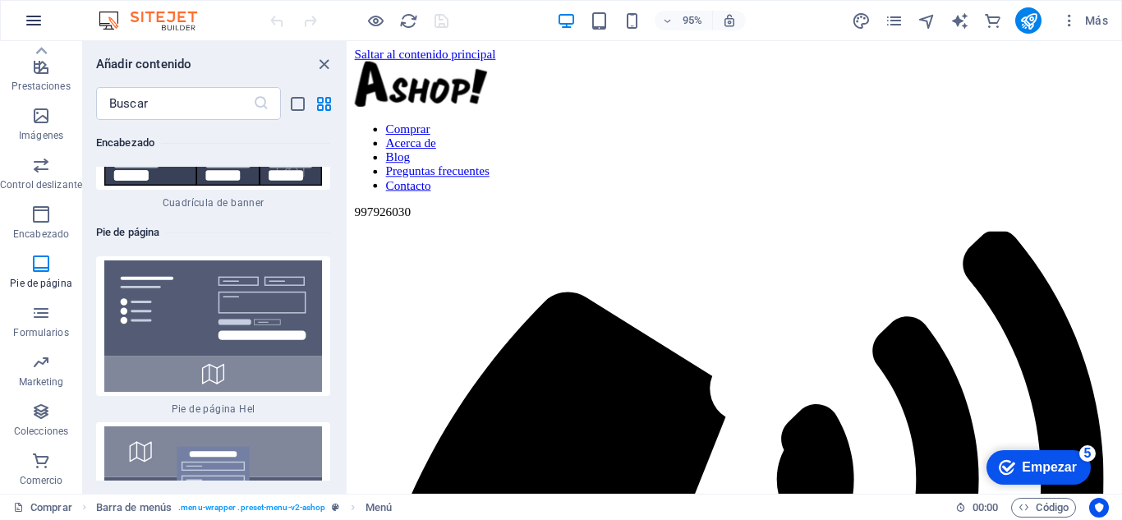
click at [38, 12] on icon "button" at bounding box center [34, 21] width 20 height 20
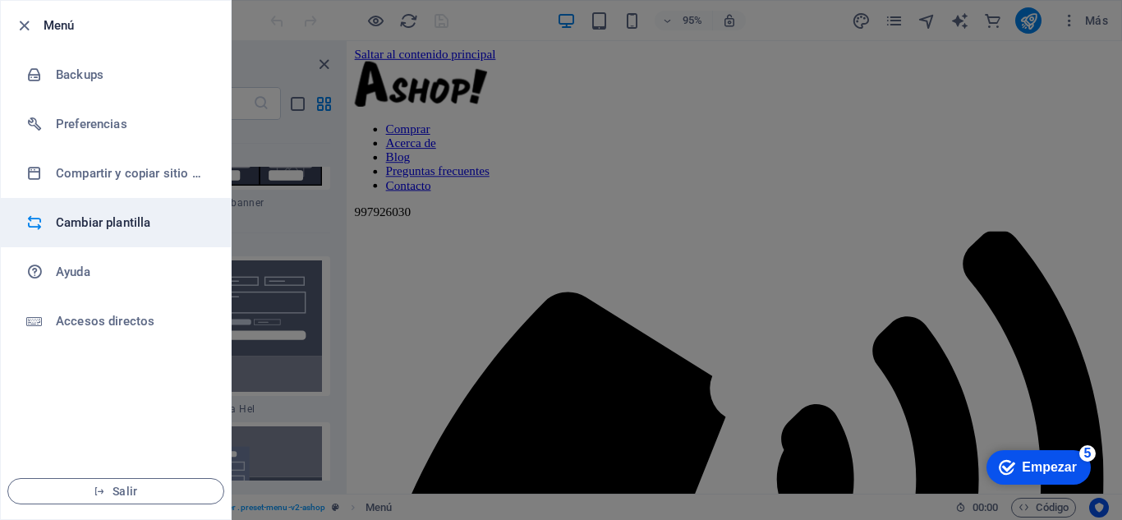
click at [113, 220] on h6 "Cambiar plantilla" at bounding box center [132, 223] width 152 height 20
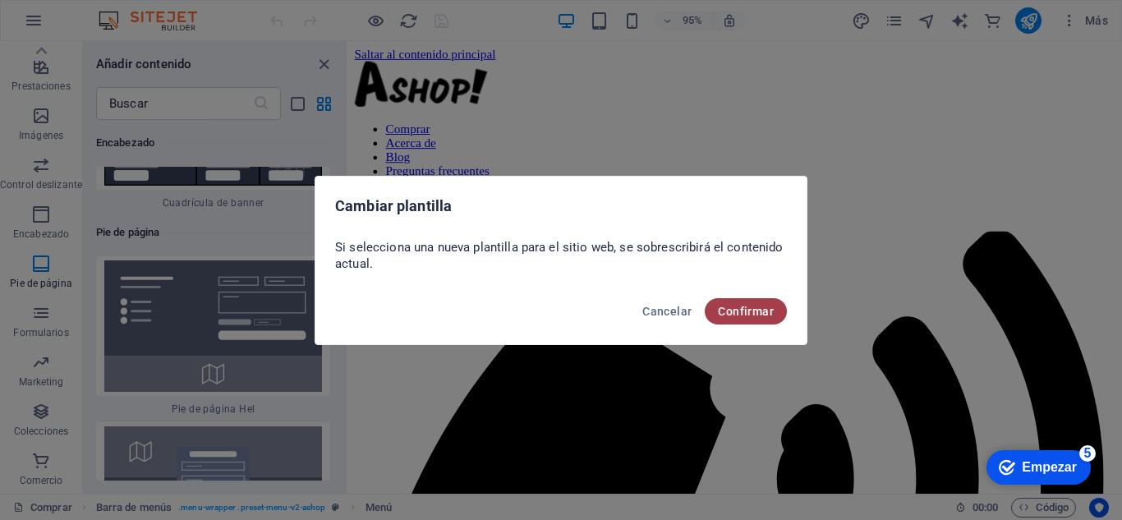
click at [748, 317] on font "Confirmar" at bounding box center [746, 311] width 56 height 13
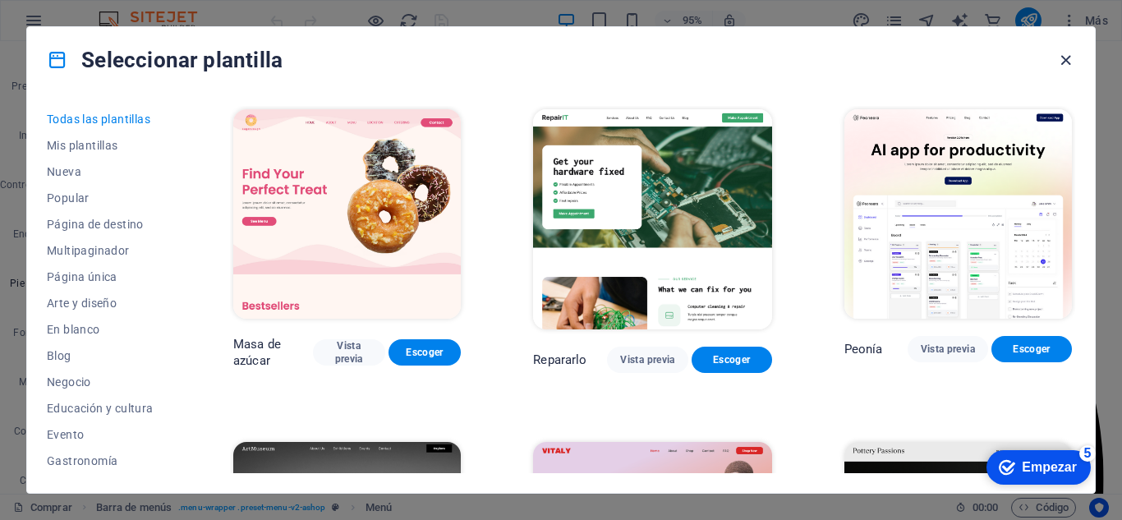
click at [1057, 60] on icon "button" at bounding box center [1065, 60] width 19 height 19
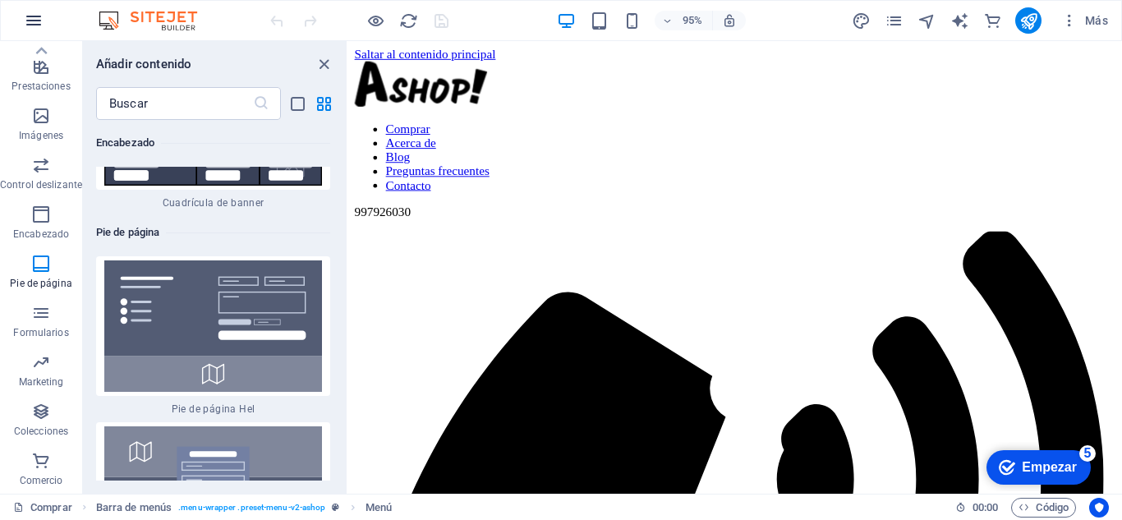
click at [38, 19] on icon "button" at bounding box center [34, 21] width 20 height 20
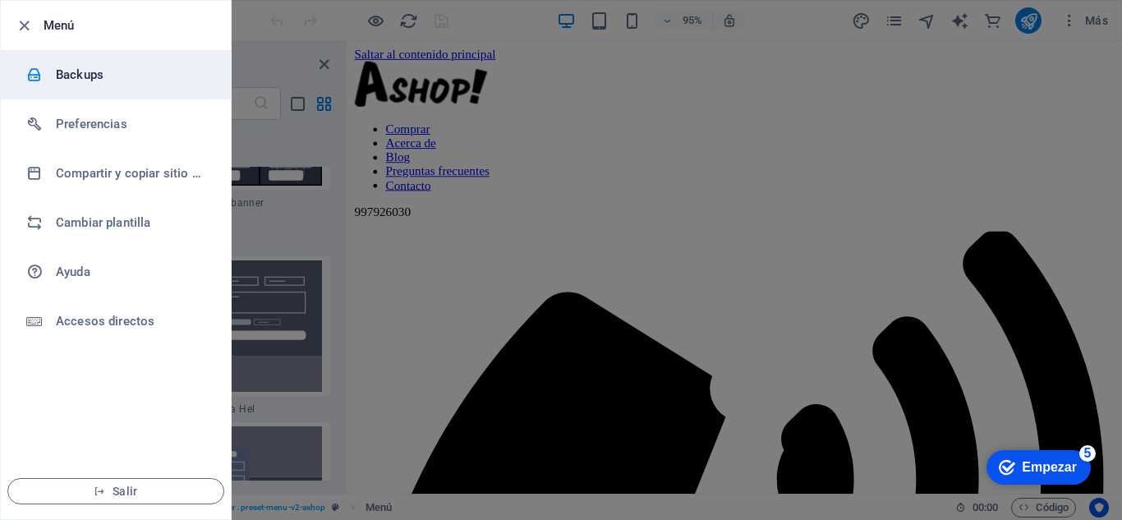
click at [86, 83] on h6 "Backups" at bounding box center [132, 75] width 152 height 20
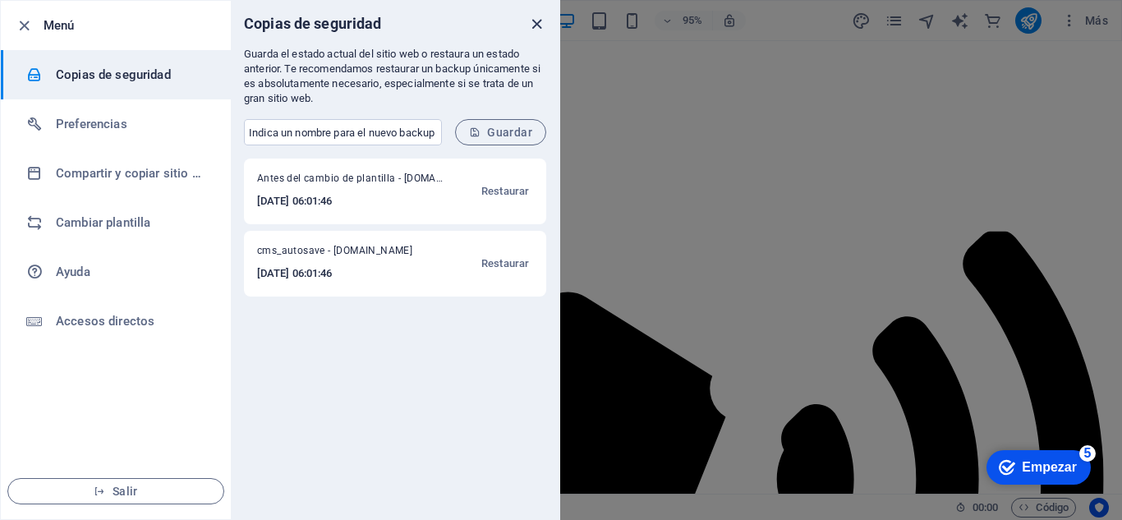
click at [533, 27] on icon "cerca" at bounding box center [536, 24] width 19 height 19
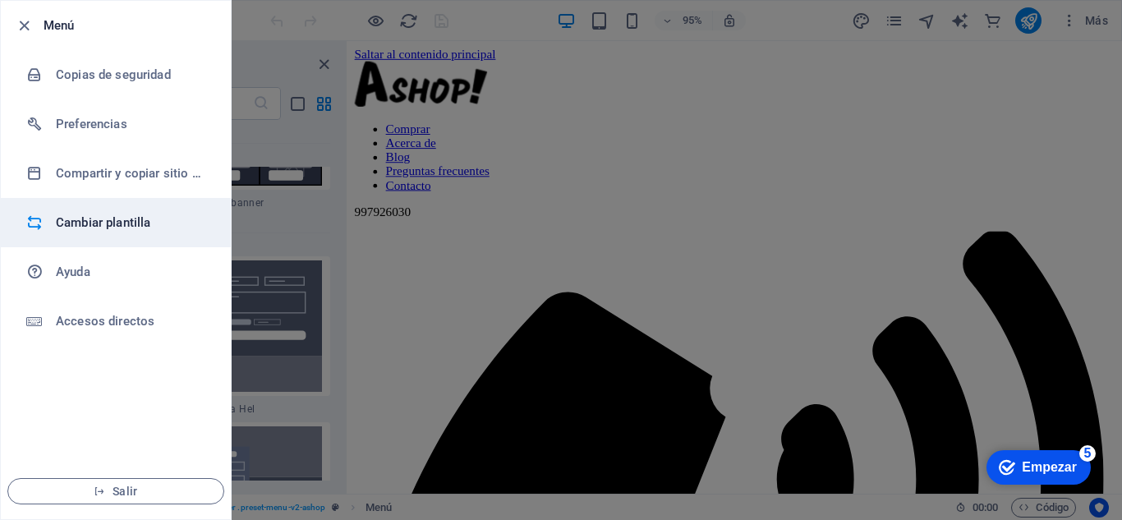
click at [117, 230] on h6 "Cambiar plantilla" at bounding box center [132, 223] width 152 height 20
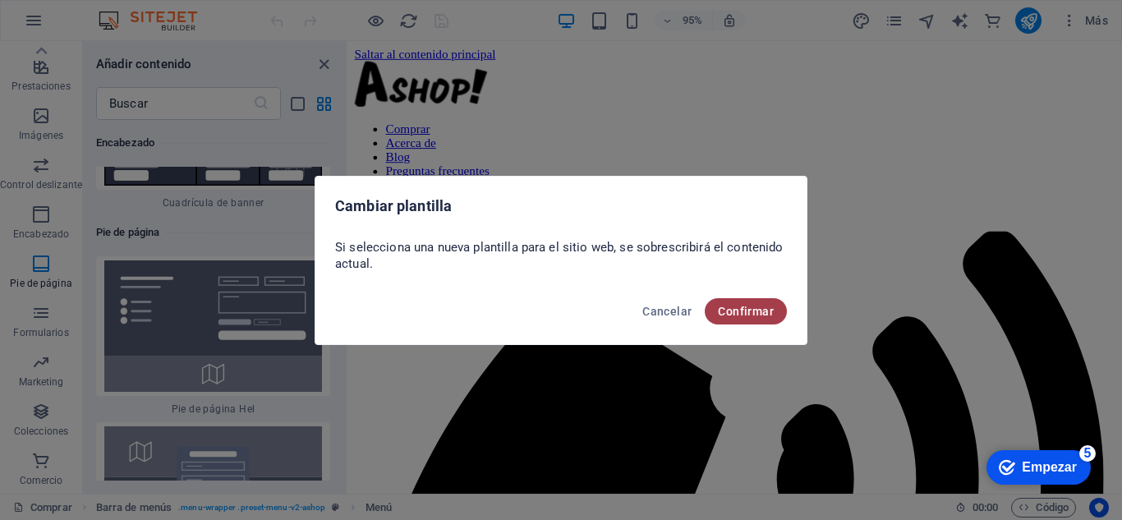
click at [748, 307] on font "Confirmar" at bounding box center [746, 311] width 56 height 13
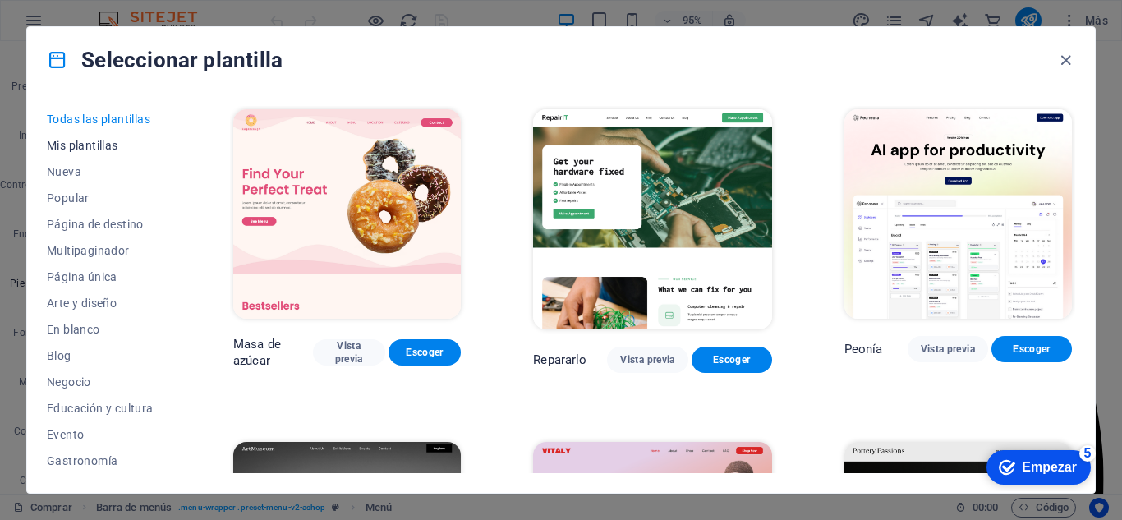
click at [81, 152] on button "Mis plantillas" at bounding box center [104, 145] width 114 height 26
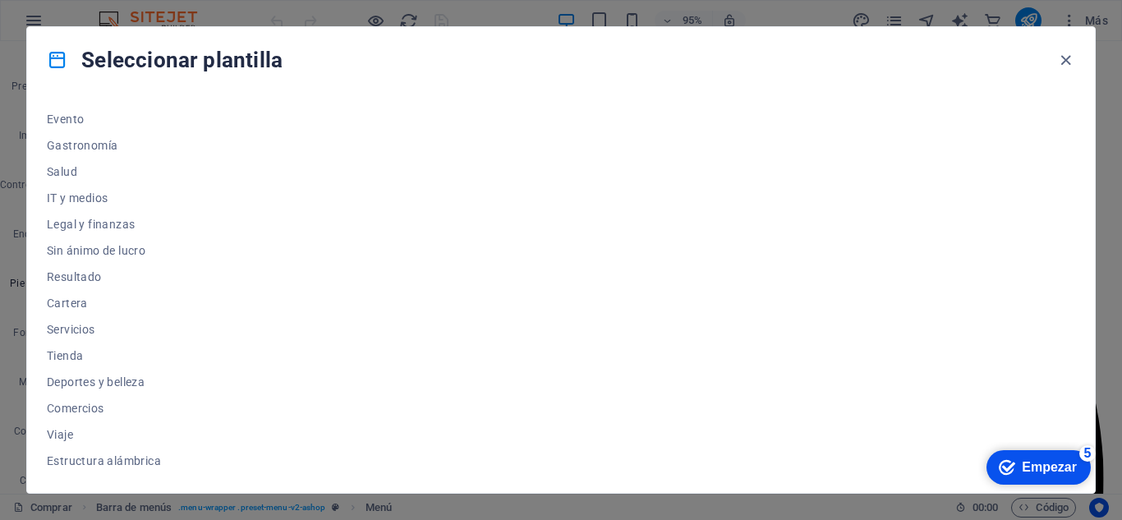
scroll to position [316, 0]
click at [67, 352] on font "Tienda" at bounding box center [65, 354] width 36 height 13
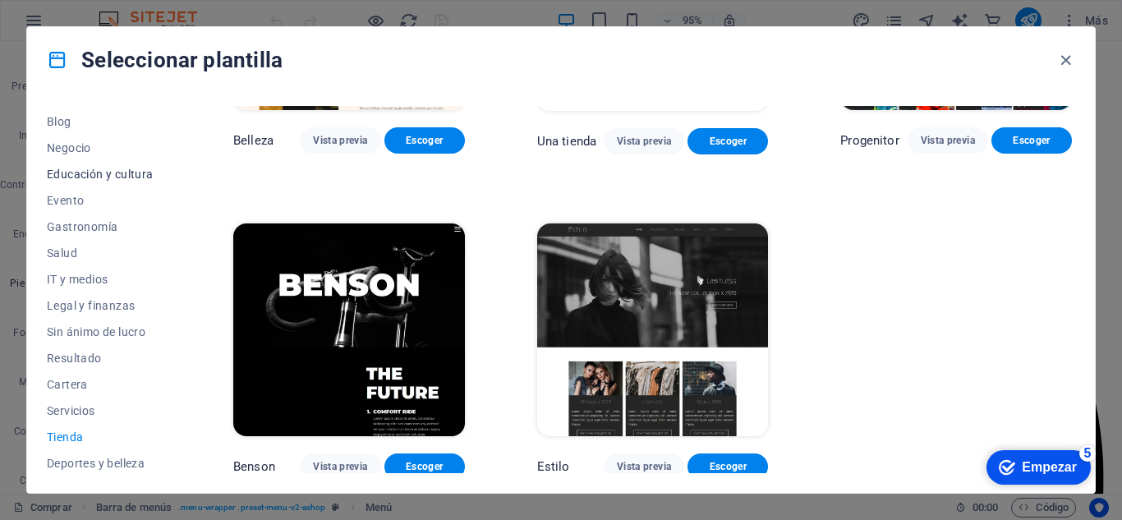
scroll to position [152, 0]
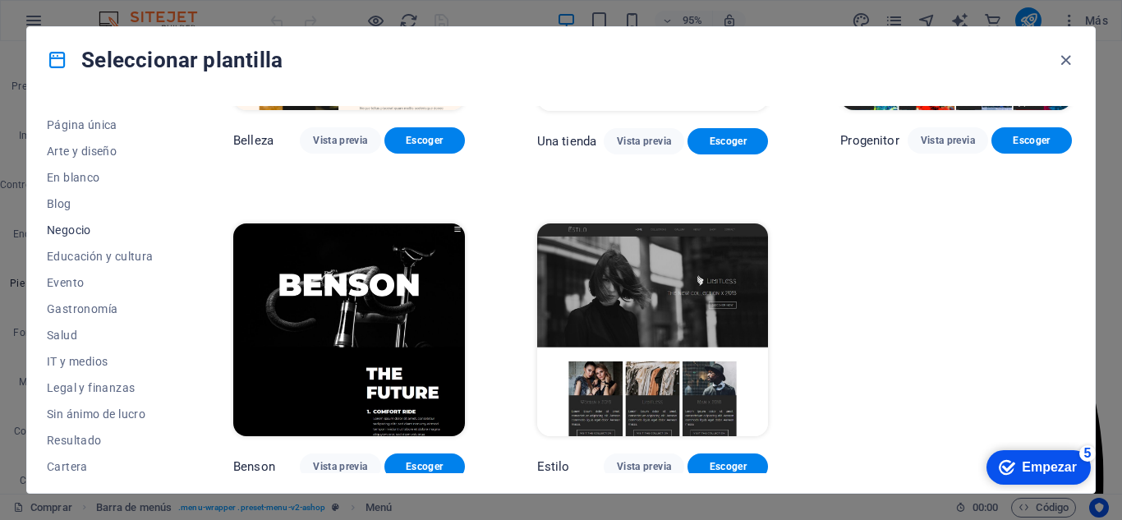
click at [76, 229] on font "Negocio" at bounding box center [69, 229] width 44 height 13
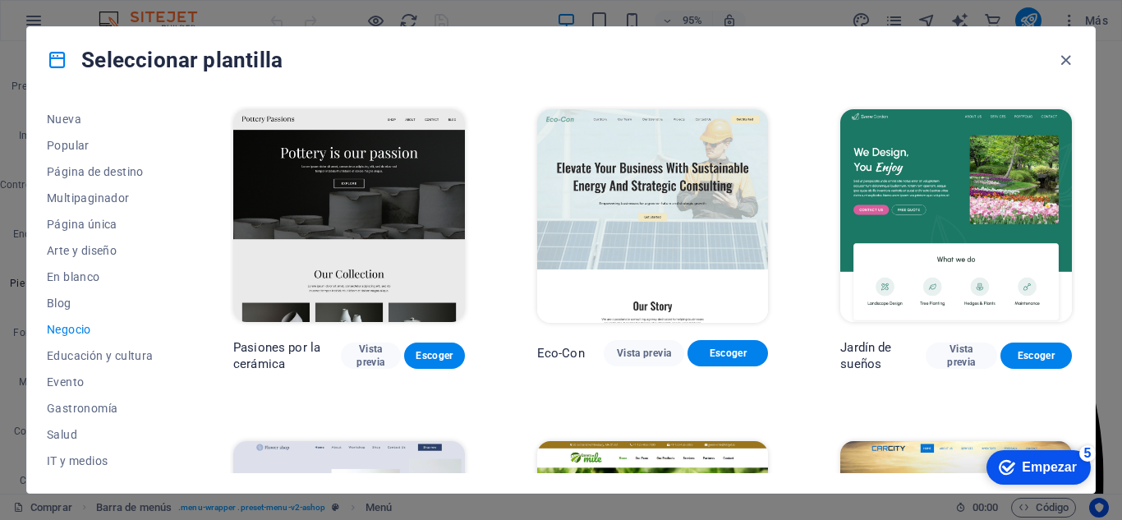
scroll to position [0, 0]
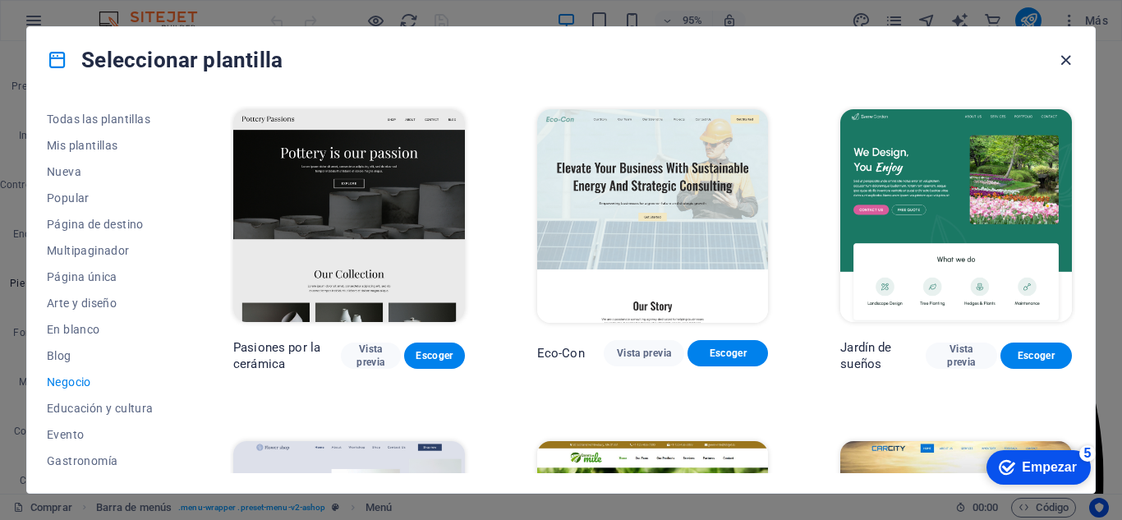
click at [1060, 62] on icon "button" at bounding box center [1065, 60] width 19 height 19
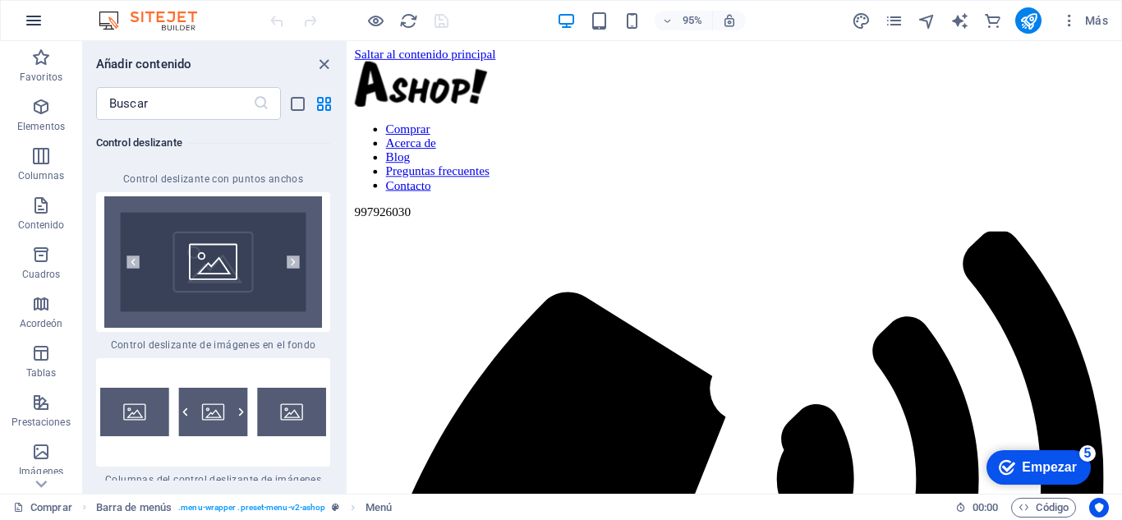
click at [36, 21] on icon "button" at bounding box center [34, 21] width 20 height 20
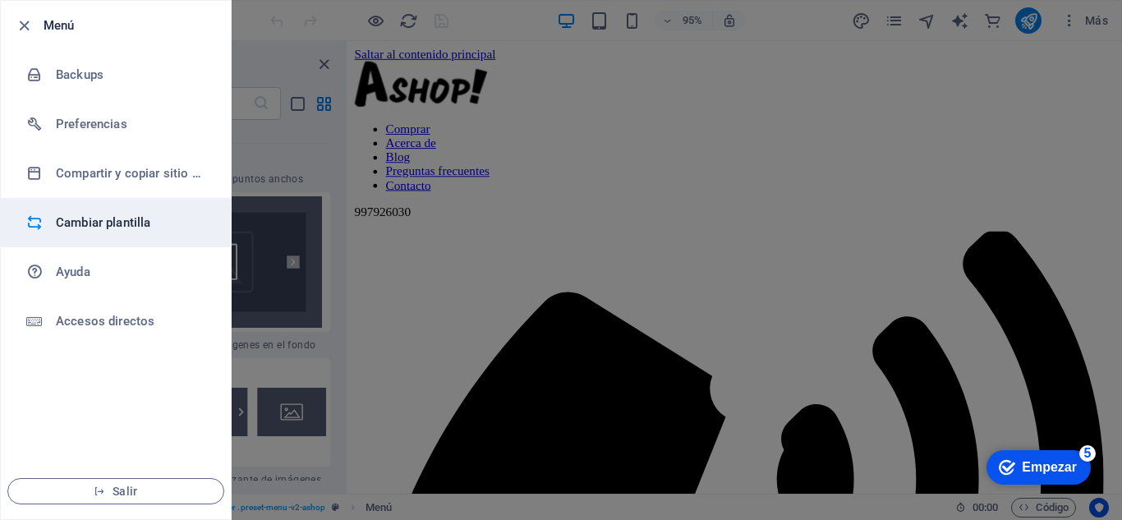
click at [124, 220] on h6 "Cambiar plantilla" at bounding box center [132, 223] width 152 height 20
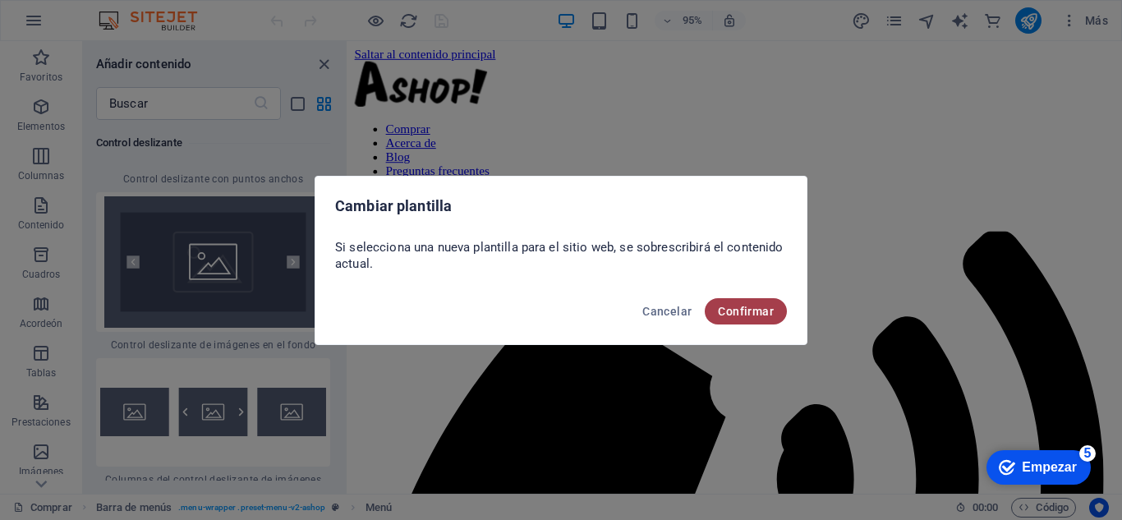
click at [745, 316] on font "Confirmar" at bounding box center [746, 311] width 56 height 13
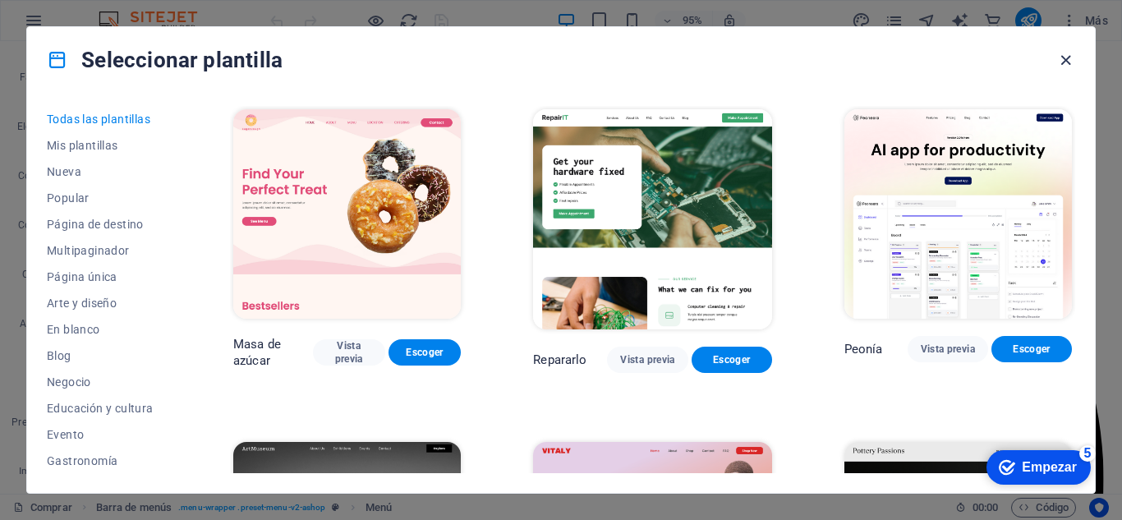
click at [1066, 58] on icon "button" at bounding box center [1065, 60] width 19 height 19
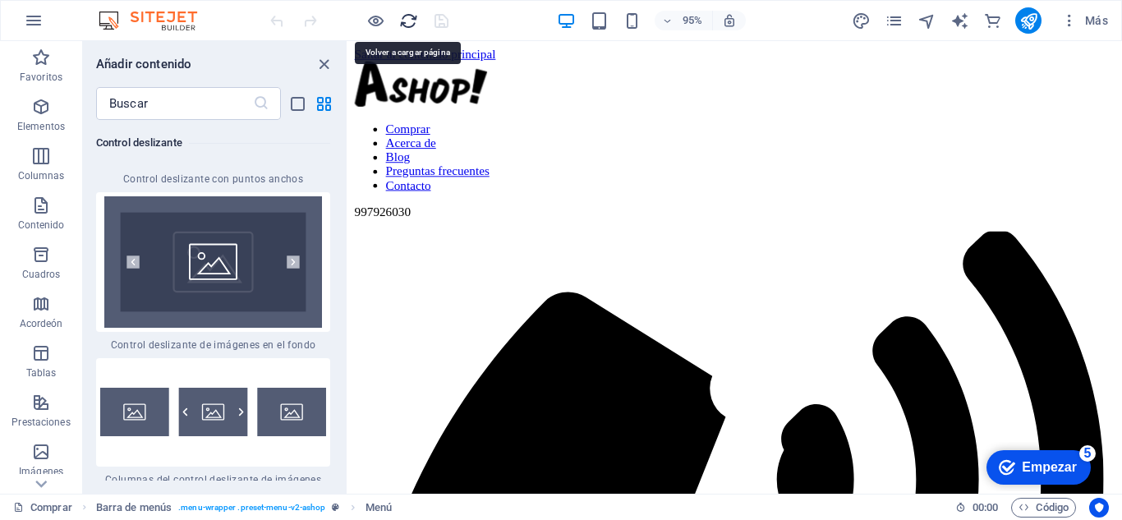
click at [411, 21] on icon "recargar" at bounding box center [408, 21] width 19 height 19
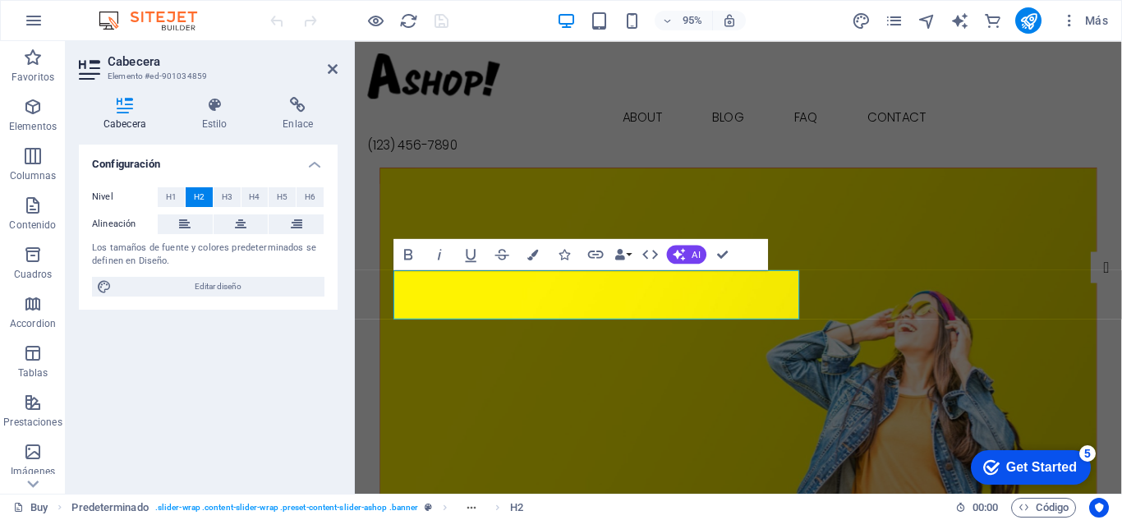
click at [1032, 469] on div "Get Started" at bounding box center [1041, 467] width 71 height 15
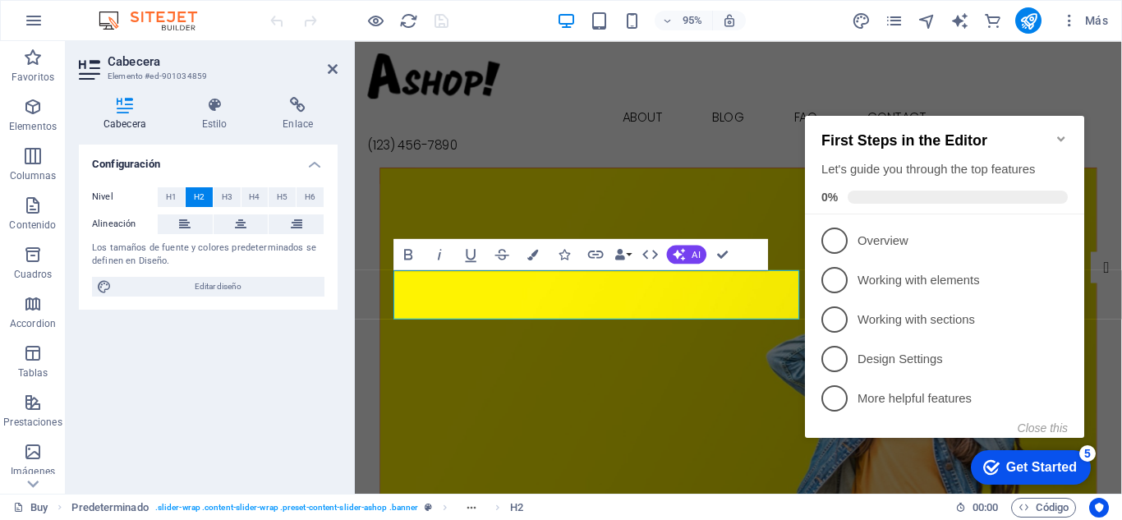
click at [1065, 132] on icon "Minimize checklist" at bounding box center [1061, 138] width 13 height 13
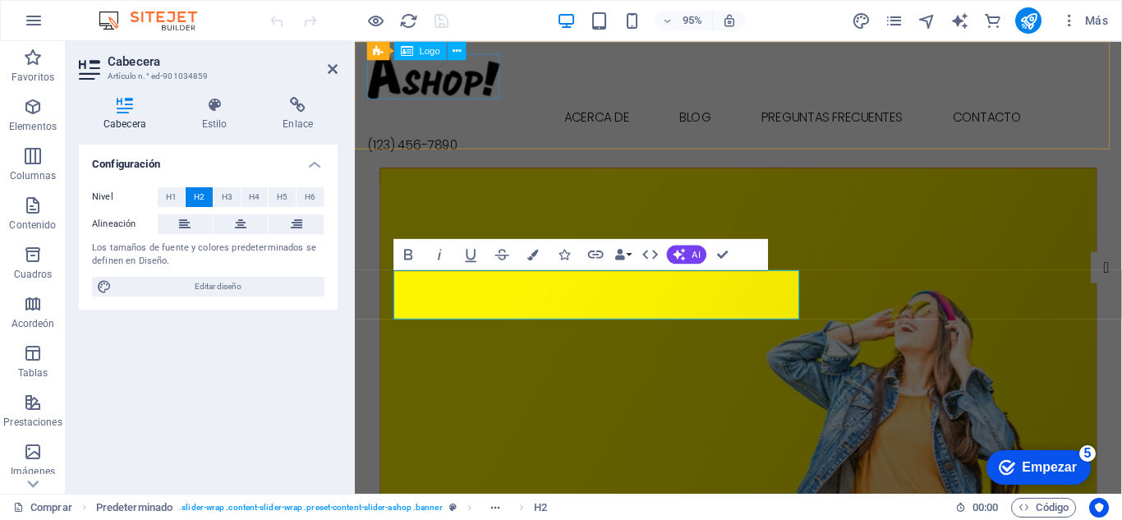
click at [425, 51] on font "Logo" at bounding box center [430, 50] width 21 height 11
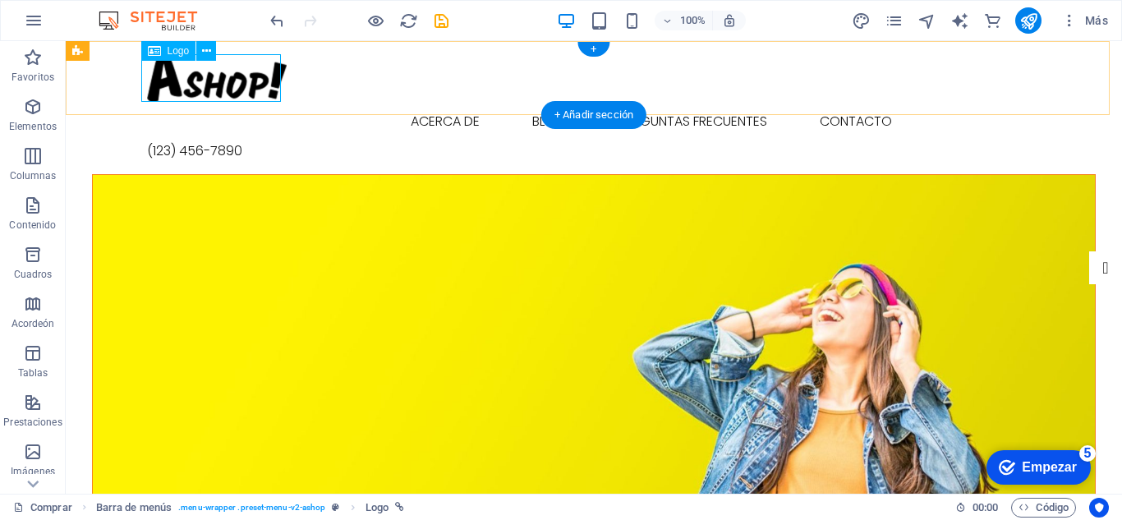
click at [228, 79] on div at bounding box center [594, 78] width 894 height 48
click at [208, 49] on icon at bounding box center [206, 51] width 9 height 17
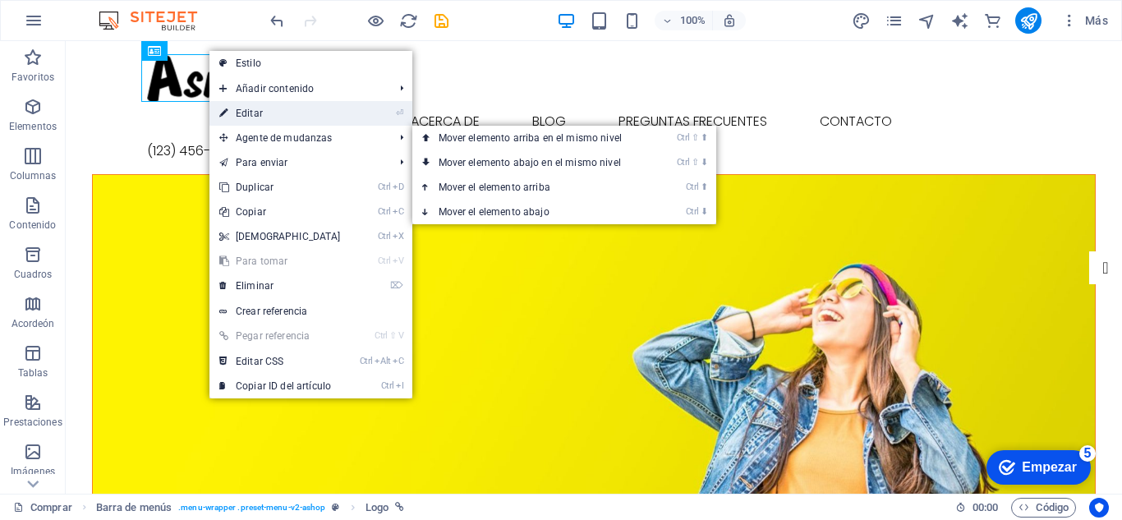
click at [264, 111] on link "⏎ Editar" at bounding box center [279, 113] width 141 height 25
select select "px"
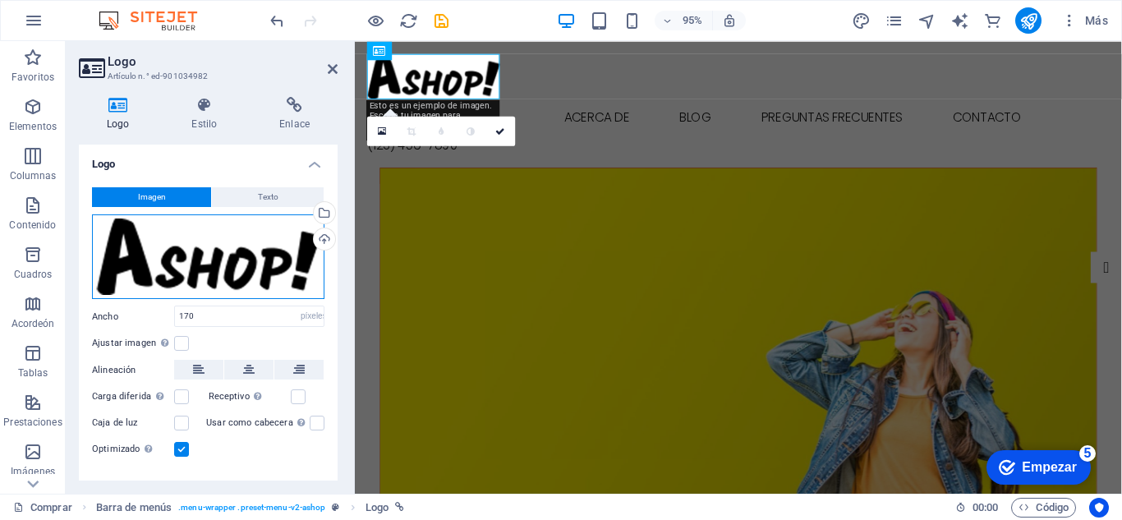
click at [242, 270] on div "Arrastra archivos aquí, haz clic para escoger archivos o selecciona archivos de…" at bounding box center [208, 256] width 232 height 85
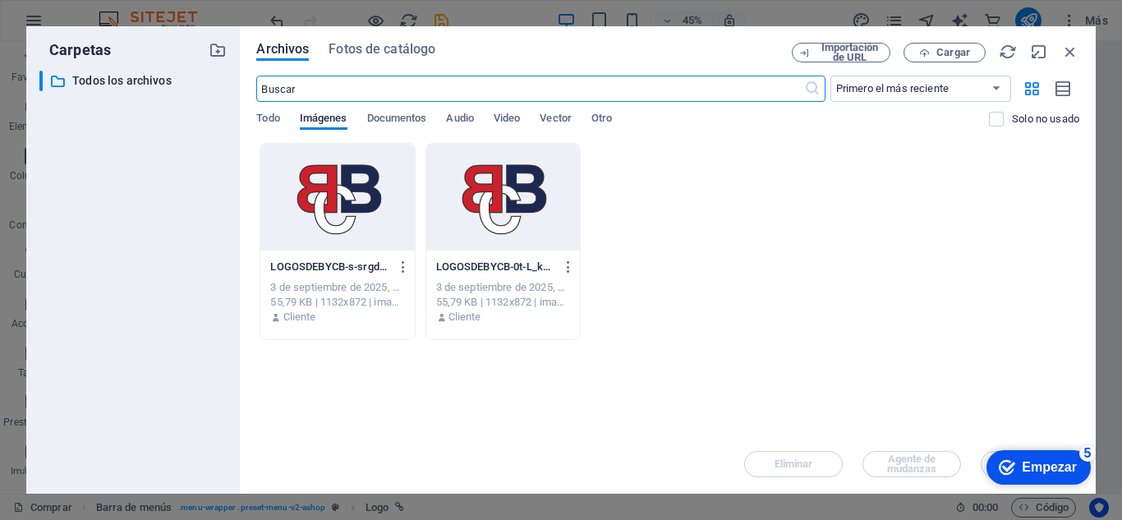
click at [555, 170] on div at bounding box center [503, 197] width 154 height 107
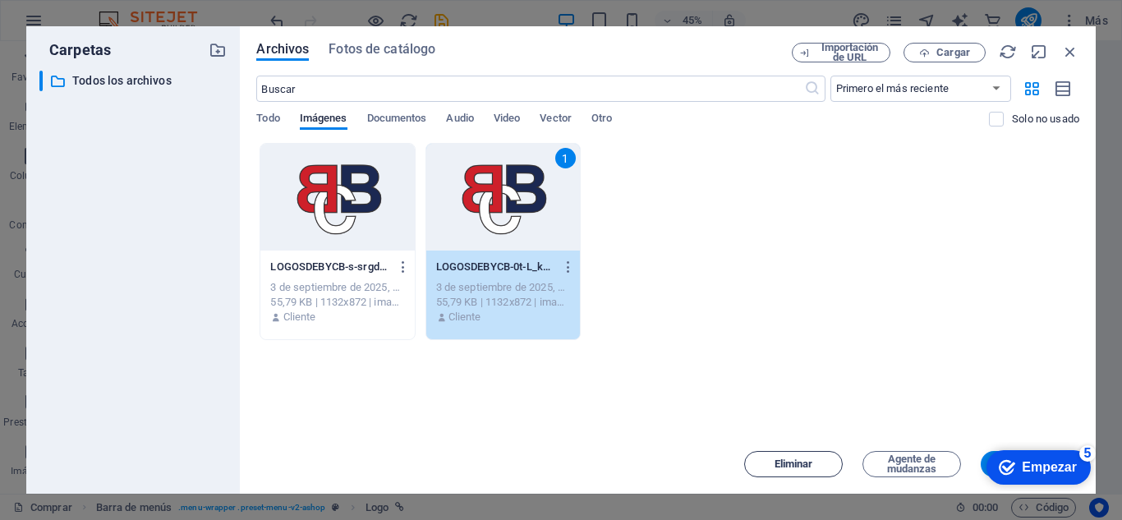
click at [794, 462] on span "Eliminar" at bounding box center [794, 464] width 39 height 10
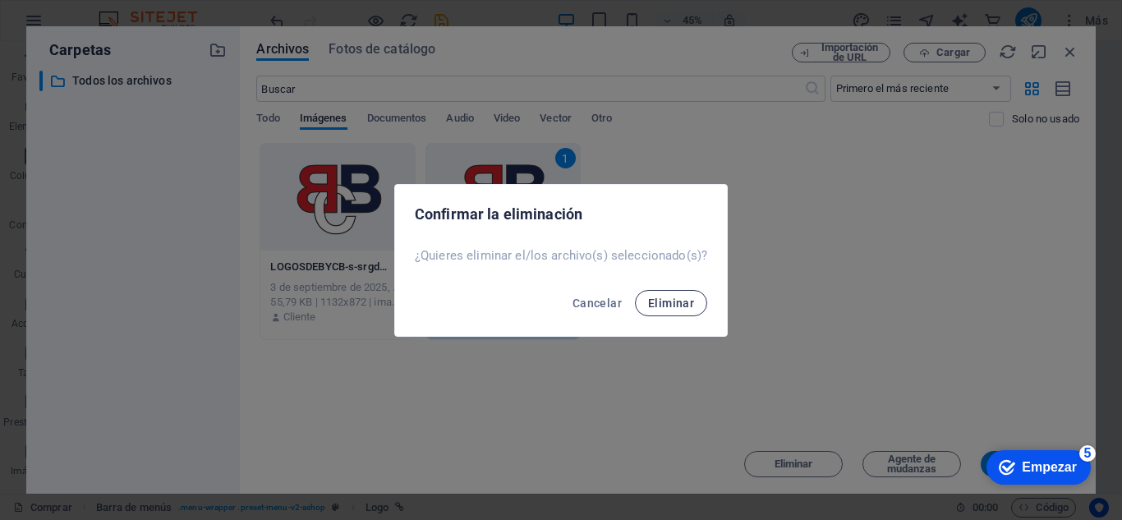
click at [671, 306] on font "Eliminar" at bounding box center [671, 303] width 46 height 13
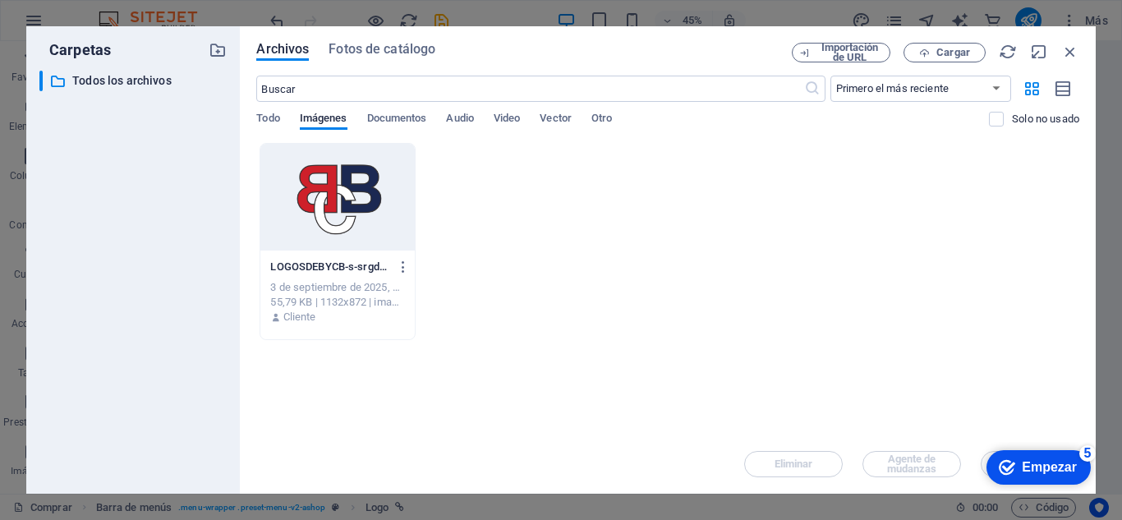
click at [401, 206] on div at bounding box center [337, 197] width 154 height 107
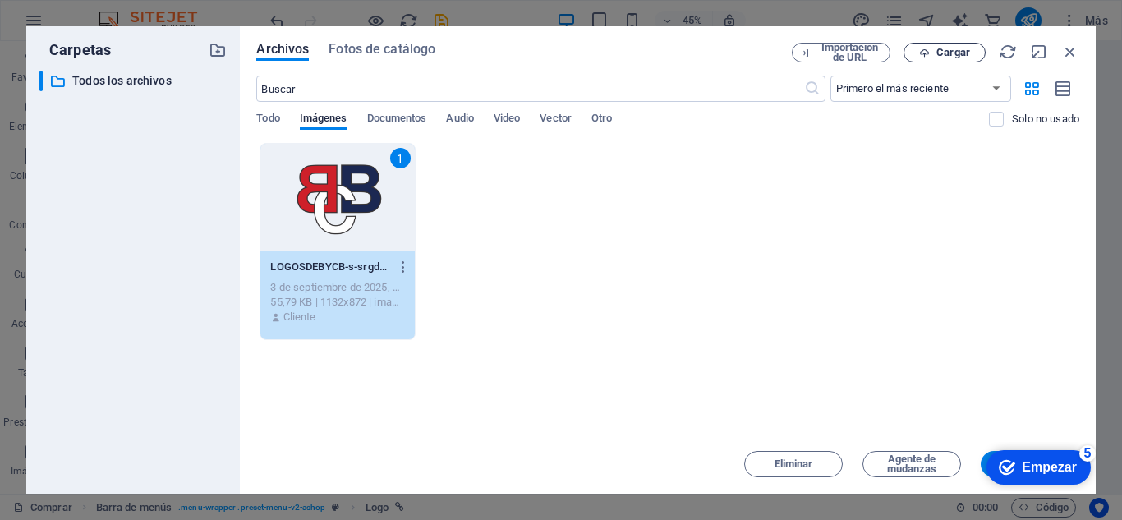
click at [943, 49] on font "Cargar" at bounding box center [953, 52] width 34 height 12
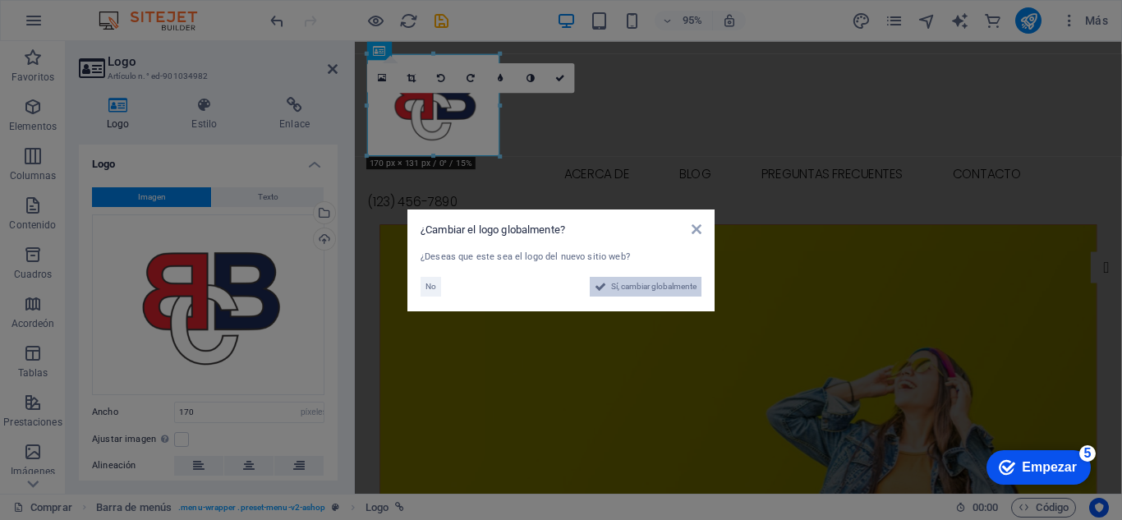
click at [666, 283] on span "Sí, cambiar globalmente" at bounding box center [653, 287] width 85 height 20
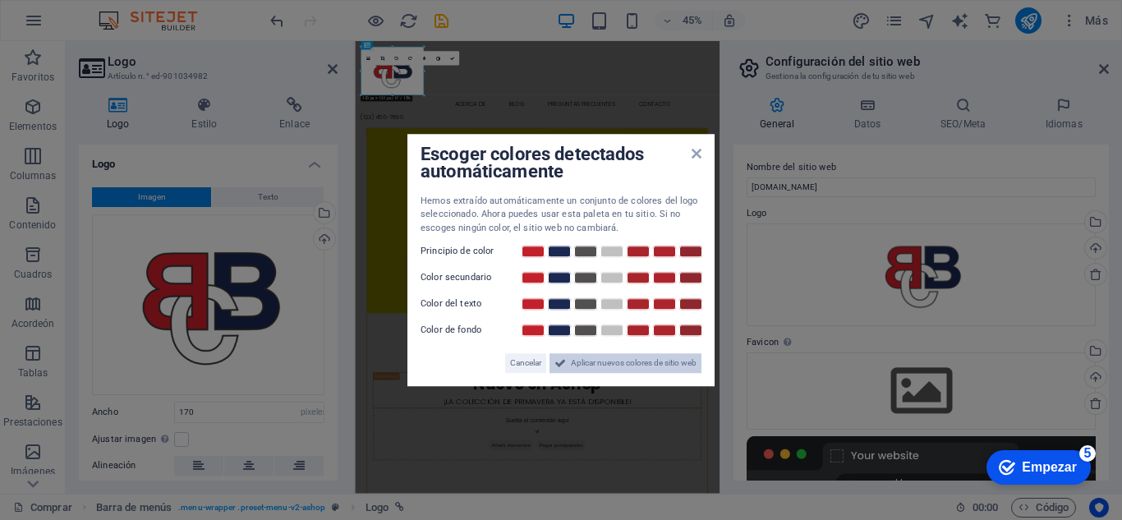
click at [645, 363] on span "Aplicar nuevos colores de sitio web" at bounding box center [634, 363] width 126 height 20
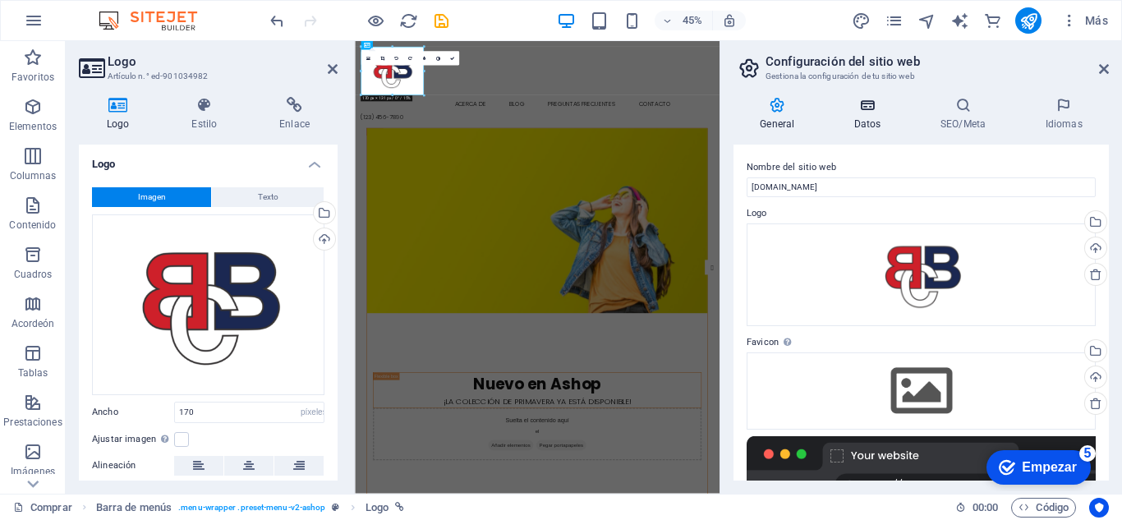
click at [865, 118] on h4 "Datos" at bounding box center [871, 114] width 86 height 35
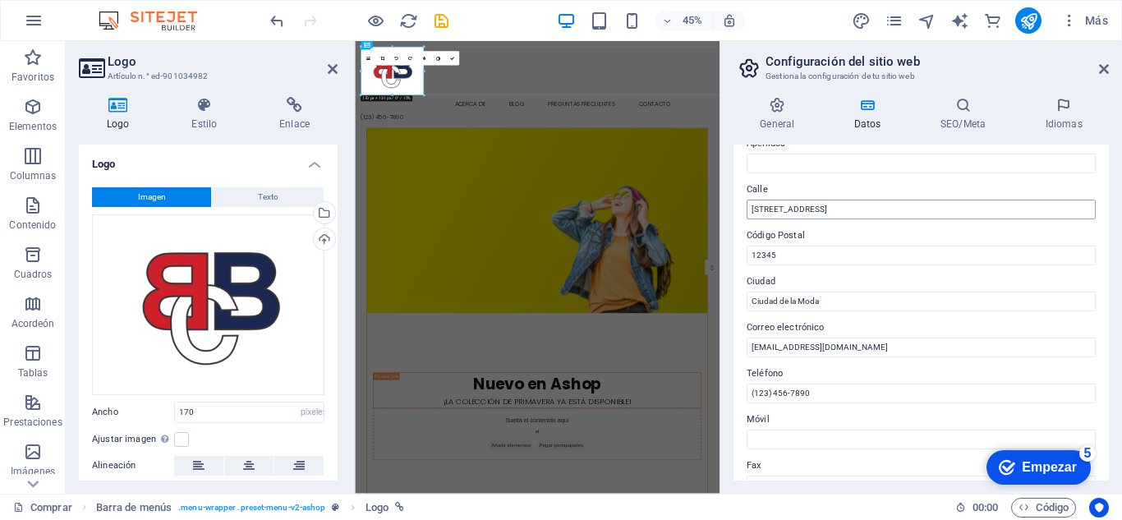
scroll to position [164, 0]
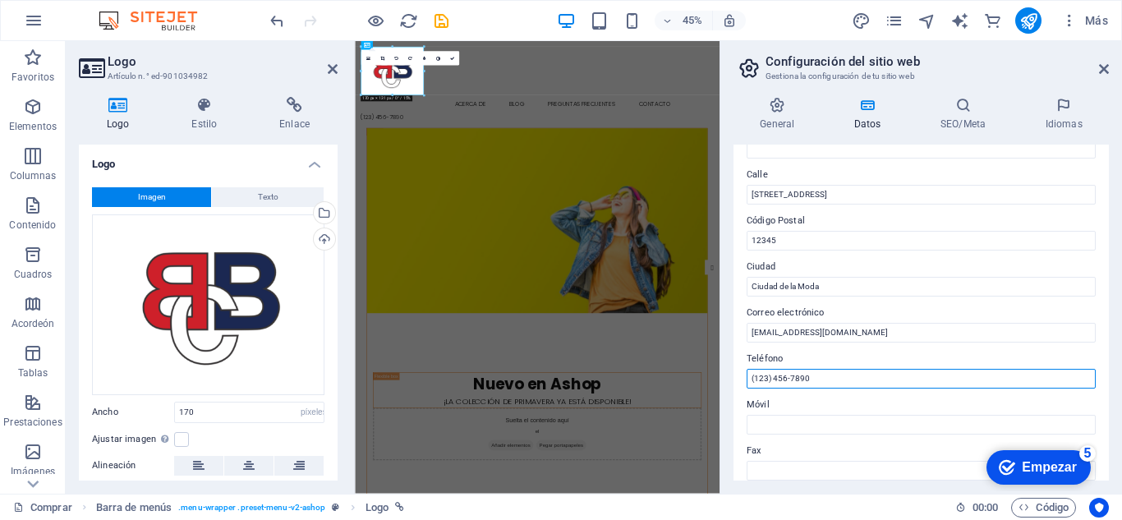
click at [841, 376] on input "(123) 456-7890" at bounding box center [921, 379] width 349 height 20
type input "9"
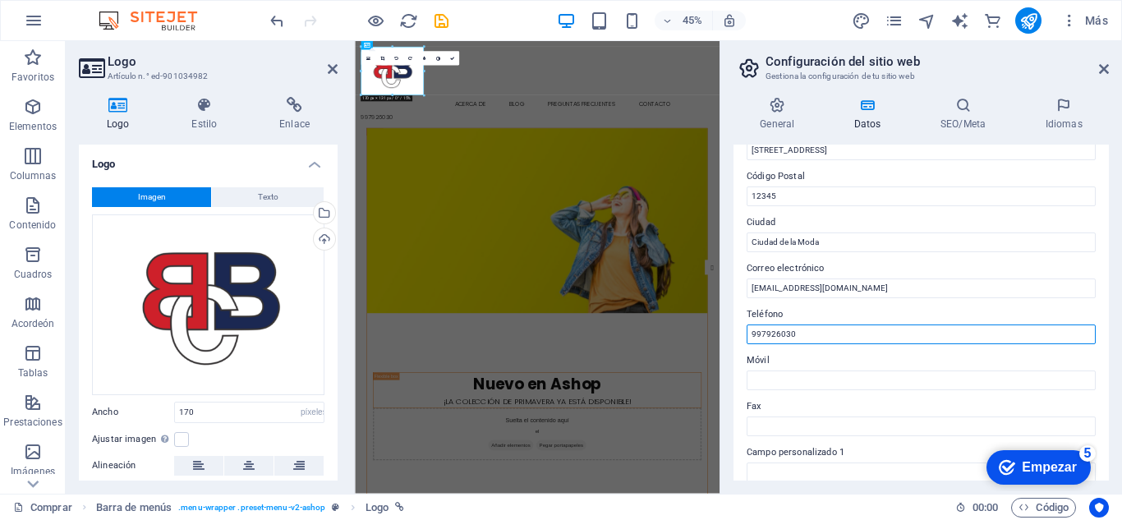
scroll to position [246, 0]
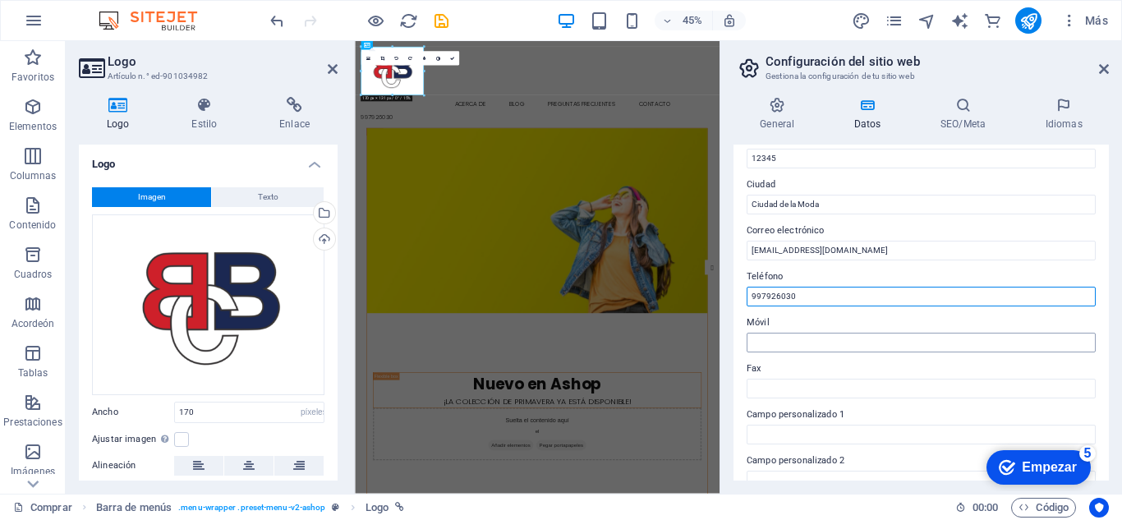
type input "997926030"
click at [804, 338] on input "Móvil" at bounding box center [921, 343] width 349 height 20
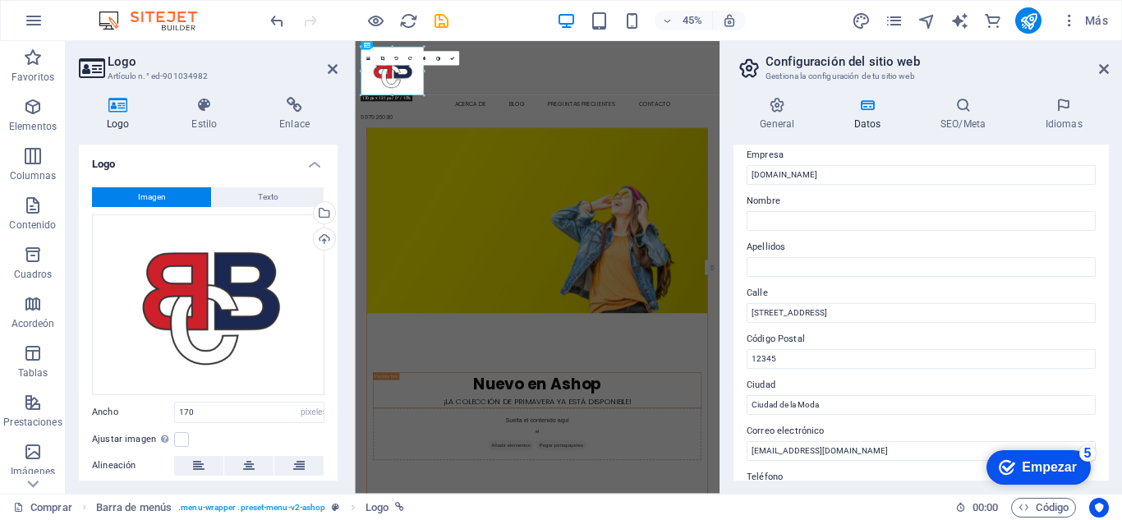
scroll to position [0, 0]
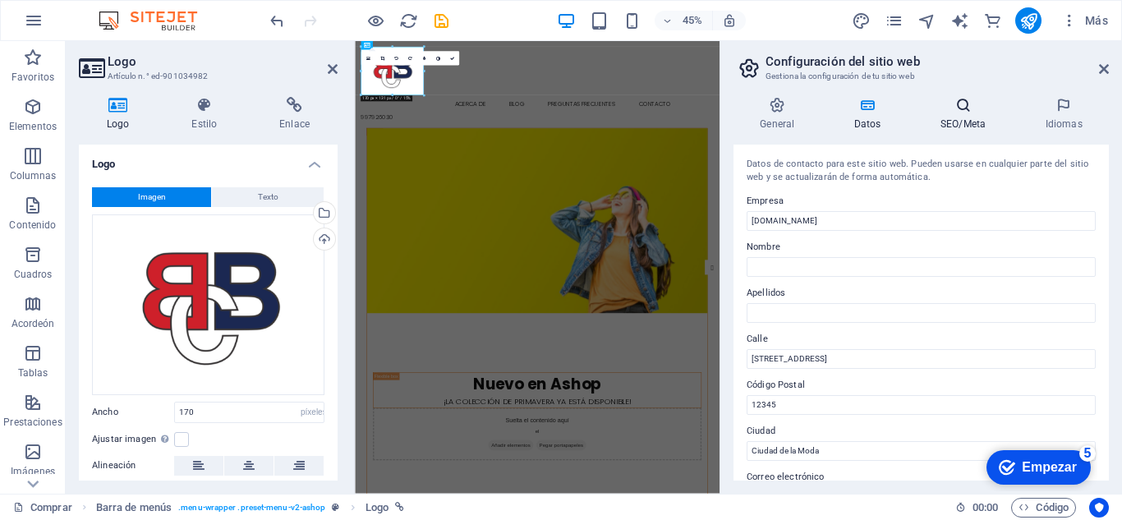
type input "997926030"
click at [957, 117] on h4 "SEO/Meta" at bounding box center [966, 114] width 105 height 35
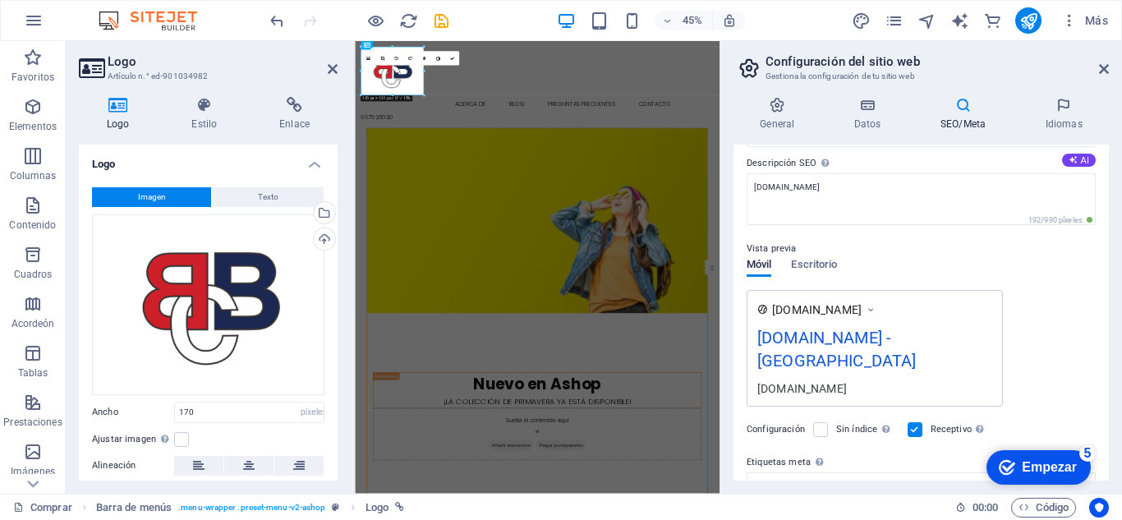
scroll to position [164, 0]
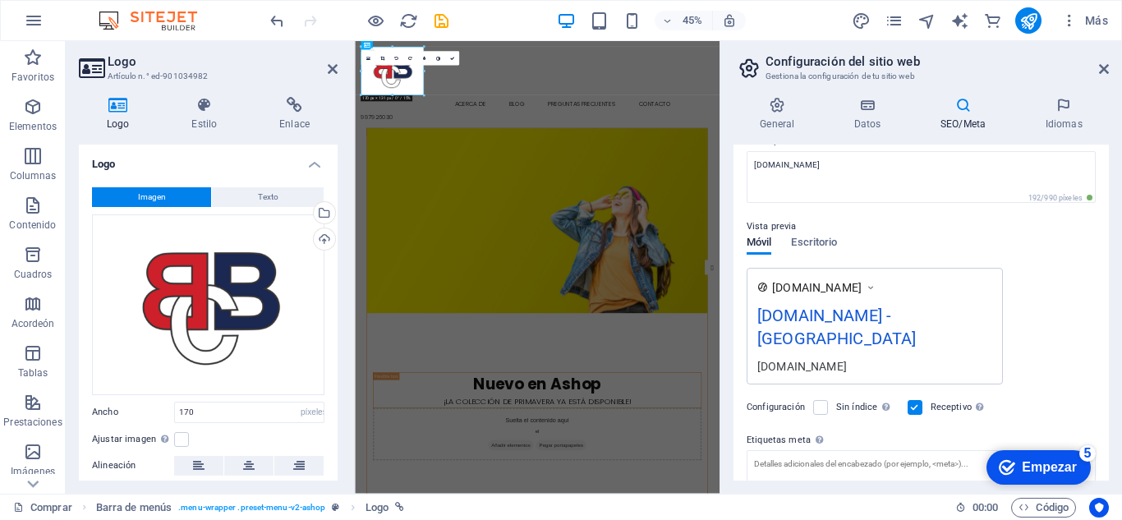
click at [845, 336] on font "[DOMAIN_NAME] - [GEOGRAPHIC_DATA]" at bounding box center [836, 327] width 159 height 43
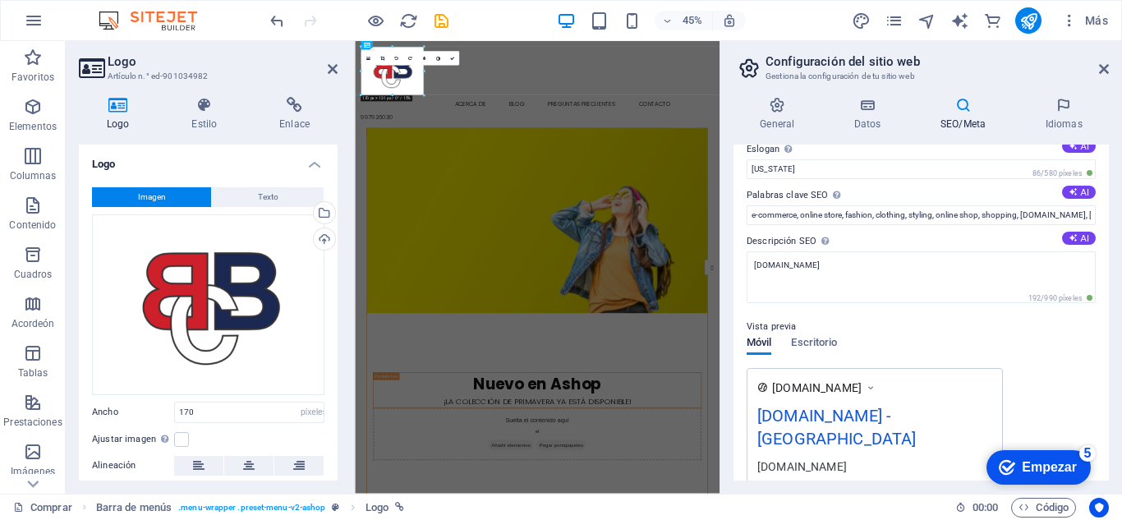
scroll to position [45, 0]
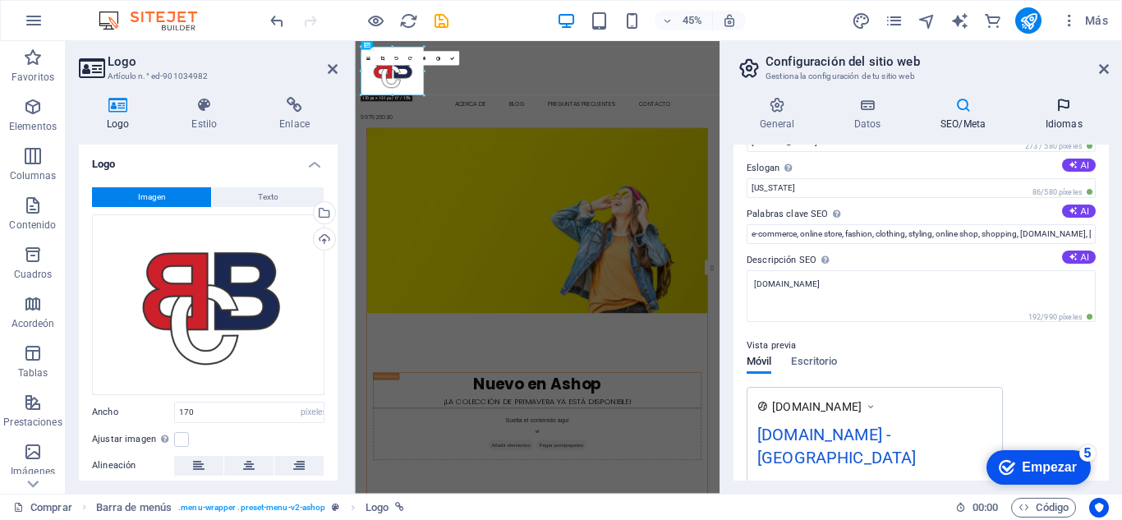
click at [1061, 115] on h4 "Idiomas" at bounding box center [1064, 114] width 90 height 35
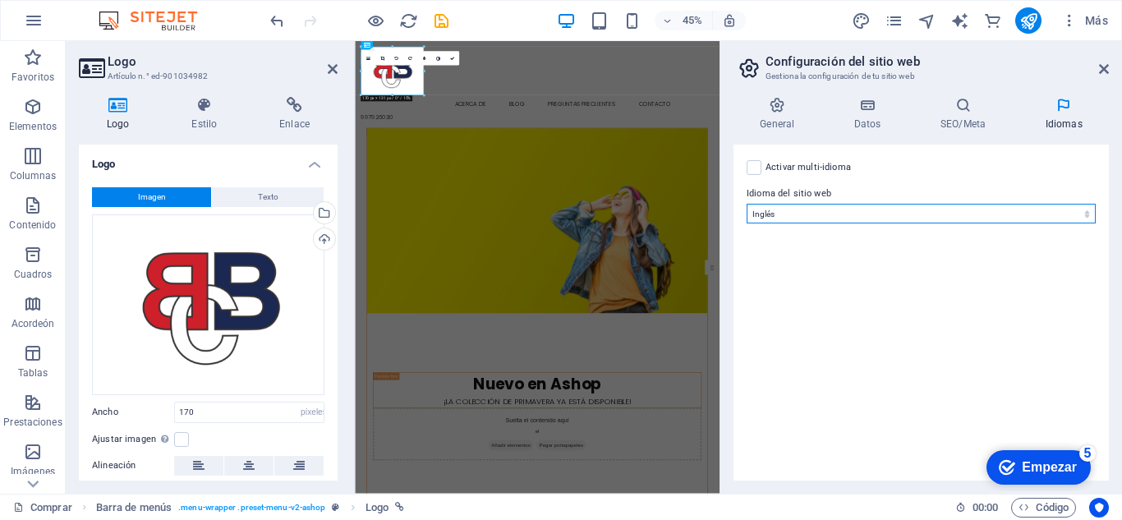
click at [977, 214] on select "Abjasio Lejos africano Voluntad Albanés Alemán Amárico árabe aragonés armenio A…" at bounding box center [921, 214] width 349 height 20
select select "44"
click at [747, 204] on select "Abjasio Lejos africano Voluntad Albanés Alemán Amárico árabe aragonés armenio A…" at bounding box center [921, 214] width 349 height 20
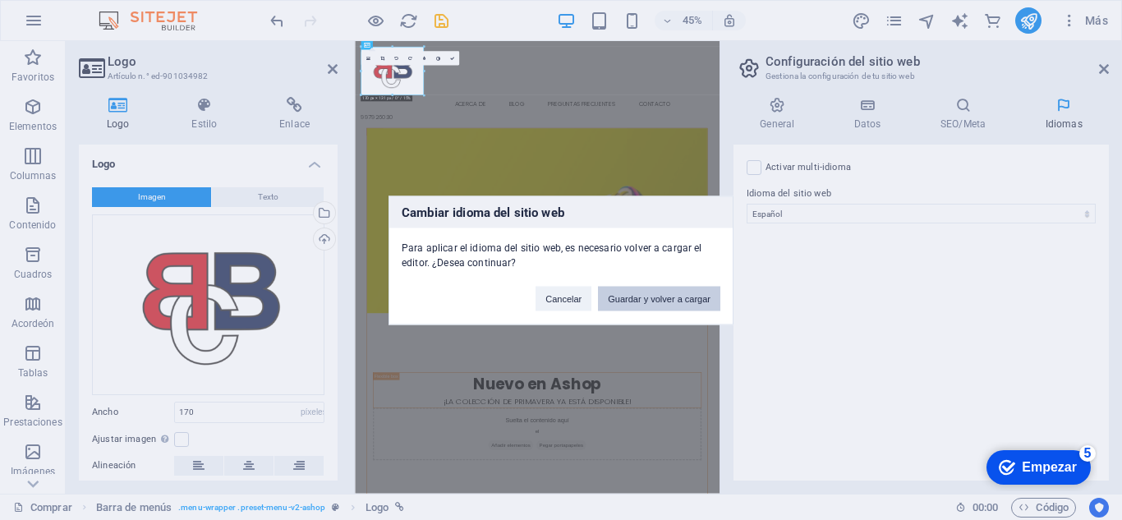
click at [667, 301] on button "Guardar y volver a cargar" at bounding box center [659, 298] width 122 height 25
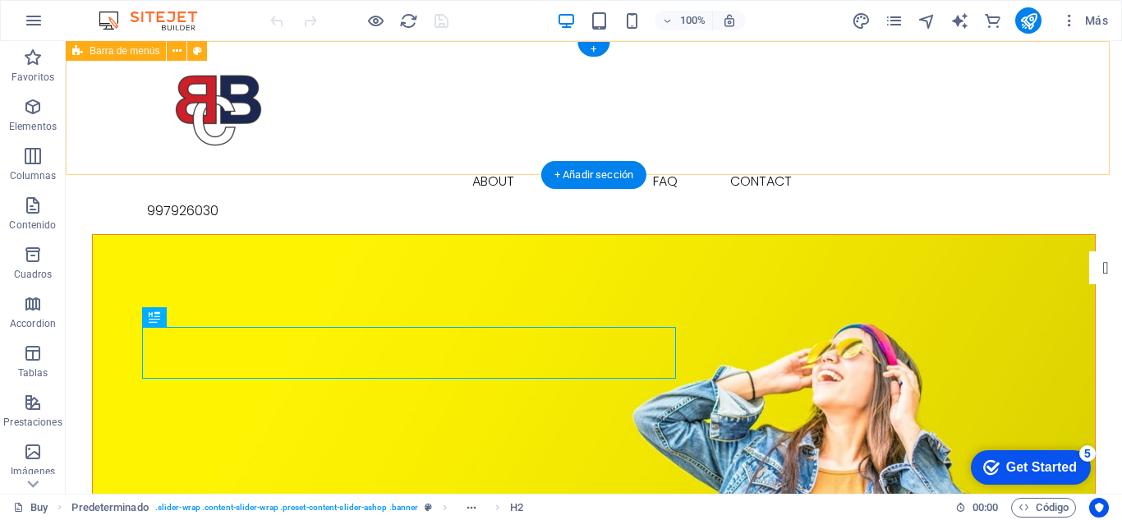
click at [442, 75] on div "Buy About Blog FAQ Contact [PHONE_NUMBER]" at bounding box center [594, 137] width 1056 height 193
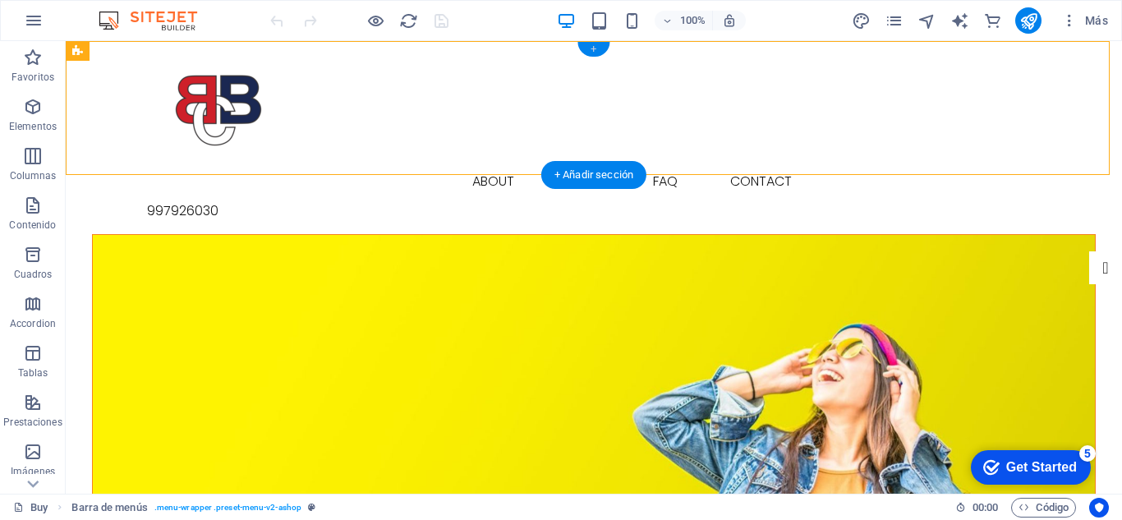
click at [597, 46] on div "+" at bounding box center [593, 49] width 32 height 15
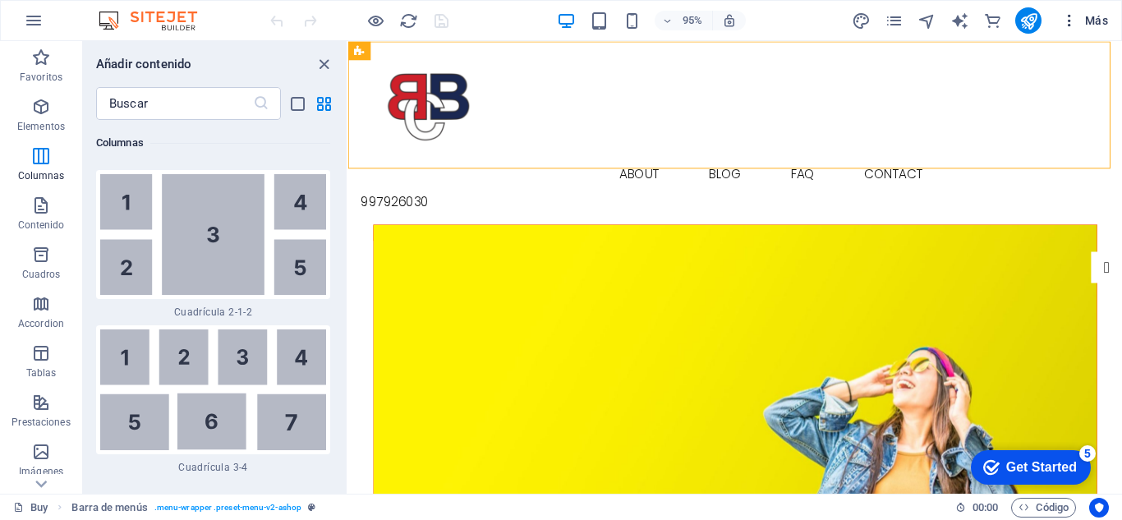
click at [1073, 23] on icon "button" at bounding box center [1069, 20] width 16 height 16
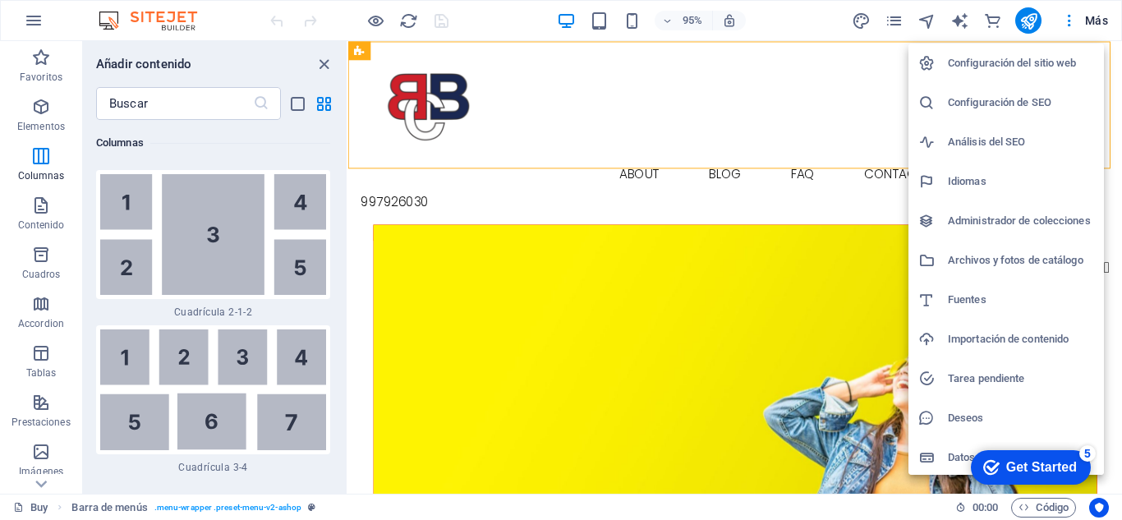
click at [1033, 58] on h6 "Configuración del sitio web" at bounding box center [1021, 63] width 146 height 20
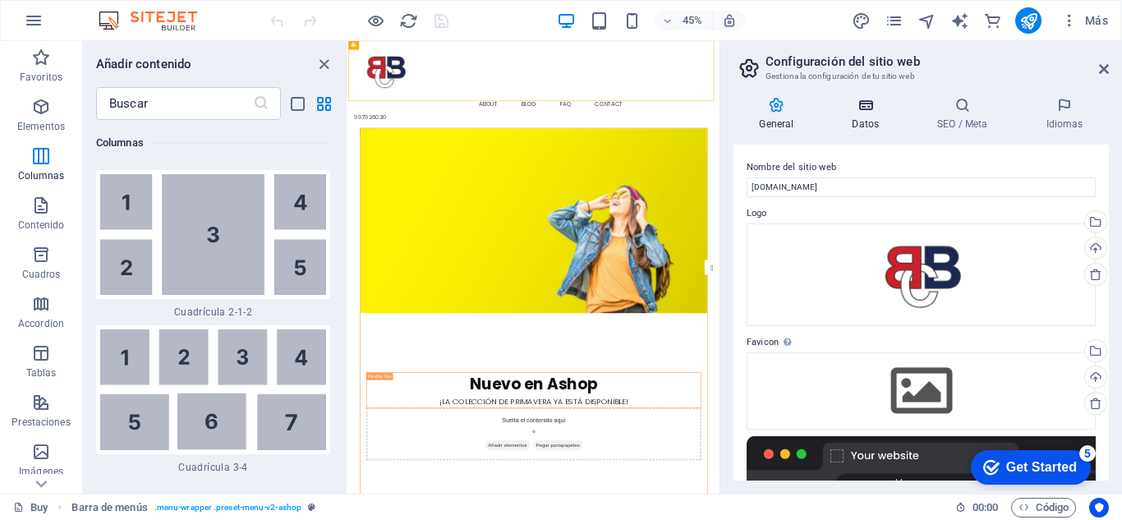
click at [880, 123] on h4 "Datos" at bounding box center [868, 114] width 85 height 35
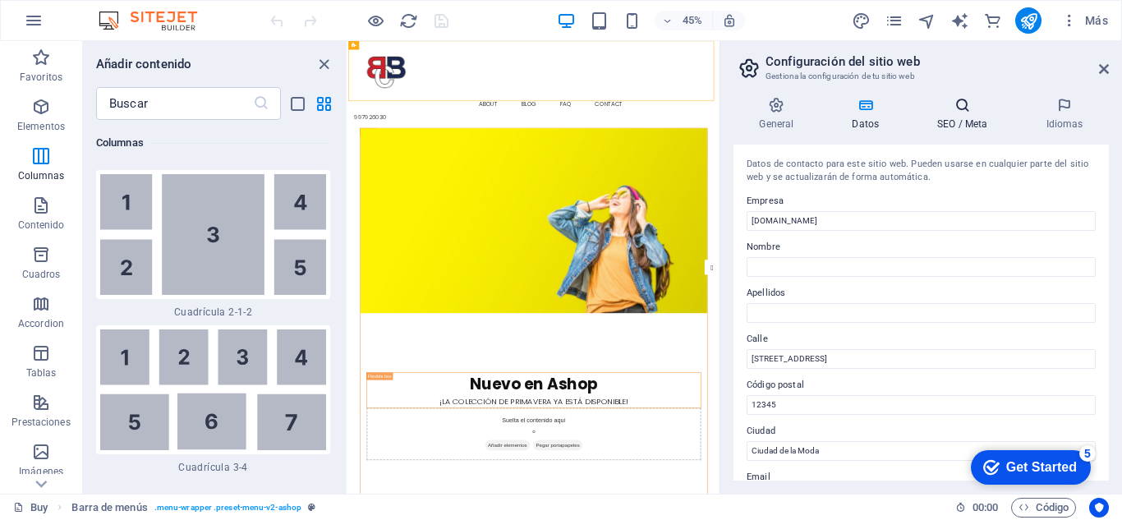
click at [948, 122] on h4 "SEO / Meta" at bounding box center [966, 114] width 108 height 35
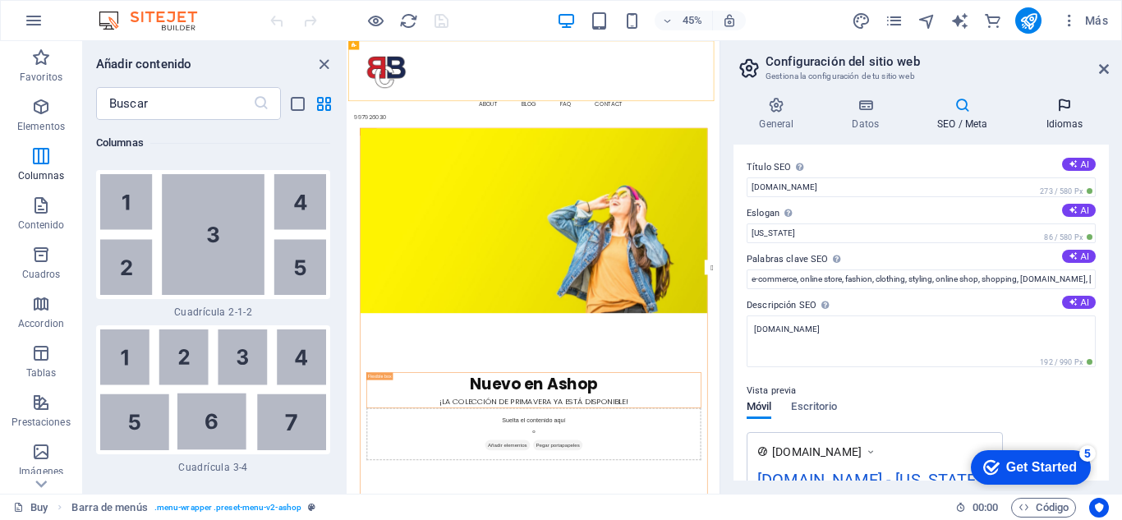
click at [1065, 114] on h4 "Idiomas" at bounding box center [1064, 114] width 89 height 35
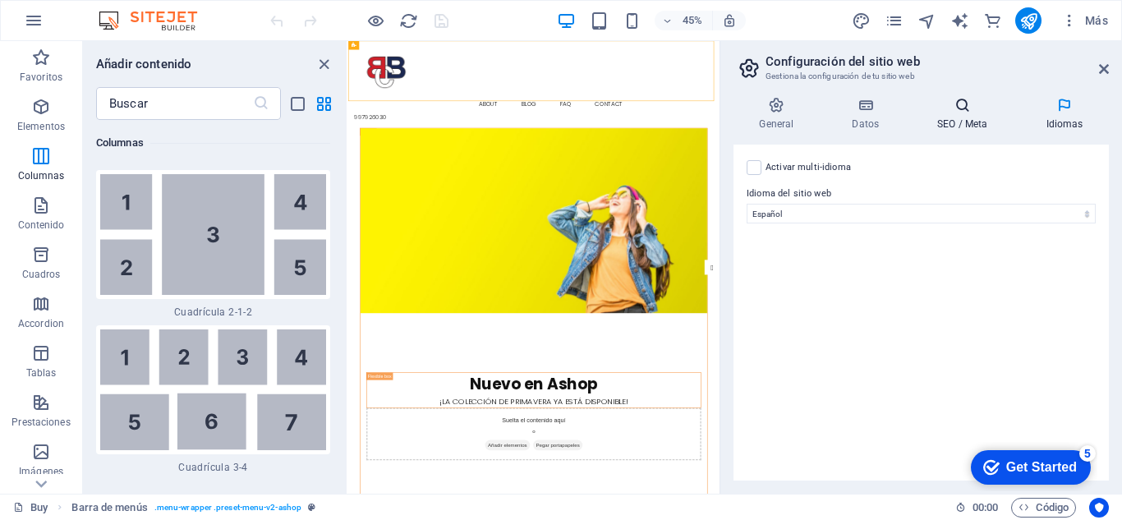
click at [956, 116] on h4 "SEO / Meta" at bounding box center [966, 114] width 108 height 35
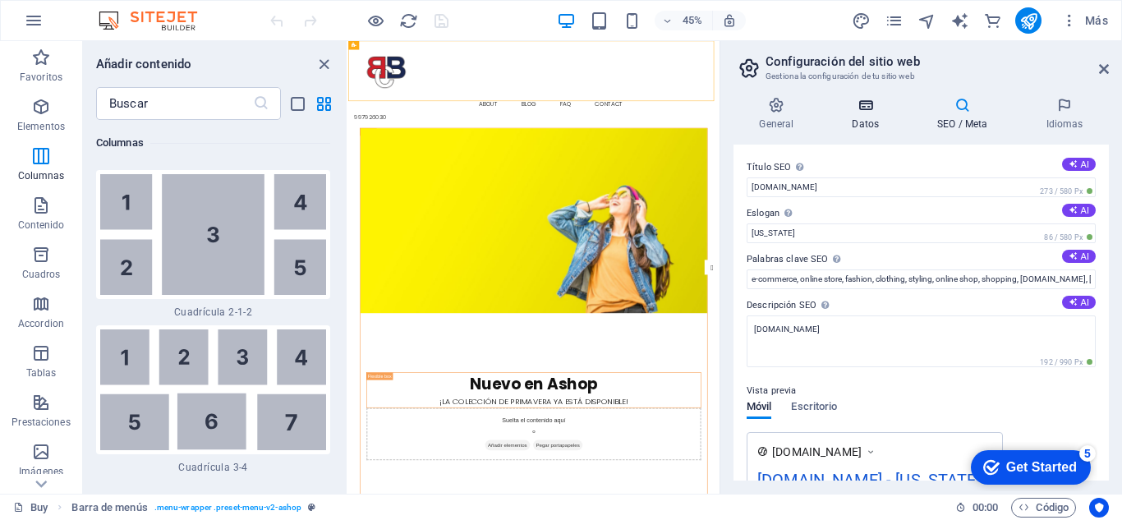
click at [867, 120] on h4 "Datos" at bounding box center [868, 114] width 85 height 35
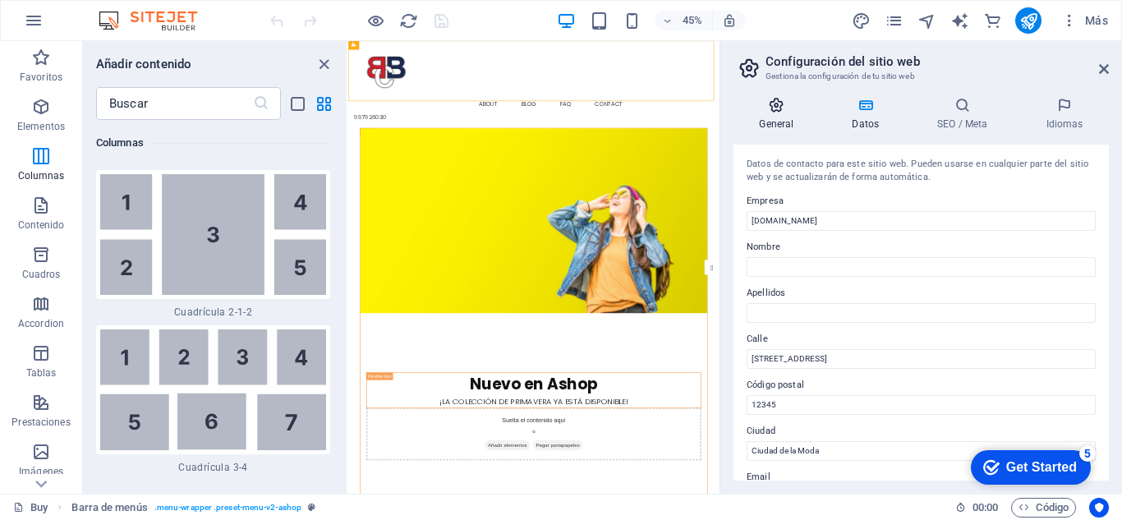
click at [787, 124] on h4 "General" at bounding box center [780, 114] width 93 height 35
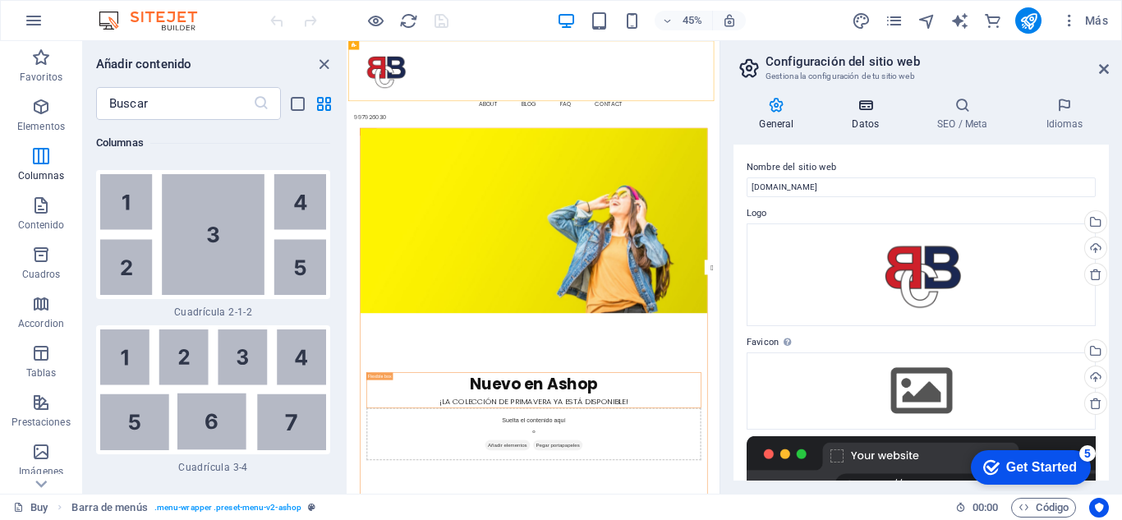
click at [866, 117] on h4 "Datos" at bounding box center [868, 114] width 85 height 35
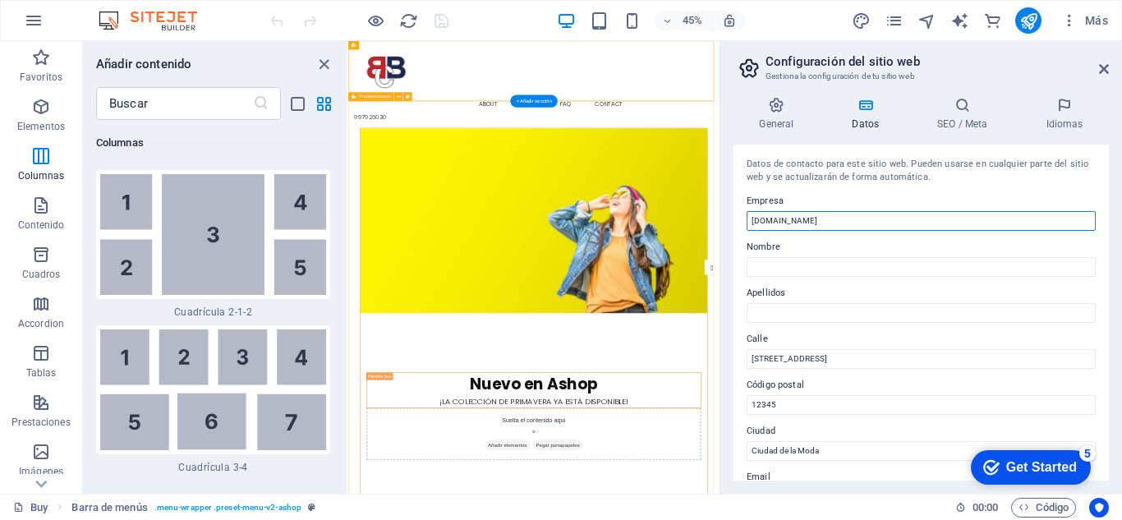
drag, startPoint x: 1227, startPoint y: 259, endPoint x: 1120, endPoint y: 422, distance: 195.7
drag, startPoint x: 879, startPoint y: 214, endPoint x: 752, endPoint y: 221, distance: 127.5
click at [752, 221] on input "[DOMAIN_NAME]" at bounding box center [921, 221] width 349 height 20
drag, startPoint x: 1226, startPoint y: 259, endPoint x: 1157, endPoint y: 458, distance: 211.2
drag, startPoint x: 867, startPoint y: 219, endPoint x: 748, endPoint y: 228, distance: 120.3
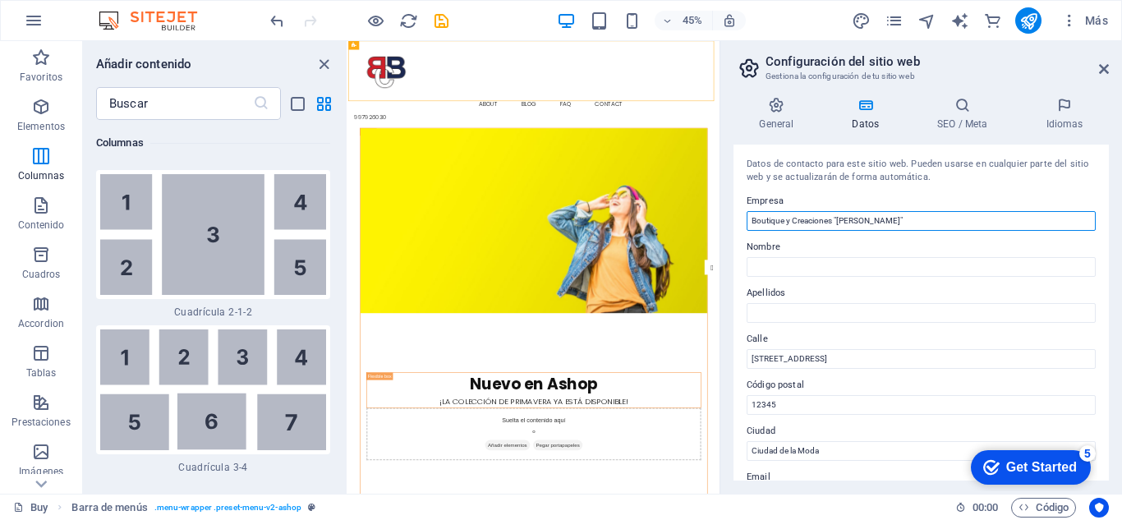
click at [748, 228] on input "Boutique y Creaciones "[PERSON_NAME]"" at bounding box center [921, 221] width 349 height 20
type input "Boutique y Creaciones "[PERSON_NAME]""
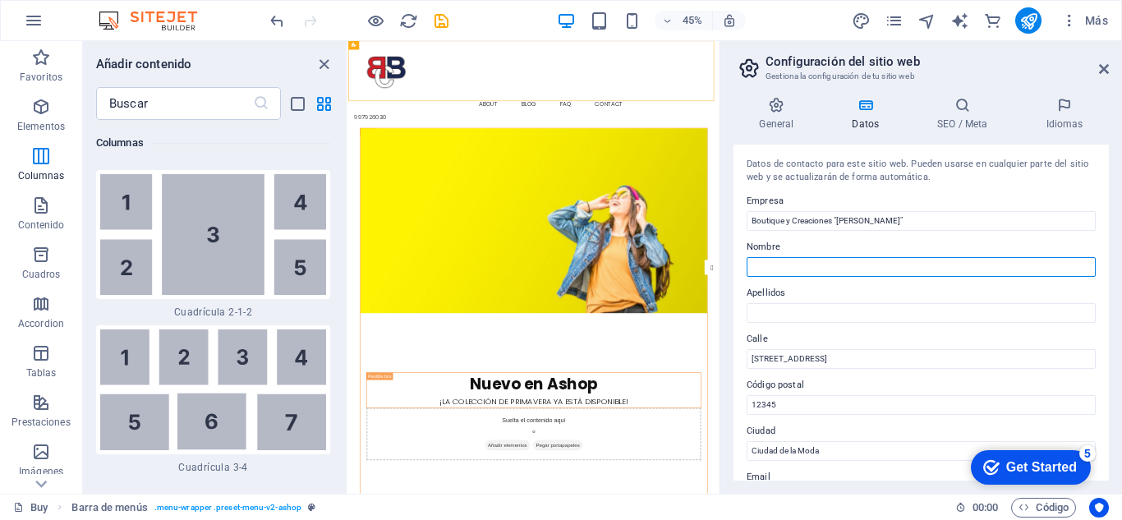
click at [808, 268] on input "Nombre" at bounding box center [921, 267] width 349 height 20
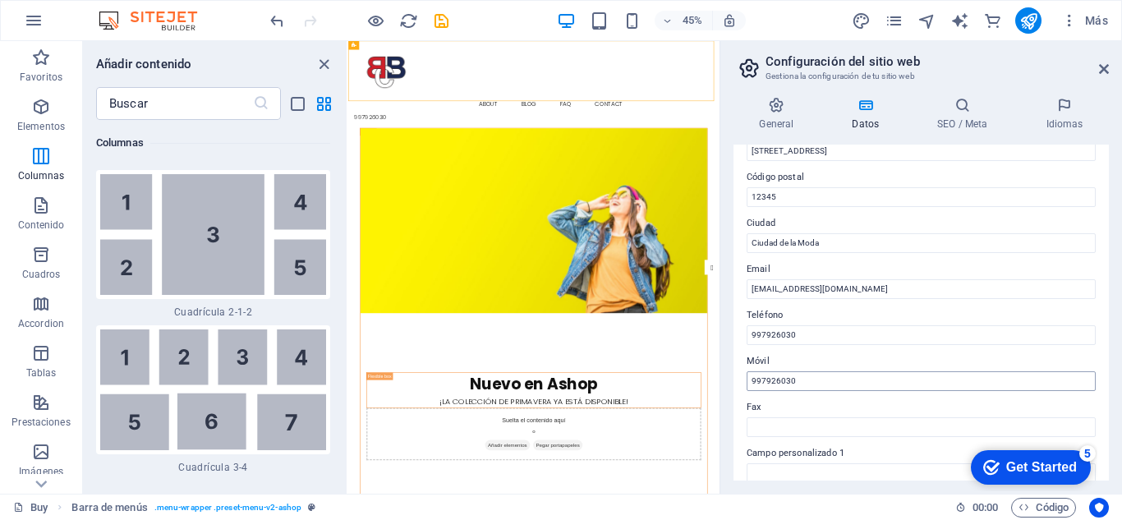
scroll to position [207, 0]
click at [952, 123] on h4 "SEO / Meta" at bounding box center [966, 114] width 108 height 35
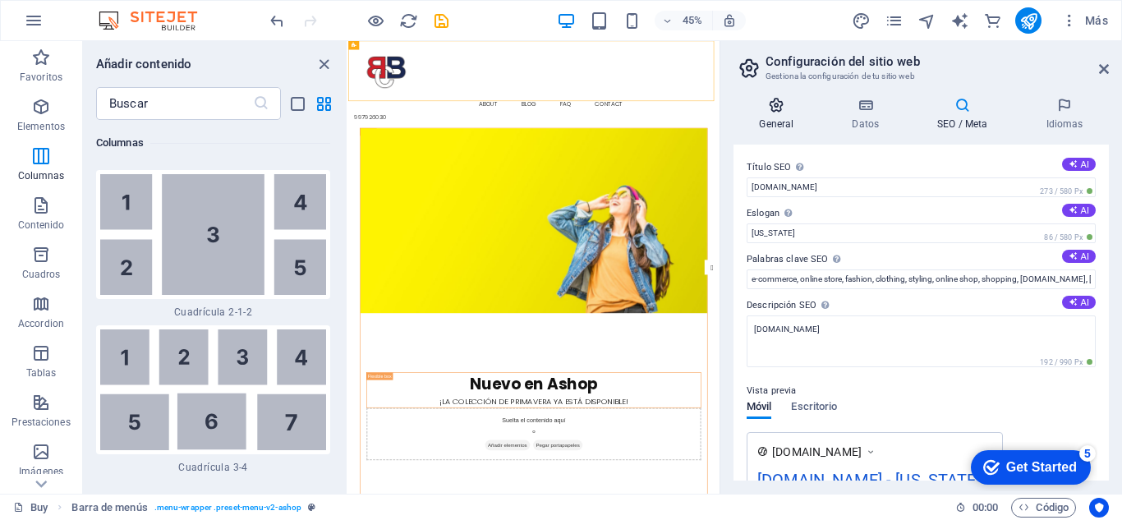
click at [775, 113] on icon at bounding box center [777, 105] width 86 height 16
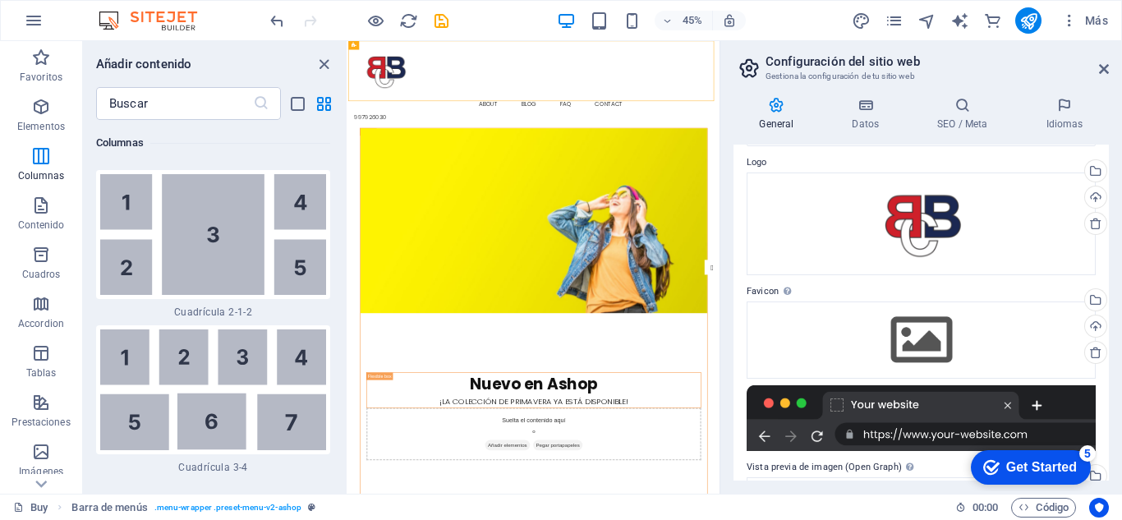
scroll to position [0, 0]
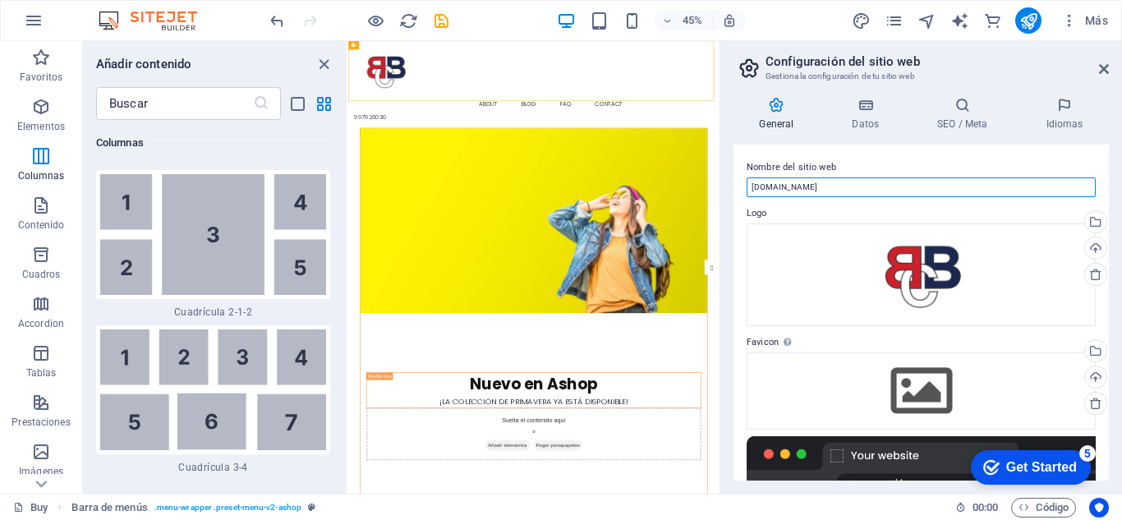
click at [943, 189] on input "[DOMAIN_NAME]" at bounding box center [921, 187] width 349 height 20
click at [944, 186] on input "[DOMAIN_NAME]" at bounding box center [921, 187] width 349 height 20
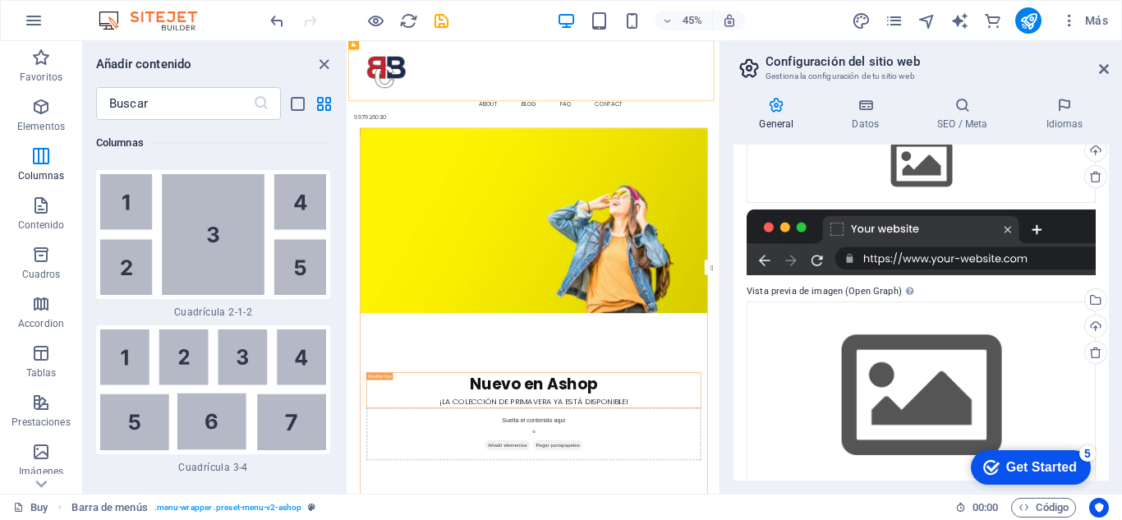
scroll to position [250, 0]
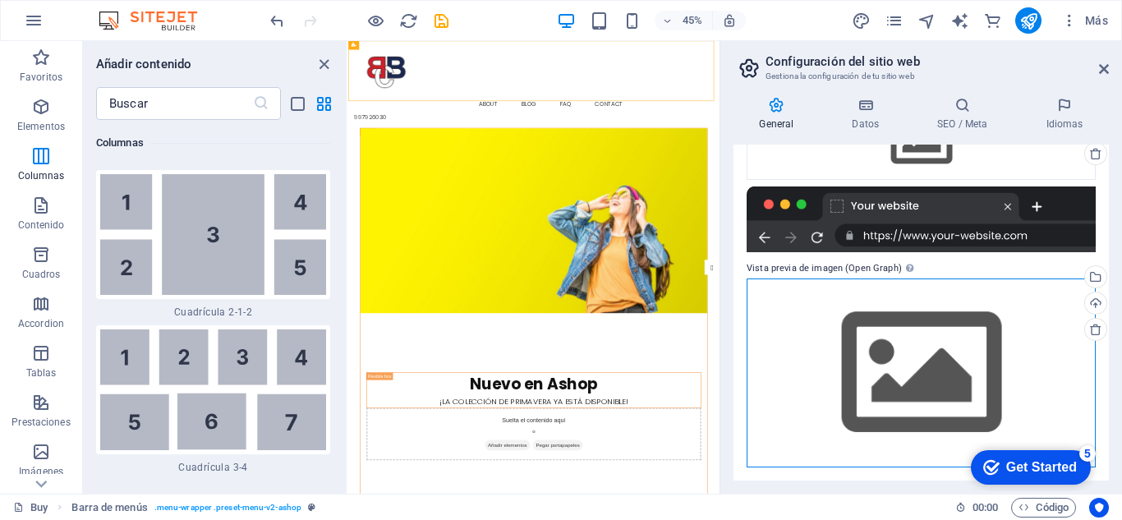
click at [941, 400] on div "Arrastra archivos aquí, haz clic para escoger archivos o selecciona archivos de…" at bounding box center [921, 372] width 349 height 188
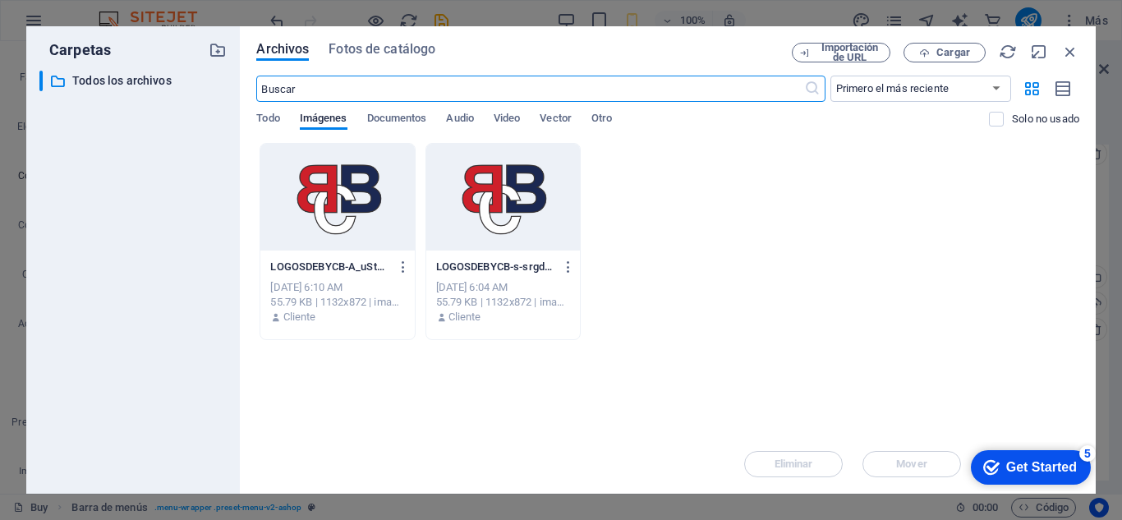
click at [349, 214] on div at bounding box center [337, 197] width 154 height 107
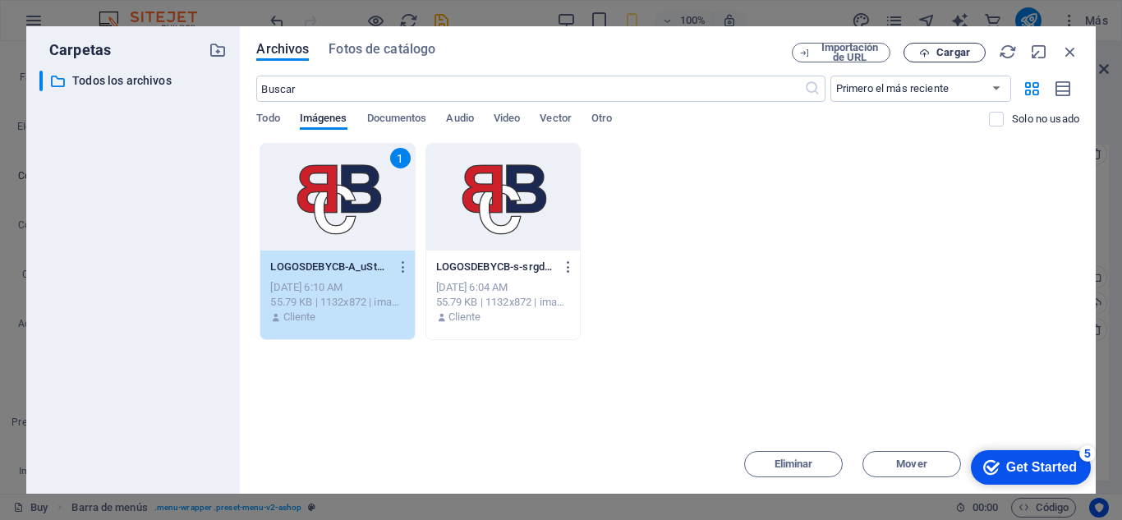
click at [946, 56] on span "Cargar" at bounding box center [953, 53] width 34 height 10
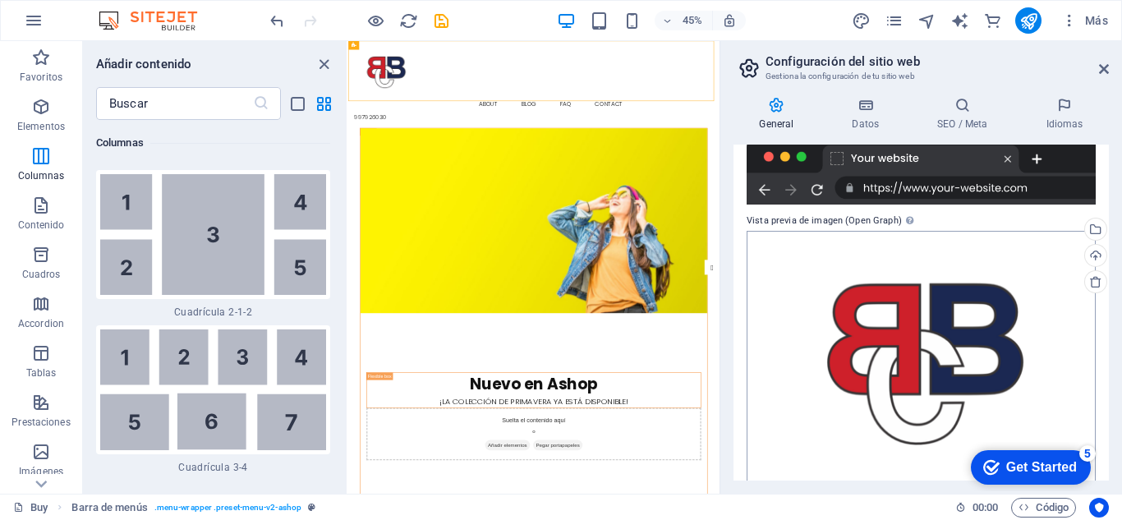
scroll to position [316, 0]
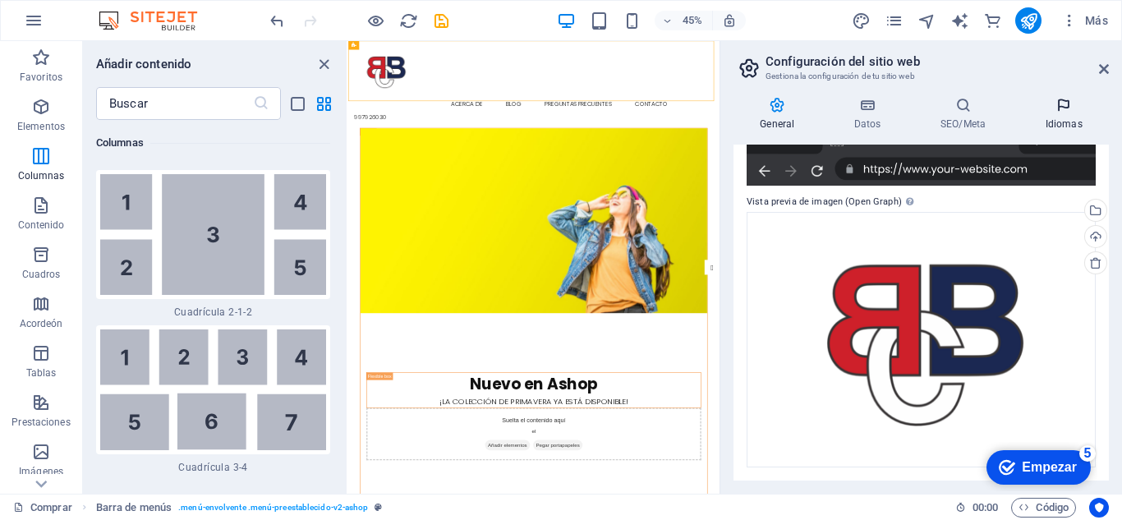
click at [1056, 122] on font "Idiomas" at bounding box center [1064, 124] width 37 height 12
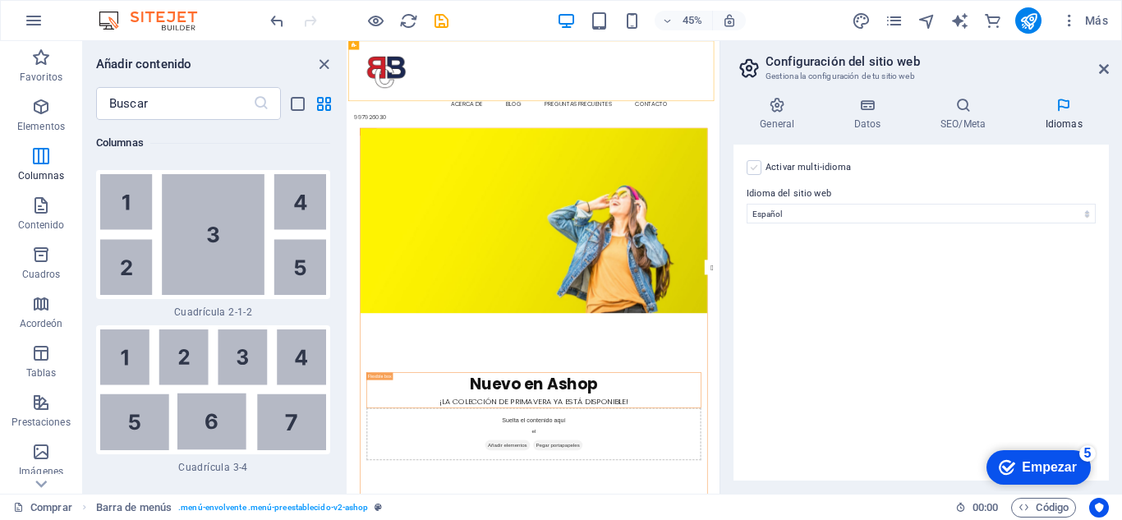
click at [758, 174] on label at bounding box center [754, 167] width 15 height 15
click at [0, 0] on input "Activar multi-idioma Para desactivar la opción multi-idioma, elimine todos los …" at bounding box center [0, 0] width 0 height 0
select select
click at [755, 172] on label at bounding box center [754, 167] width 15 height 15
click at [0, 0] on input "Activar multi-idioma Para desactivar la opción multi-idioma, elimine todos los …" at bounding box center [0, 0] width 0 height 0
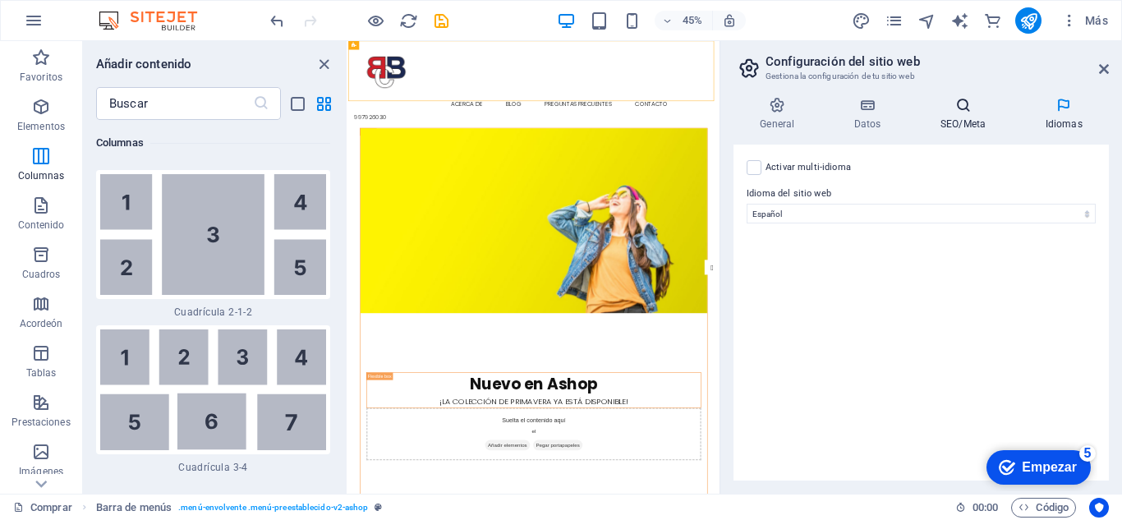
click at [955, 119] on font "SEO/Meta" at bounding box center [963, 124] width 45 height 12
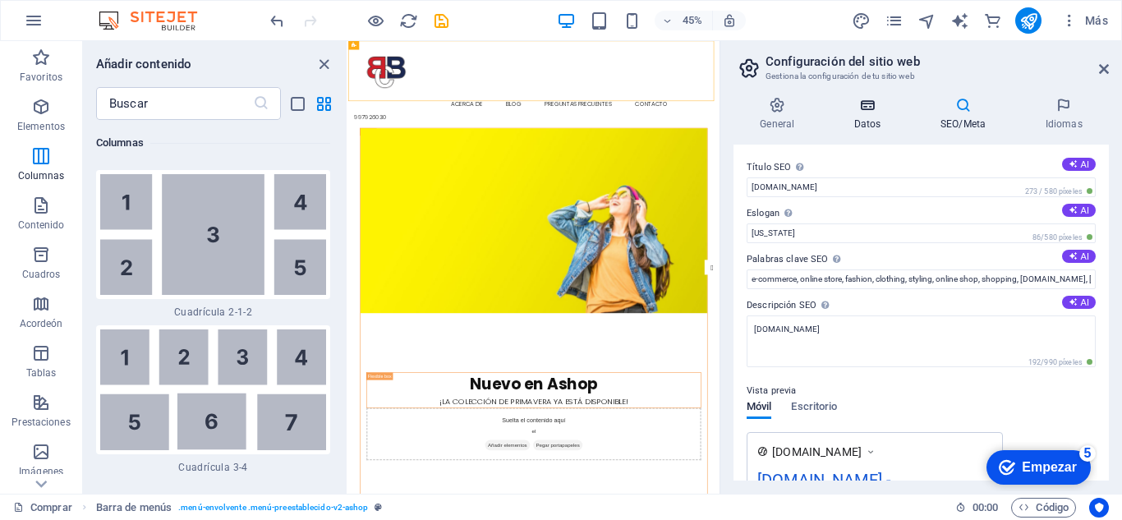
click at [872, 116] on h4 "Datos" at bounding box center [871, 114] width 86 height 35
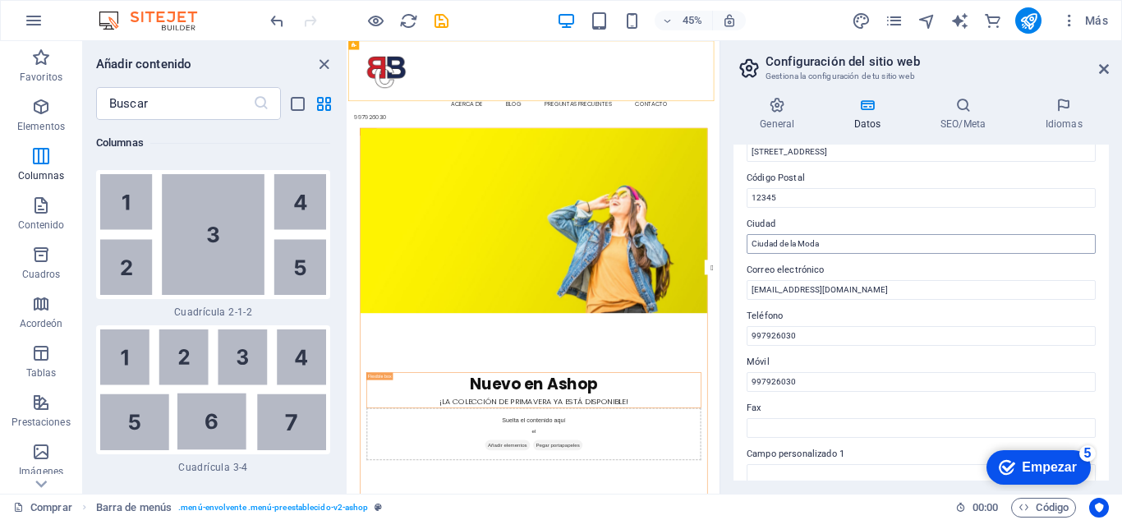
scroll to position [453, 0]
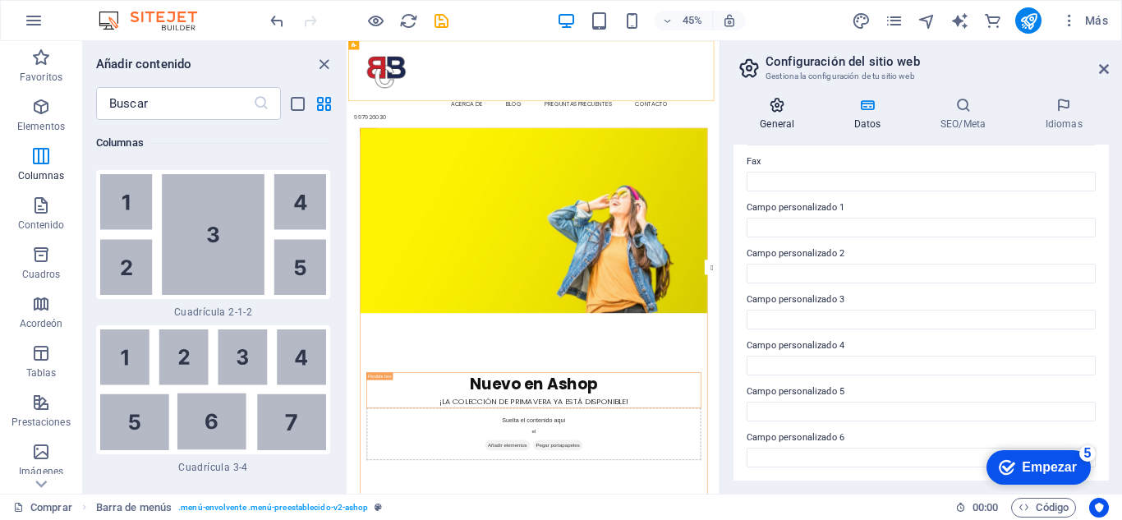
click at [775, 120] on font "General" at bounding box center [777, 124] width 35 height 12
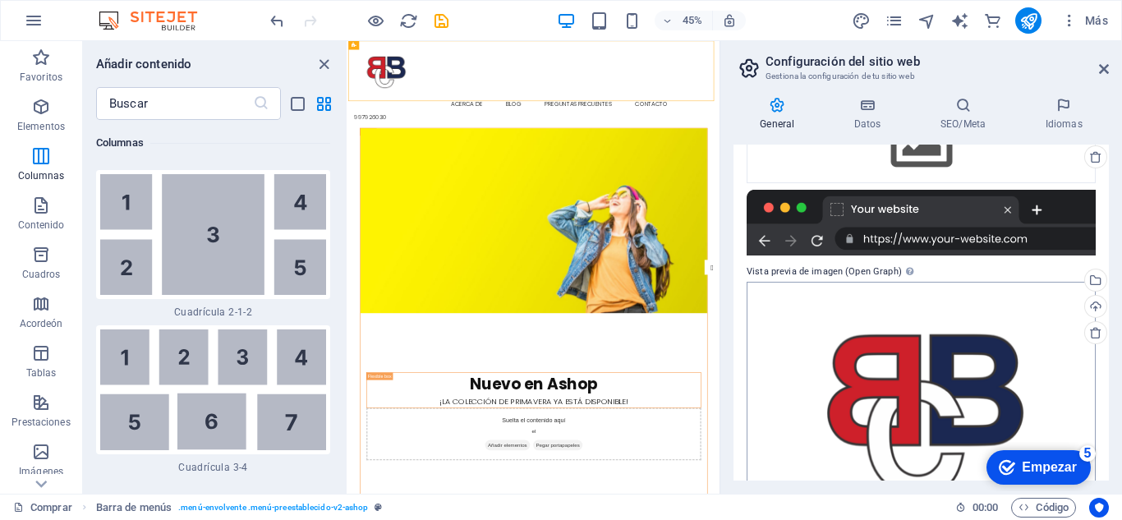
scroll to position [316, 0]
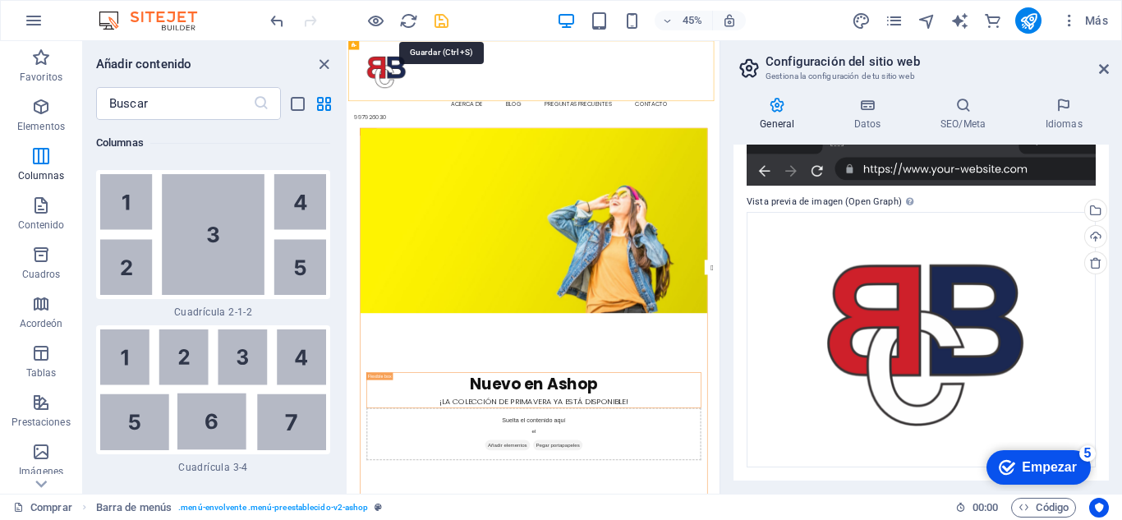
click at [445, 25] on icon "ahorrar" at bounding box center [441, 21] width 19 height 19
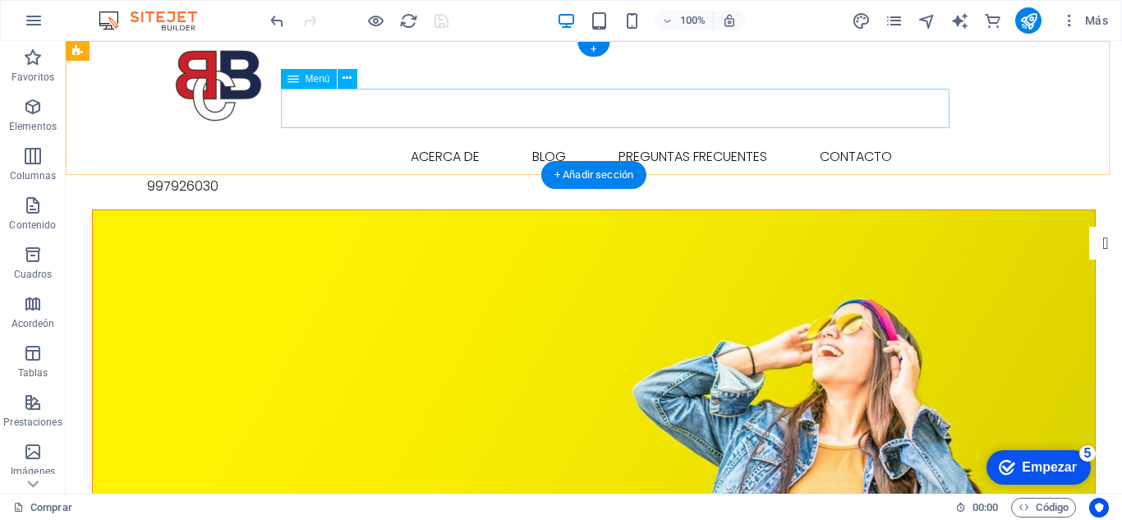
scroll to position [0, 0]
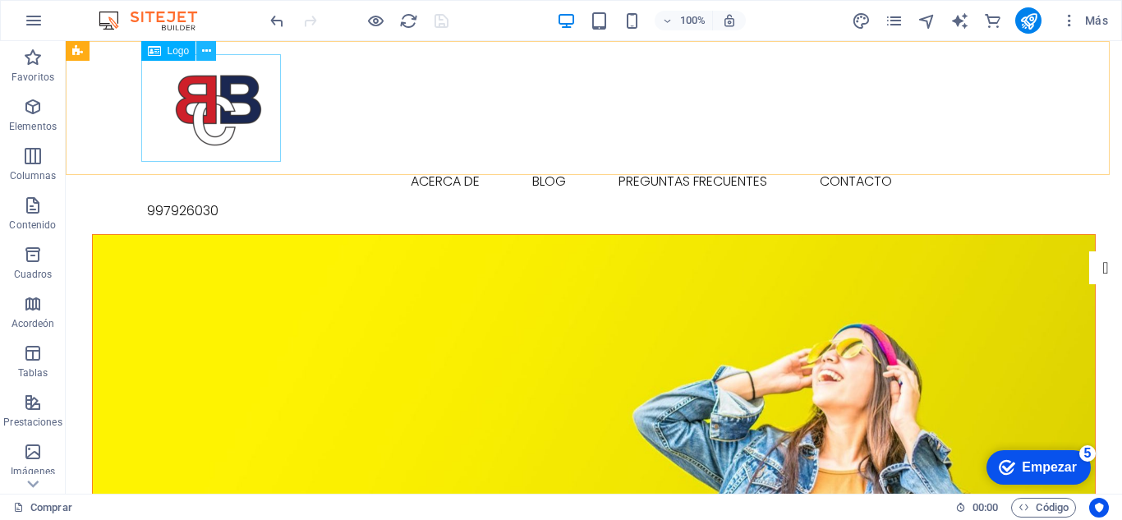
click at [206, 50] on icon at bounding box center [206, 51] width 9 height 17
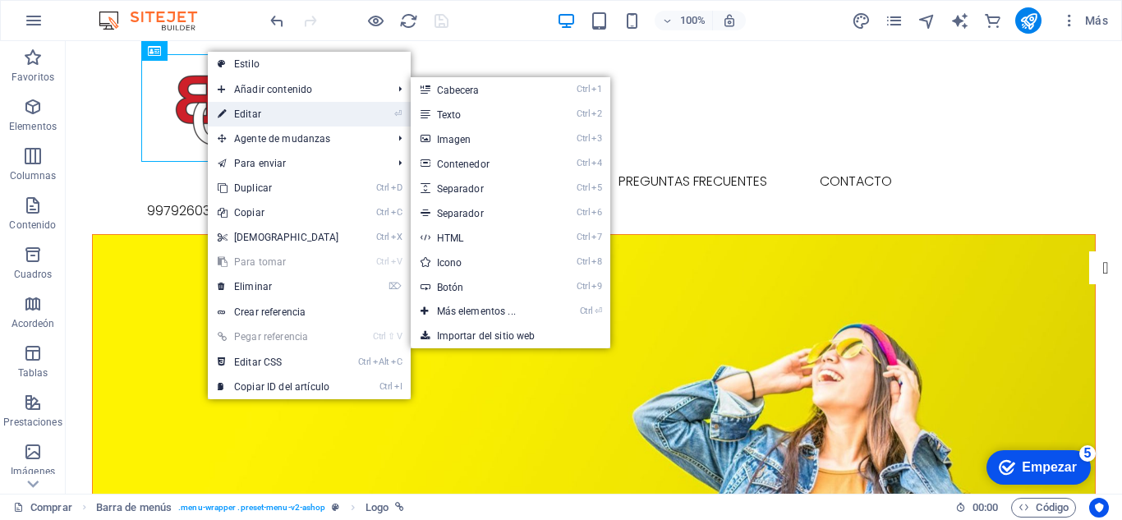
click at [250, 106] on link "⏎ Editar" at bounding box center [278, 114] width 141 height 25
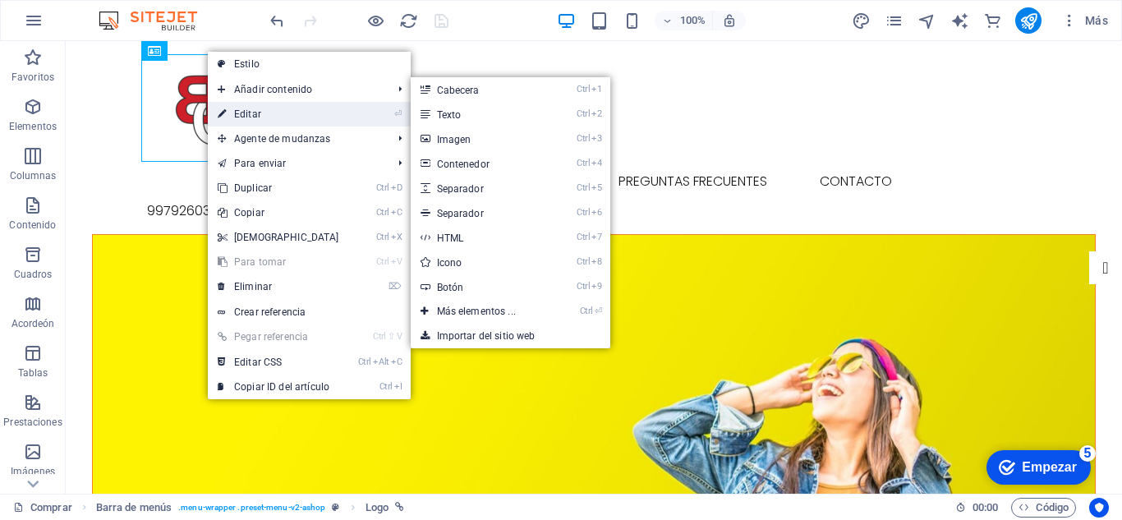
select select "px"
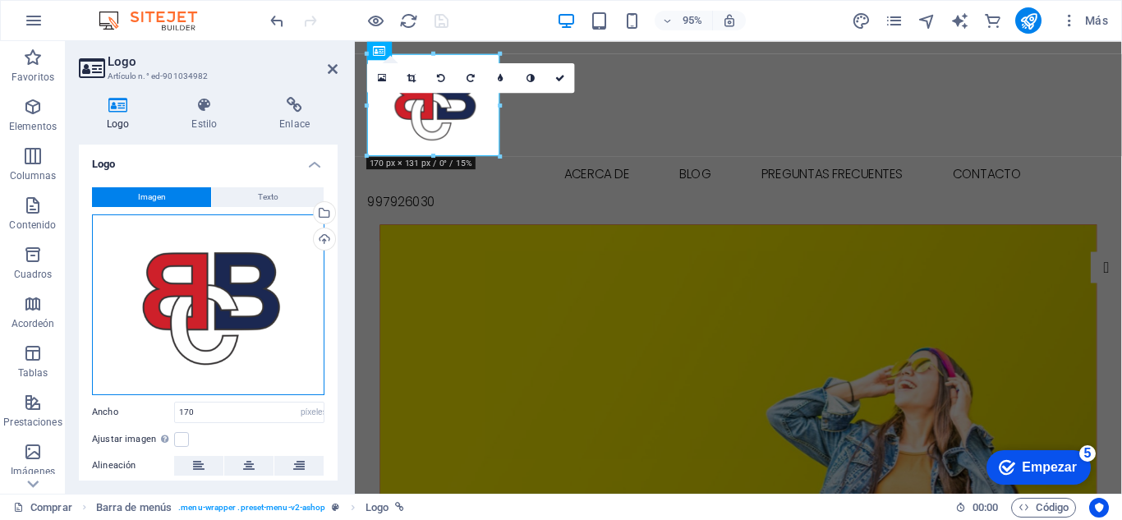
click at [274, 285] on div "Arrastra archivos aquí, haz clic para escoger archivos o selecciona archivos de…" at bounding box center [208, 304] width 232 height 181
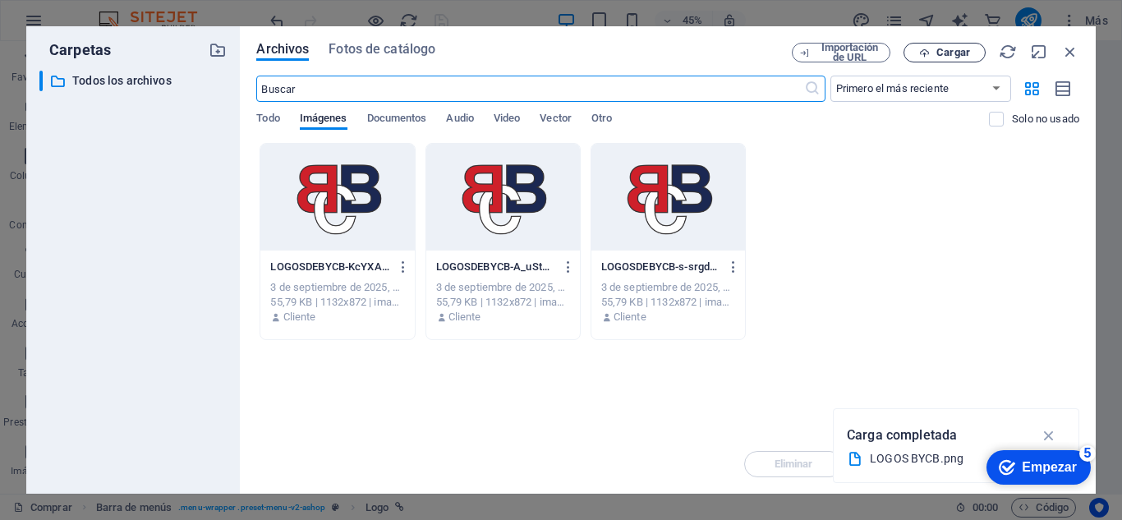
click at [950, 53] on font "Cargar" at bounding box center [953, 52] width 34 height 12
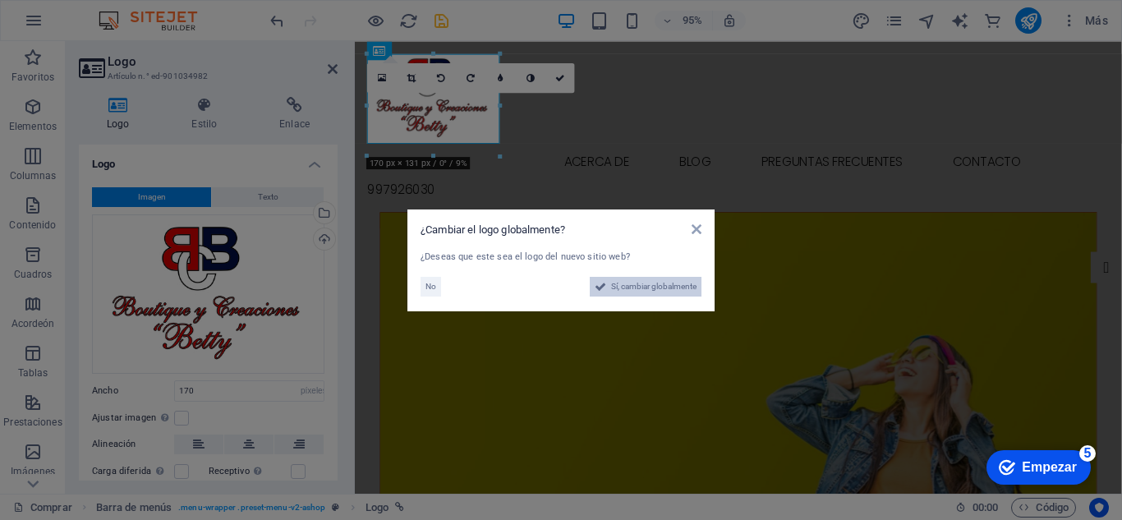
click at [665, 288] on span "Sí, cambiar globalmente" at bounding box center [653, 287] width 85 height 20
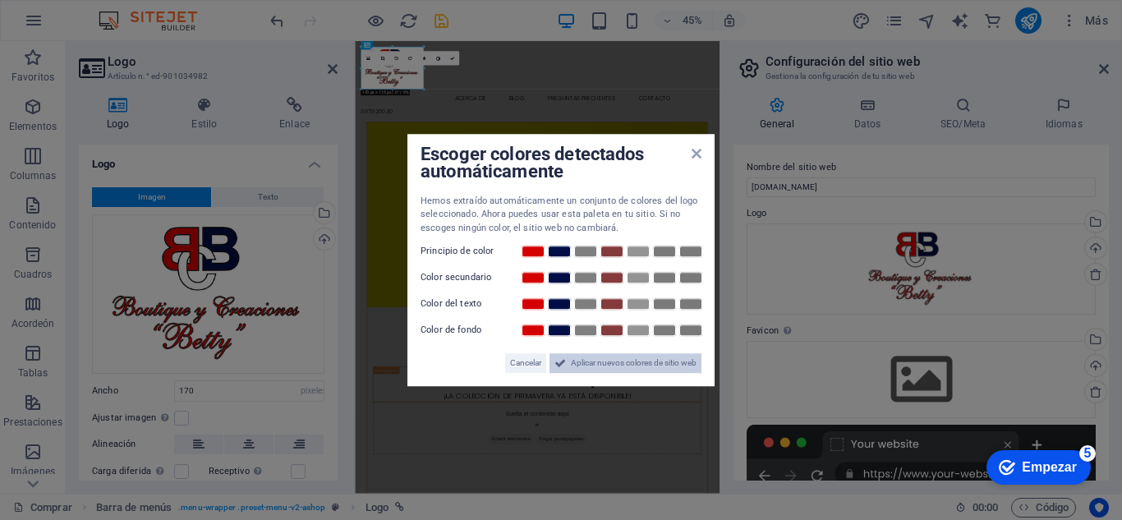
click at [618, 361] on span "Aplicar nuevos colores de sitio web" at bounding box center [634, 363] width 126 height 20
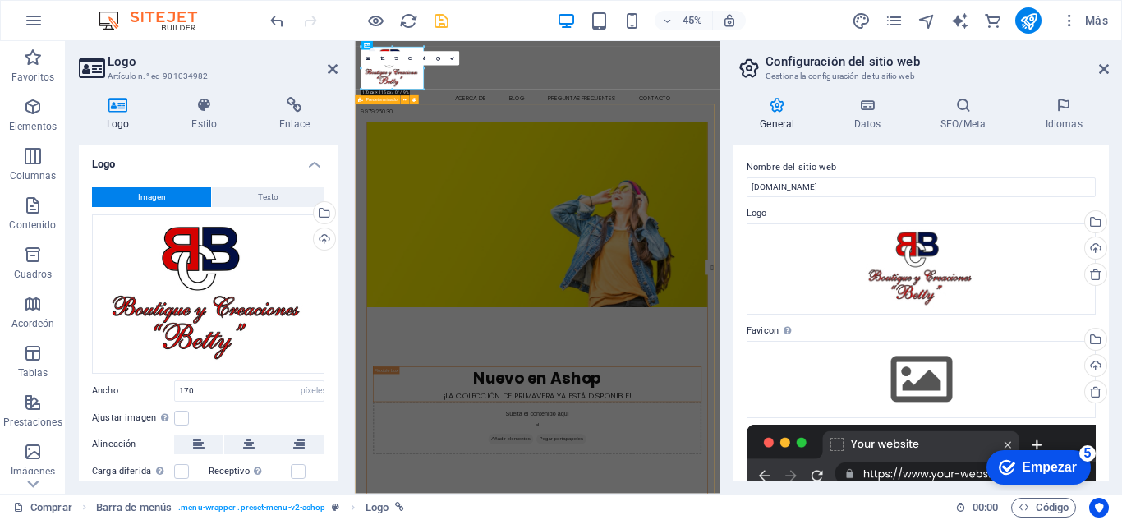
click at [805, 222] on figure at bounding box center [760, 427] width 757 height 411
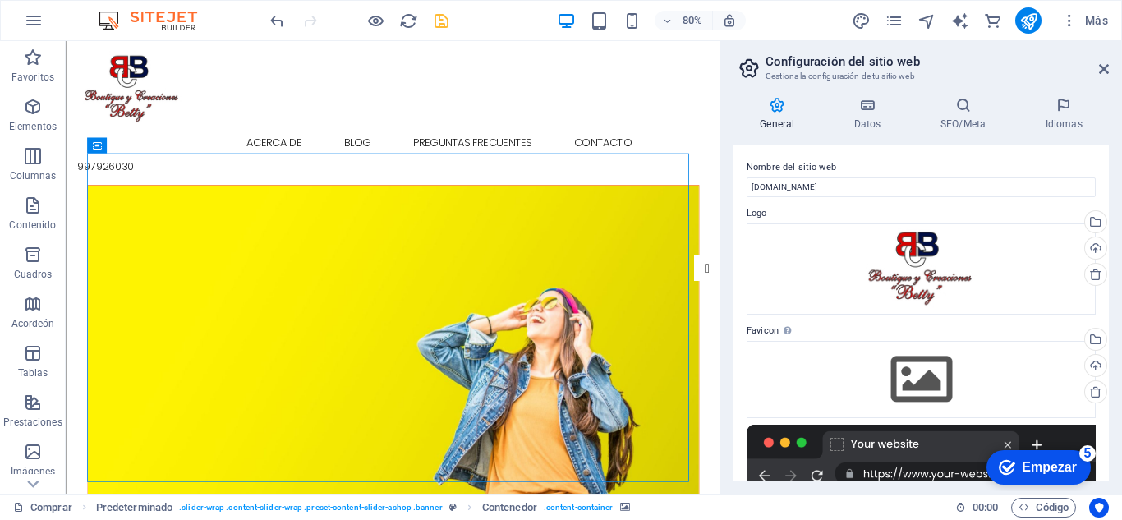
click at [439, 27] on icon "ahorrar" at bounding box center [441, 21] width 19 height 19
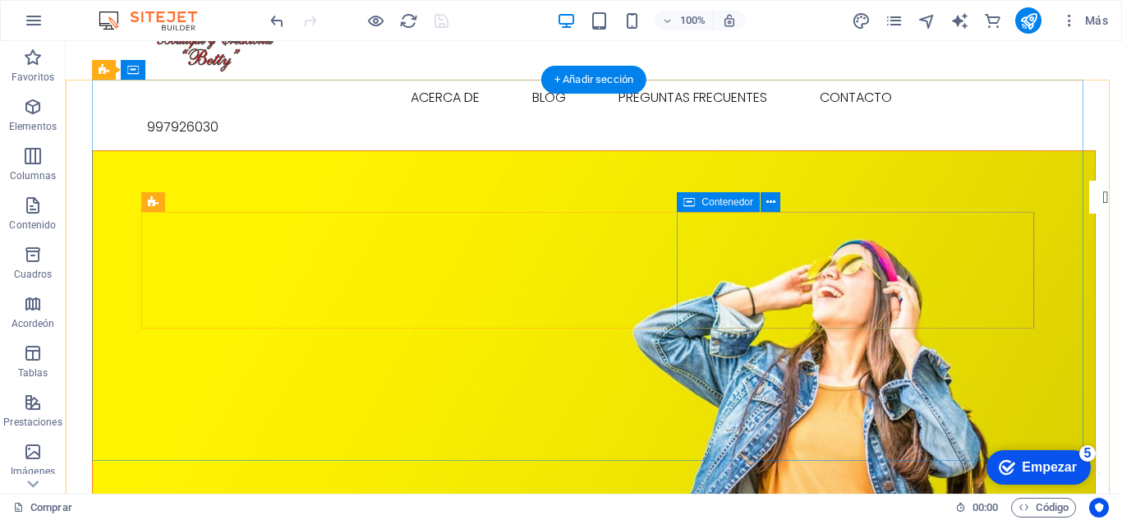
scroll to position [82, 0]
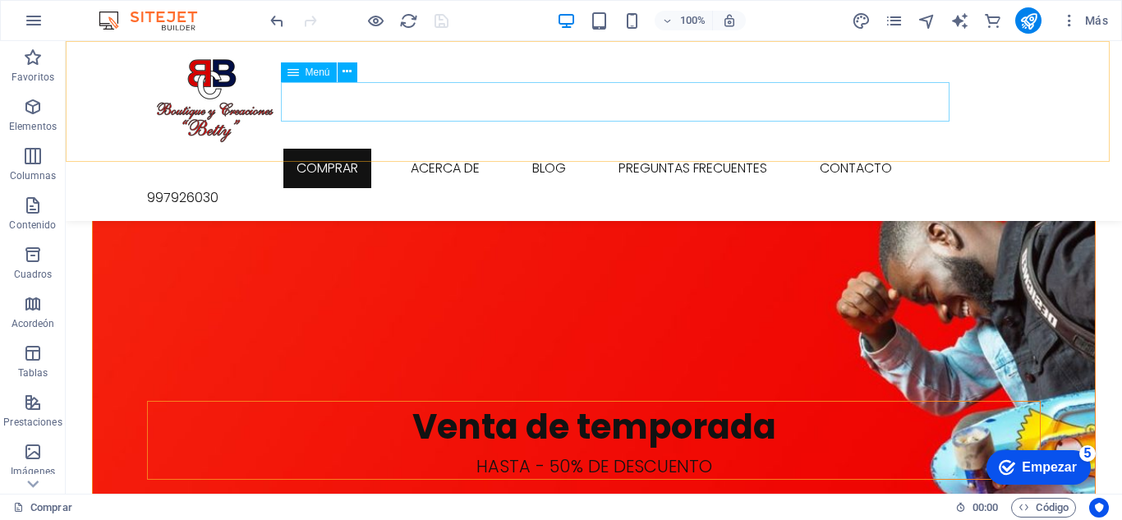
scroll to position [1807, 0]
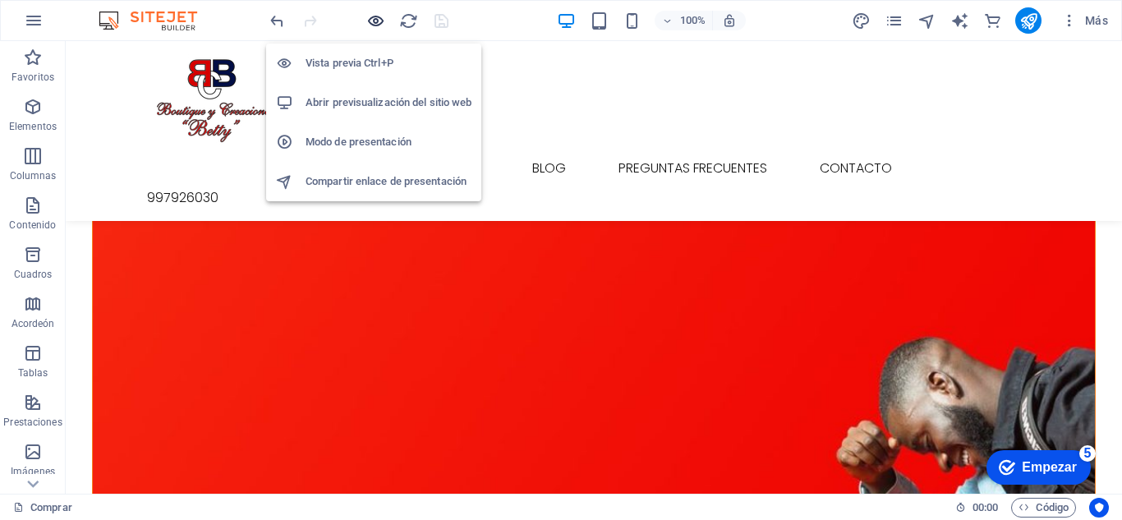
click at [374, 23] on icon "button" at bounding box center [375, 21] width 19 height 19
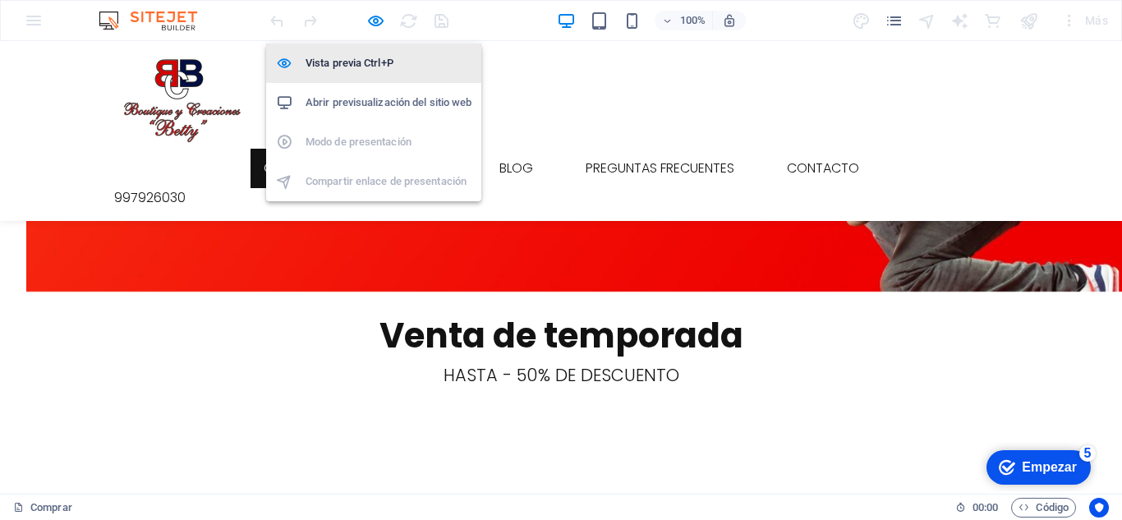
click at [341, 68] on h6 "Vista previa Ctrl+P" at bounding box center [389, 63] width 166 height 20
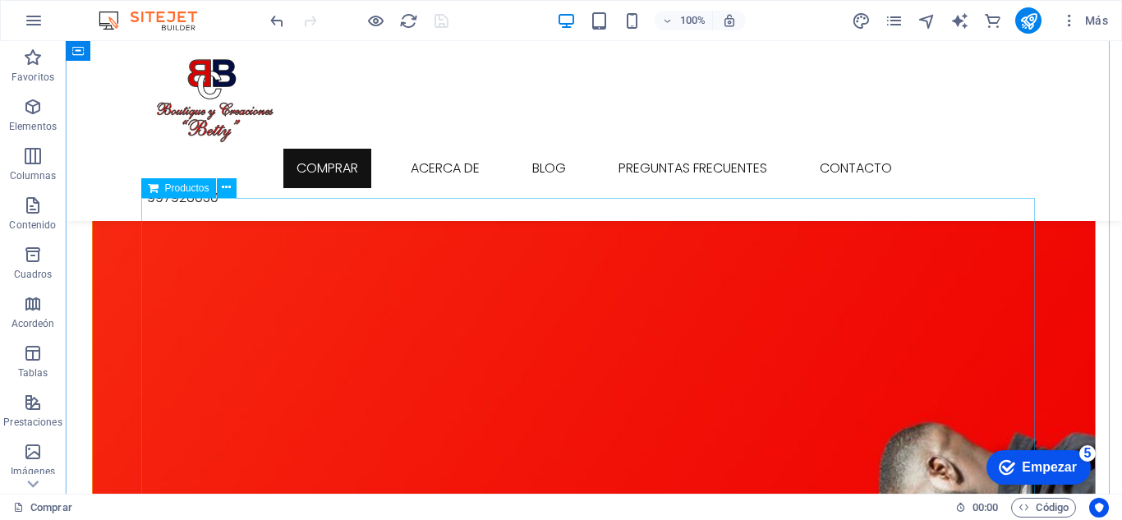
scroll to position [1643, 0]
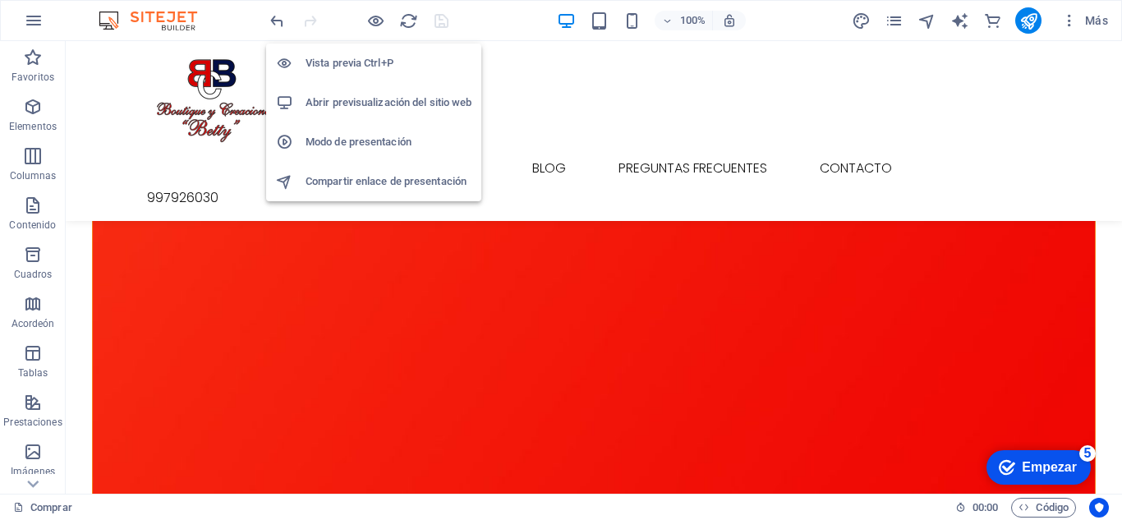
click at [391, 102] on font "Abrir previsualización del sitio web" at bounding box center [389, 102] width 166 height 12
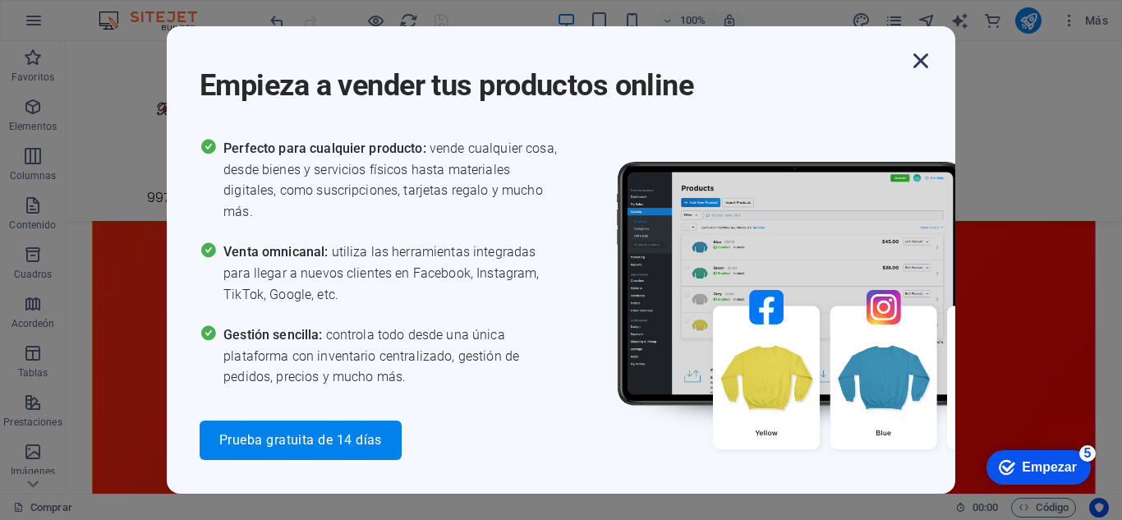
click at [928, 62] on icon "button" at bounding box center [921, 61] width 30 height 30
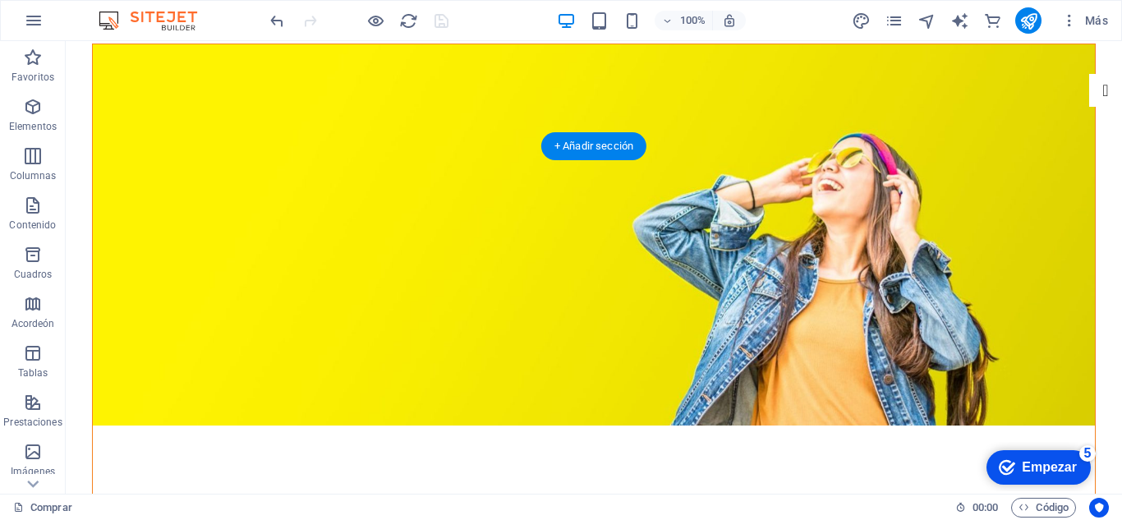
scroll to position [0, 0]
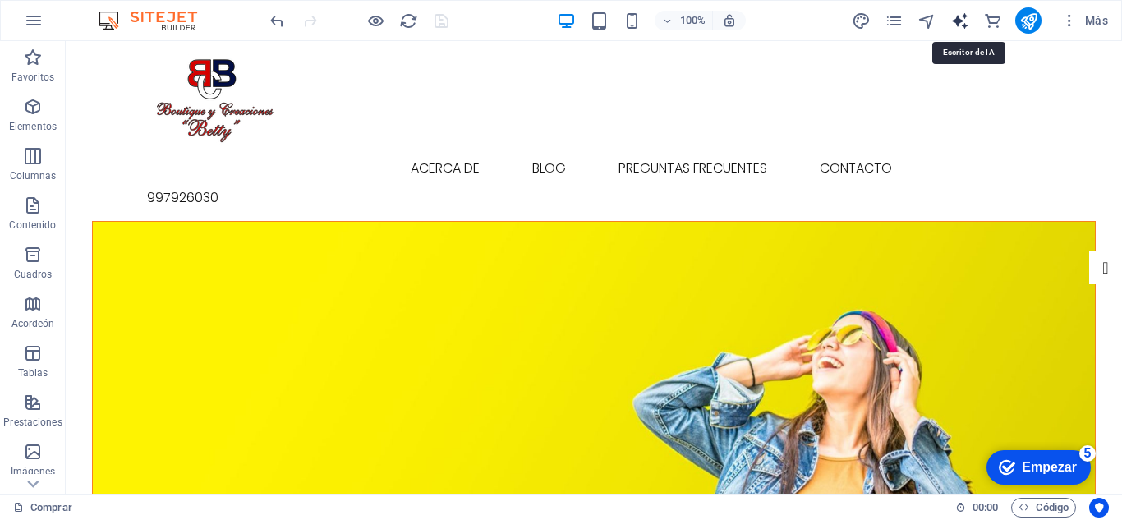
click at [958, 22] on icon "generador de texto" at bounding box center [959, 21] width 19 height 19
select select "English"
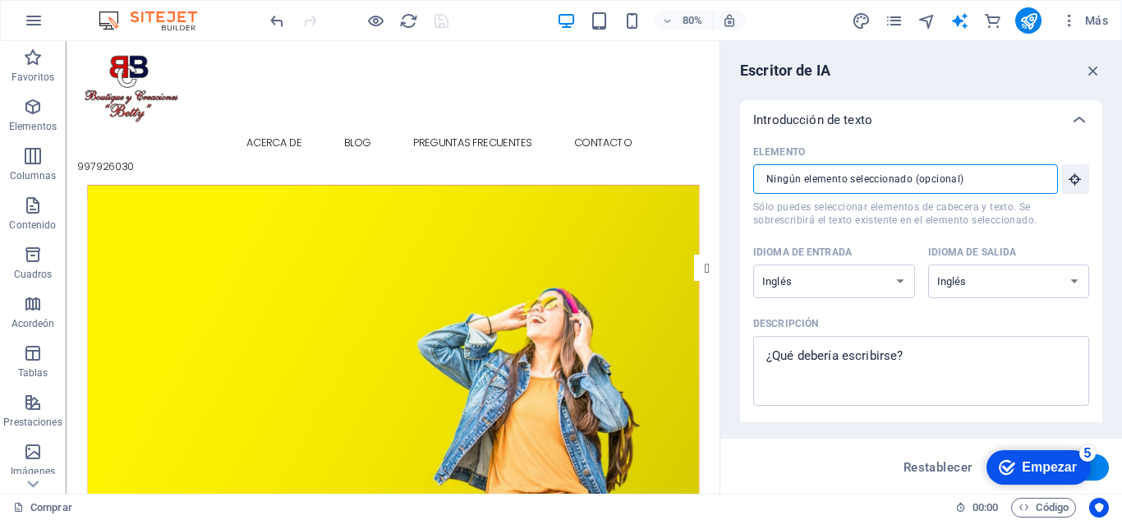
click at [981, 180] on input "Elemento ​ Sólo puedes seleccionar elementos de cabecera y texto. Se sobrescrib…" at bounding box center [899, 179] width 293 height 30
click at [1094, 68] on icon "button" at bounding box center [1093, 71] width 18 height 18
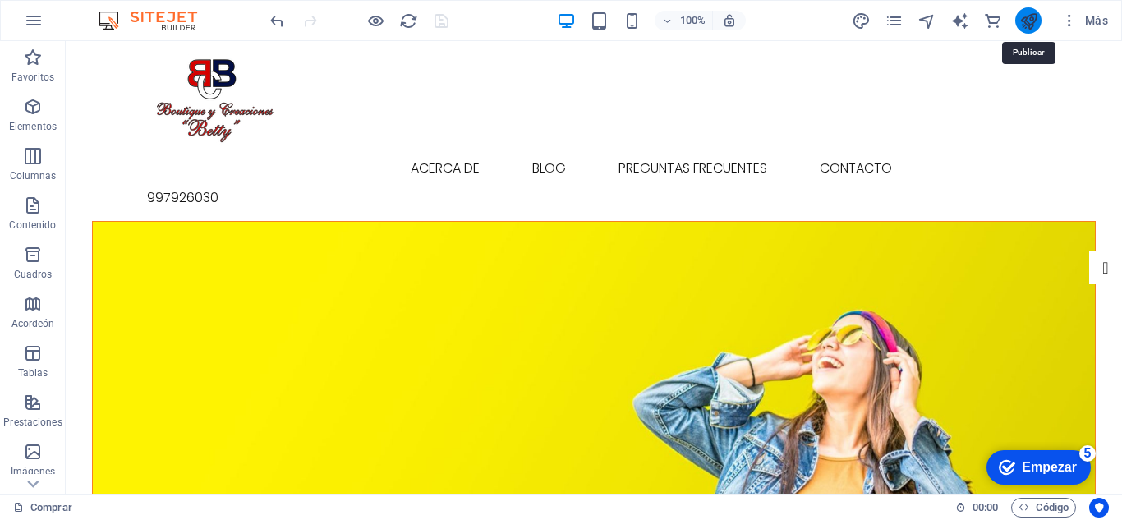
click at [1033, 21] on icon "publicar" at bounding box center [1028, 21] width 19 height 19
